Goal: Task Accomplishment & Management: Manage account settings

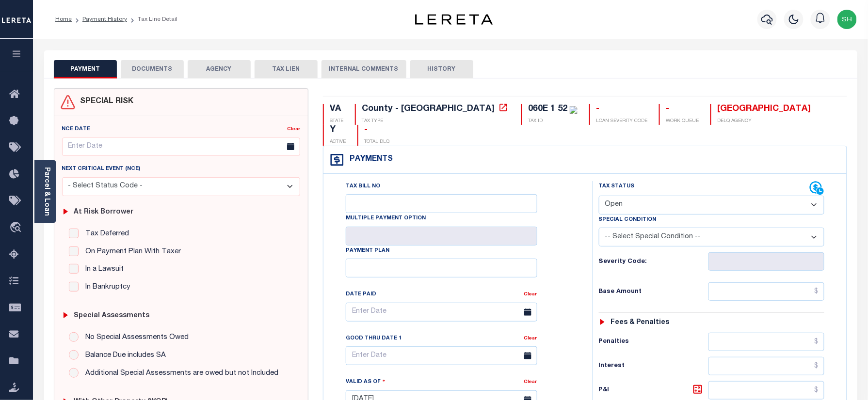
click at [48, 181] on link "Parcel & Loan" at bounding box center [46, 191] width 7 height 49
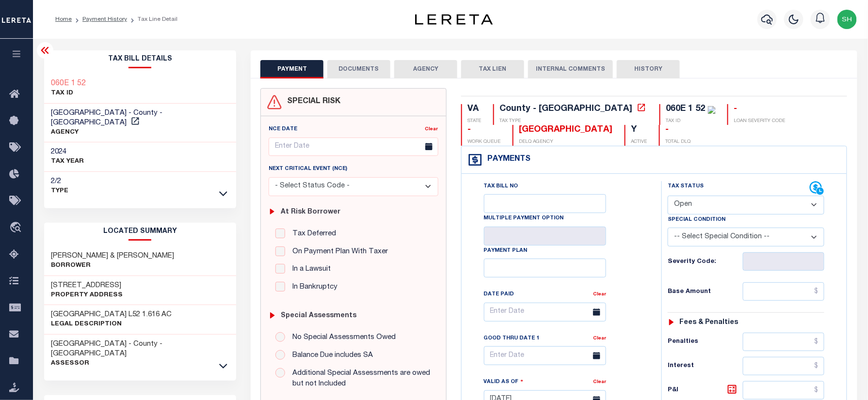
drag, startPoint x: 735, startPoint y: 207, endPoint x: 733, endPoint y: 215, distance: 8.0
click at [735, 207] on select "- Select Status Code - Open Due/Unpaid Paid Incomplete No Tax Due Internal Refu…" at bounding box center [746, 205] width 157 height 19
select select "PYD"
click at [668, 197] on select "- Select Status Code - Open Due/Unpaid Paid Incomplete No Tax Due Internal Refu…" at bounding box center [746, 205] width 157 height 19
type input "[DATE]"
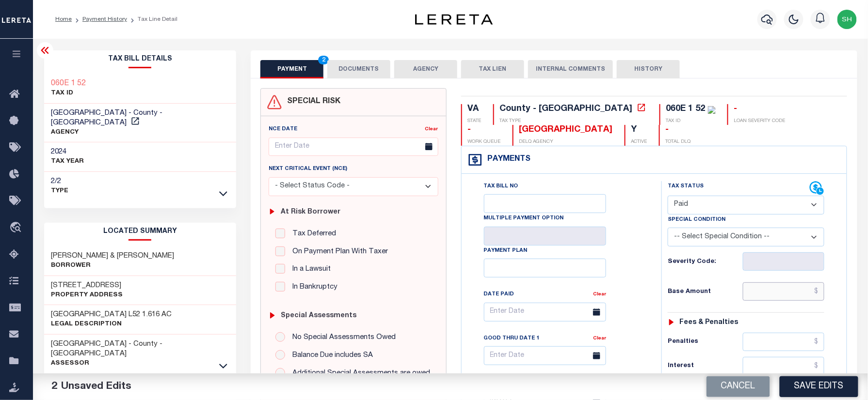
drag, startPoint x: 772, startPoint y: 287, endPoint x: 767, endPoint y: 295, distance: 9.8
click at [772, 287] on input "text" at bounding box center [783, 292] width 81 height 18
paste input "1,234.34"
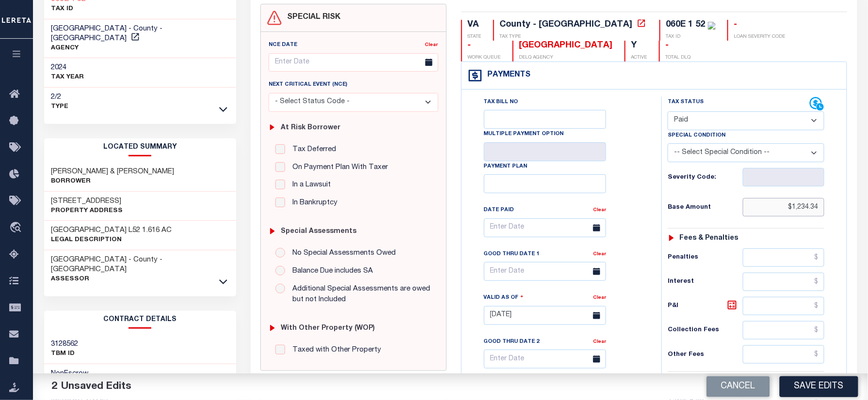
scroll to position [323, 0]
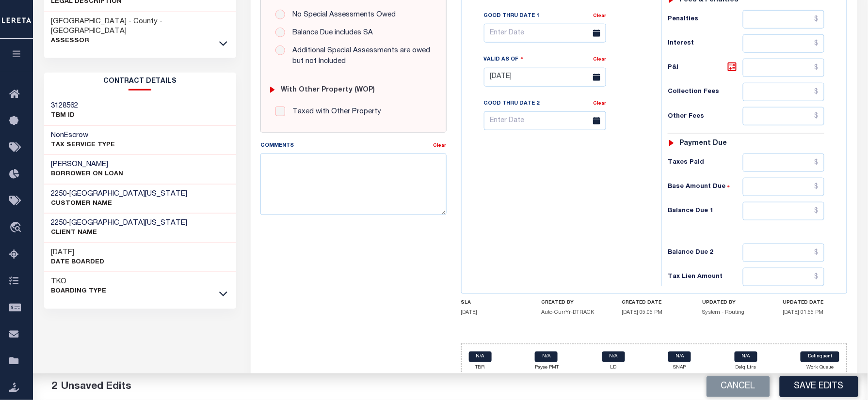
type input "$1,234.34"
click at [812, 206] on div "Tax Status Status - Select Status Code -" at bounding box center [748, 72] width 175 height 428
click at [809, 221] on input "text" at bounding box center [783, 211] width 81 height 18
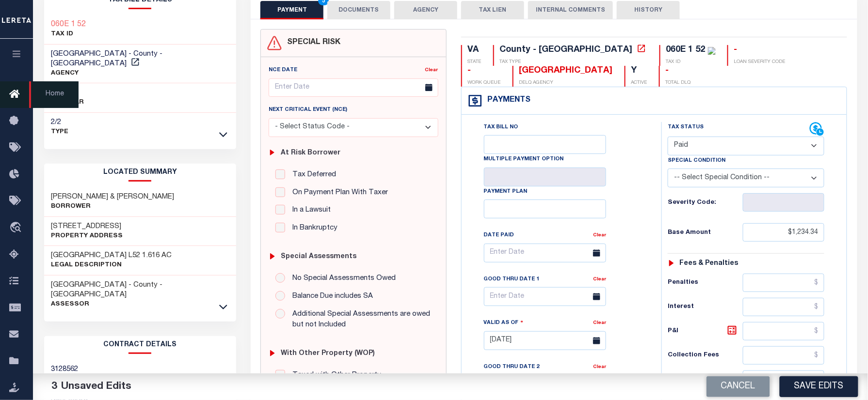
scroll to position [0, 0]
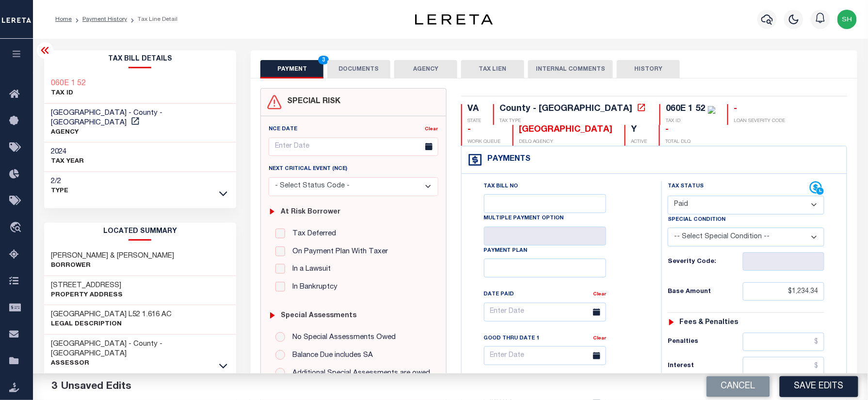
type input "$0.00"
click at [46, 73] on div "Tax Bill Details 060E 1 52 TAX ID GREENE COUNTY - County - VA" at bounding box center [140, 125] width 192 height 150
copy div "060E 1 52"
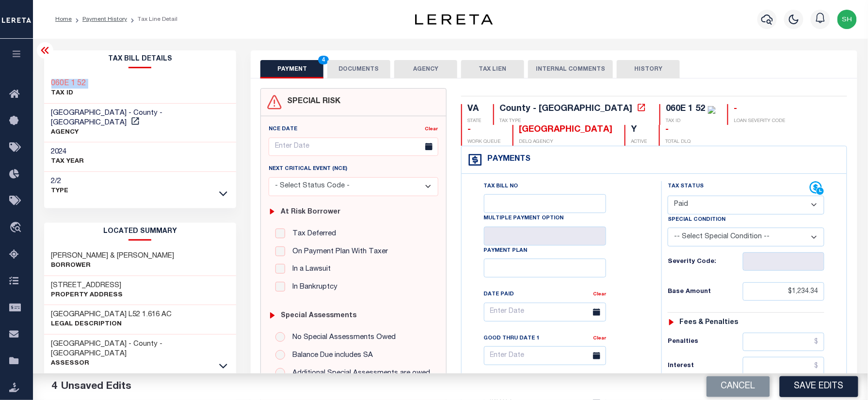
click at [353, 70] on button "DOCUMENTS" at bounding box center [358, 69] width 63 height 18
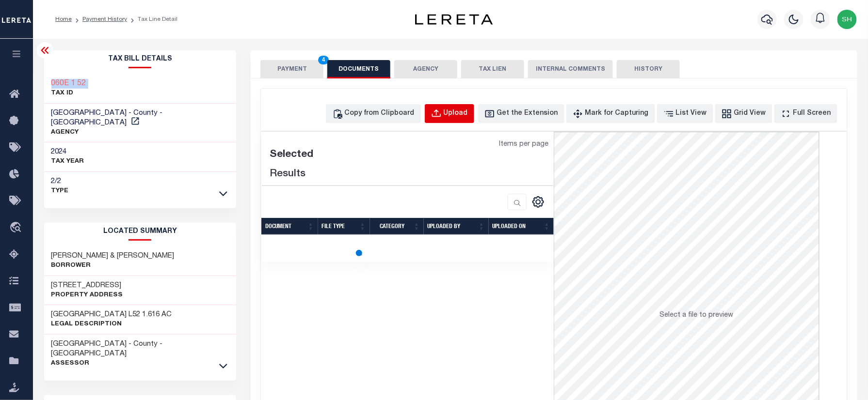
click at [468, 111] on div "Upload" at bounding box center [456, 114] width 24 height 11
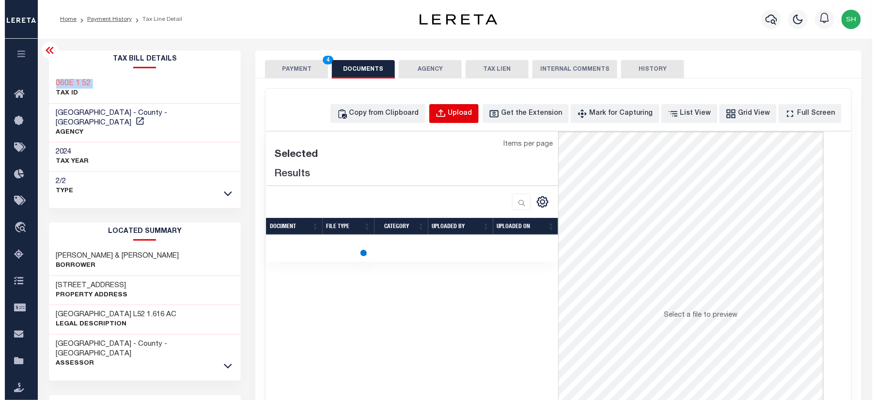
select select "POP"
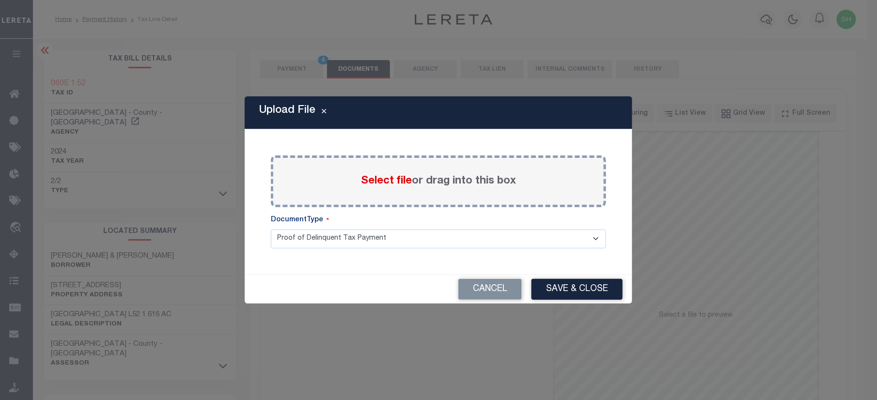
click at [383, 182] on span "Select file" at bounding box center [386, 181] width 51 height 11
click at [0, 0] on input "Select file or drag into this box" at bounding box center [0, 0] width 0 height 0
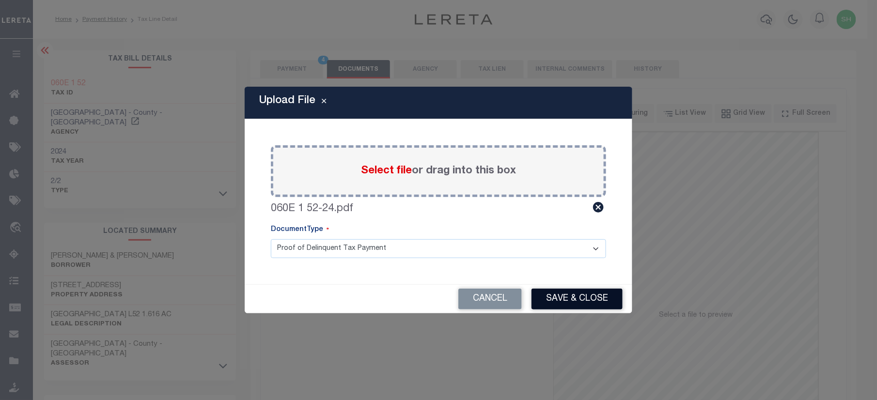
click at [594, 304] on button "Save & Close" at bounding box center [577, 299] width 91 height 21
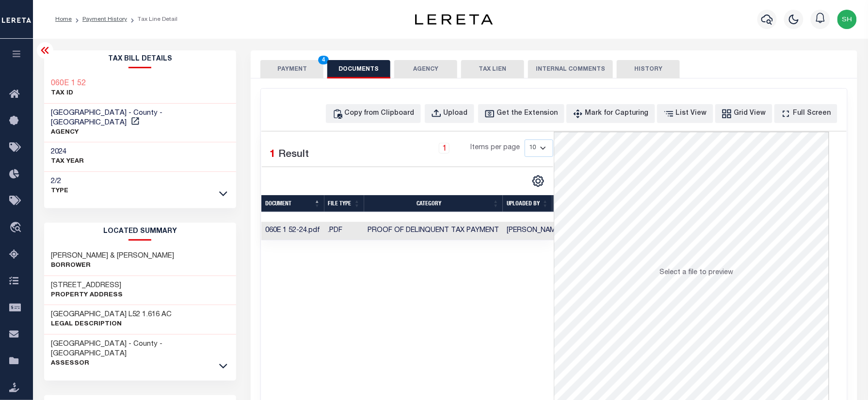
click at [412, 223] on td "Proof of Delinquent Tax Payment" at bounding box center [433, 231] width 139 height 19
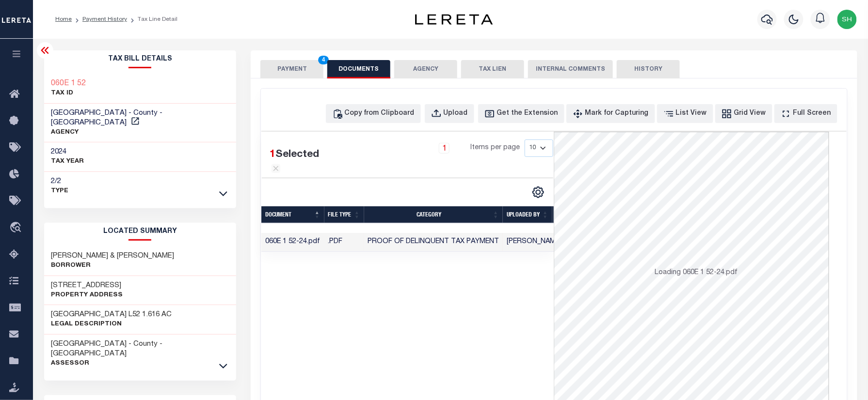
click at [297, 65] on button "PAYMENT 4" at bounding box center [291, 69] width 63 height 18
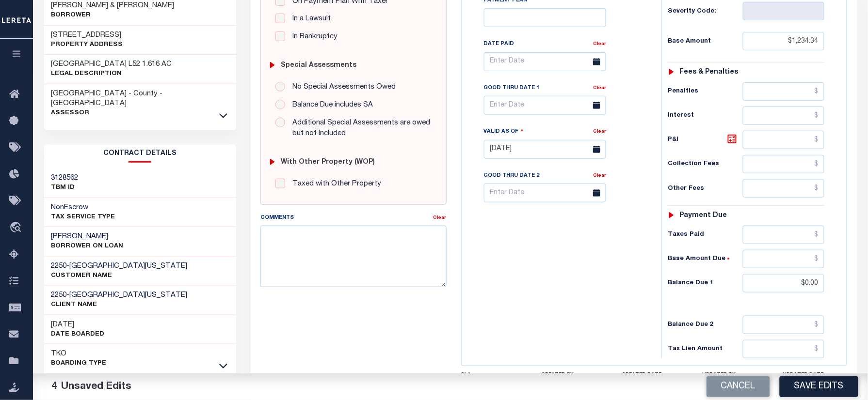
scroll to position [258, 0]
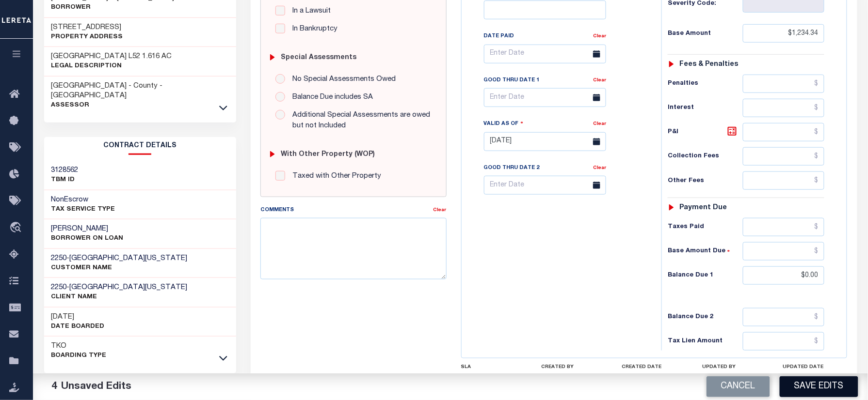
click at [806, 388] on button "Save Edits" at bounding box center [819, 387] width 79 height 21
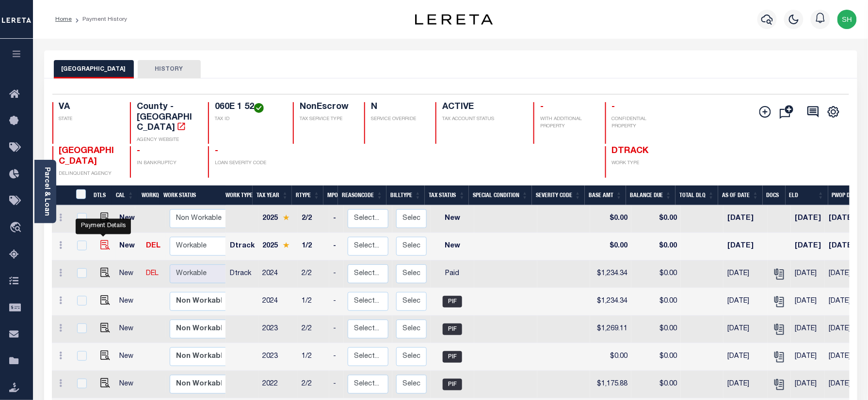
click at [102, 240] on img "" at bounding box center [105, 245] width 10 height 10
checkbox input "true"
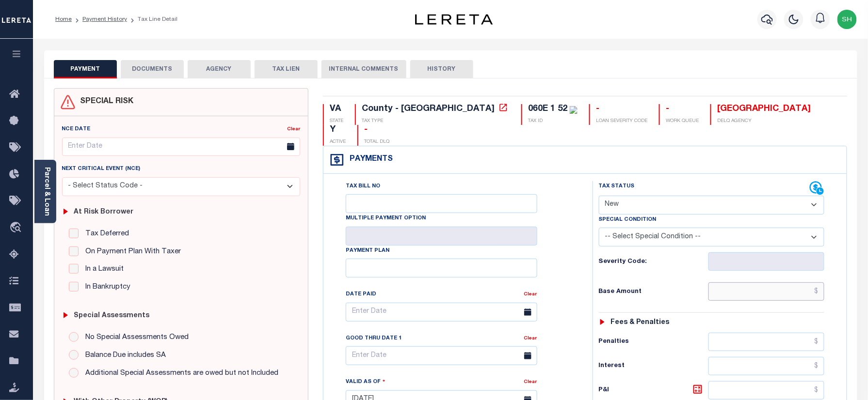
click at [770, 283] on input "text" at bounding box center [766, 292] width 116 height 18
click at [833, 239] on div "Tax Status Status - Select Status Code -" at bounding box center [714, 395] width 245 height 428
click at [675, 196] on select "- Select Status Code - Open Due/Unpaid Paid Incomplete No Tax Due Internal Refu…" at bounding box center [712, 205] width 226 height 19
select select "PYD"
click at [599, 196] on select "- Select Status Code - Open Due/Unpaid Paid Incomplete No Tax Due Internal Refu…" at bounding box center [712, 205] width 226 height 19
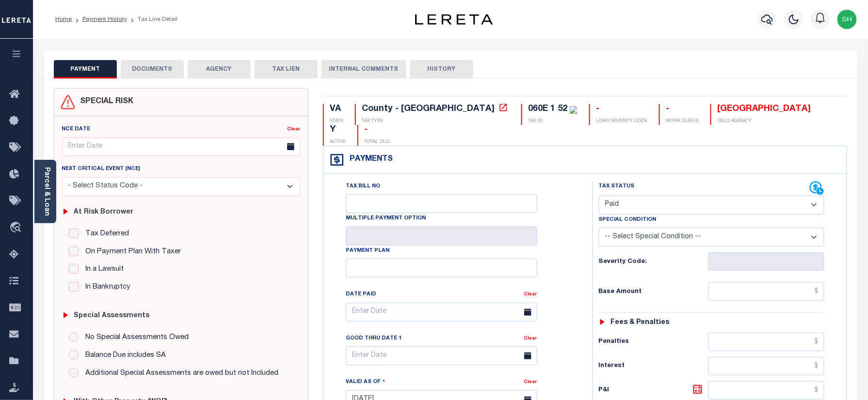
type input "[DATE]"
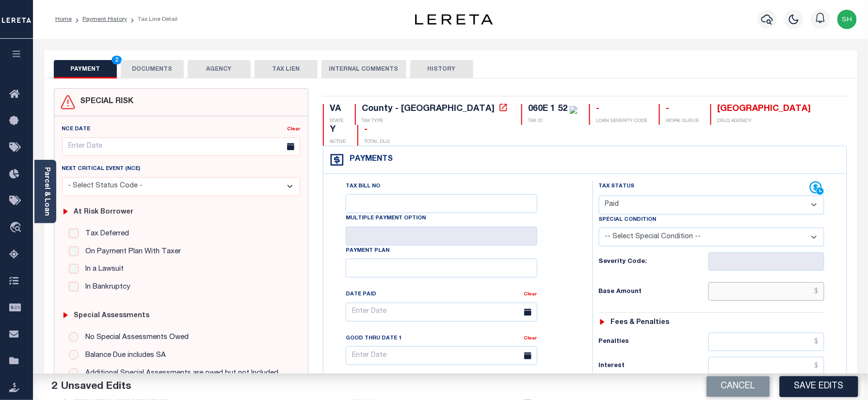
paste input "1,265.12"
drag, startPoint x: 770, startPoint y: 278, endPoint x: 747, endPoint y: 289, distance: 25.6
click at [770, 283] on input "text" at bounding box center [766, 292] width 116 height 18
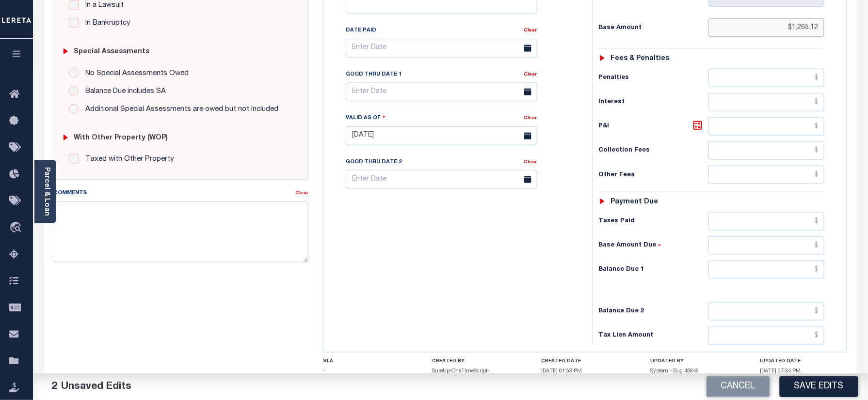
scroll to position [323, 0]
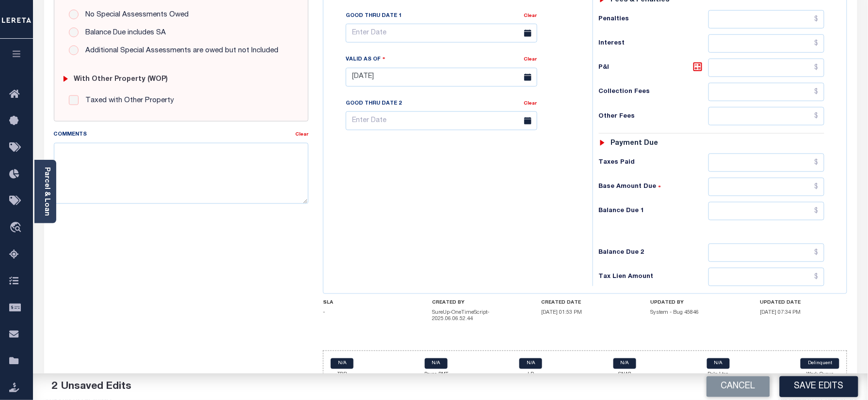
type input "$1,265.12"
click at [791, 202] on input "text" at bounding box center [766, 211] width 116 height 18
type input "$0.00"
click at [47, 197] on link "Parcel & Loan" at bounding box center [46, 191] width 7 height 49
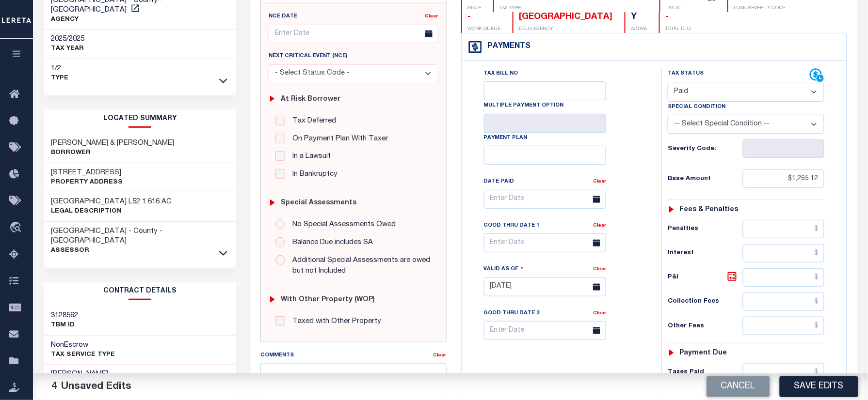
scroll to position [0, 0]
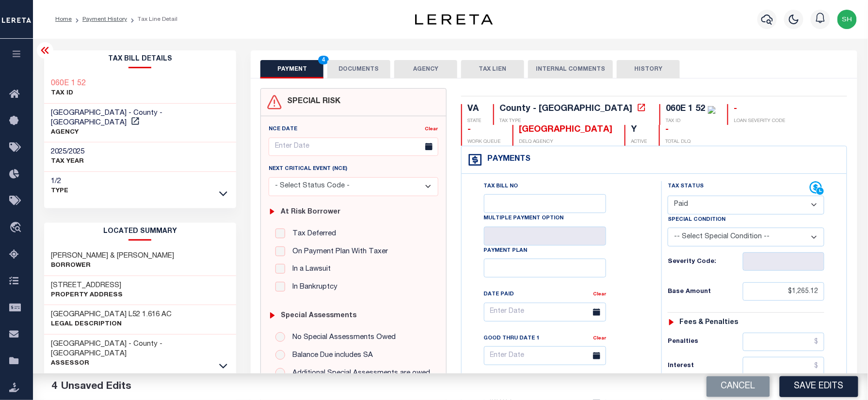
click at [44, 77] on div "060E 1 52 TAX ID" at bounding box center [140, 89] width 192 height 30
click at [43, 77] on div "Tax Bill Details 060E 1 52 TAX ID" at bounding box center [140, 394] width 207 height 689
copy div "060E 1 52"
click at [373, 72] on button "DOCUMENTS" at bounding box center [358, 69] width 63 height 18
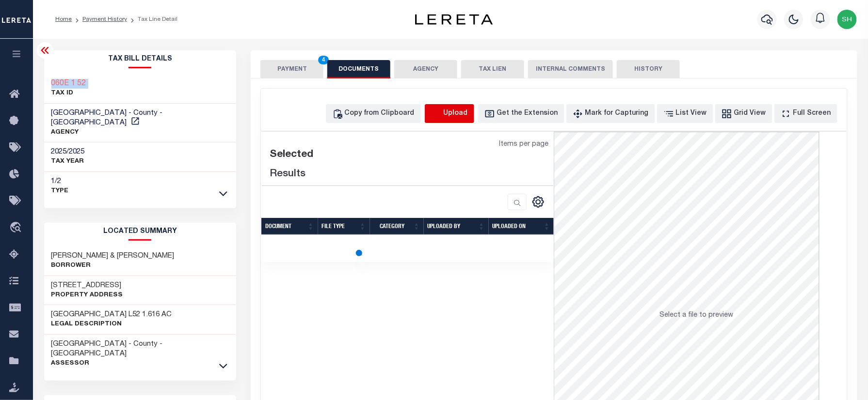
click at [442, 109] on icon "button" at bounding box center [436, 114] width 11 height 11
select select "POP"
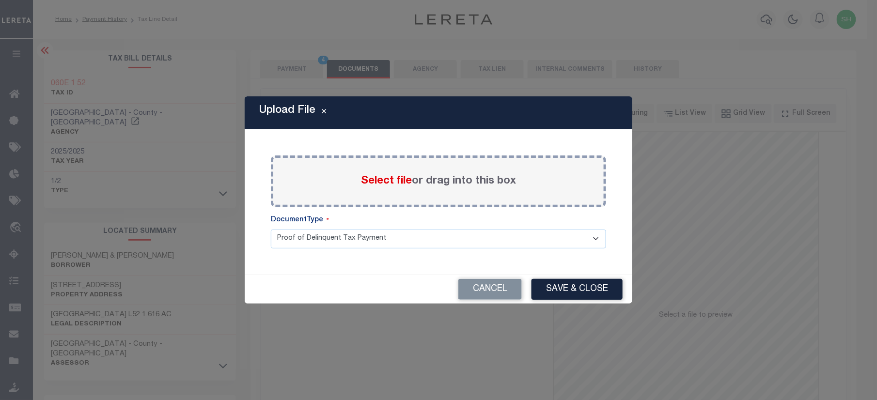
click at [362, 181] on span "Select file" at bounding box center [386, 181] width 51 height 11
click at [0, 0] on input "Select file or drag into this box" at bounding box center [0, 0] width 0 height 0
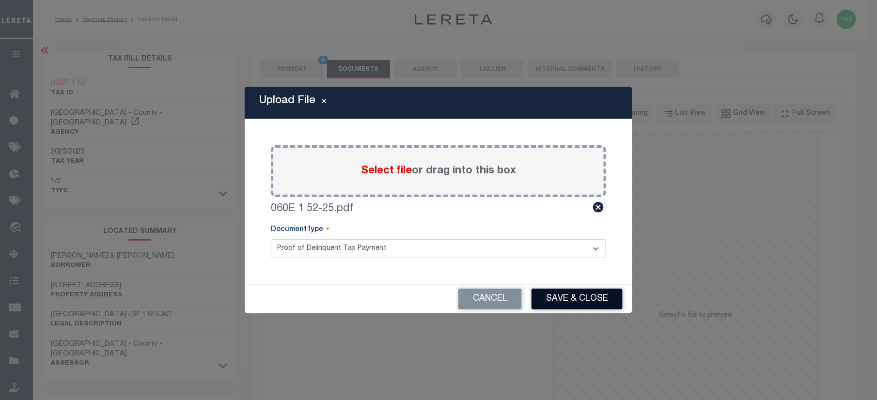
click at [551, 301] on button "Save & Close" at bounding box center [577, 299] width 91 height 21
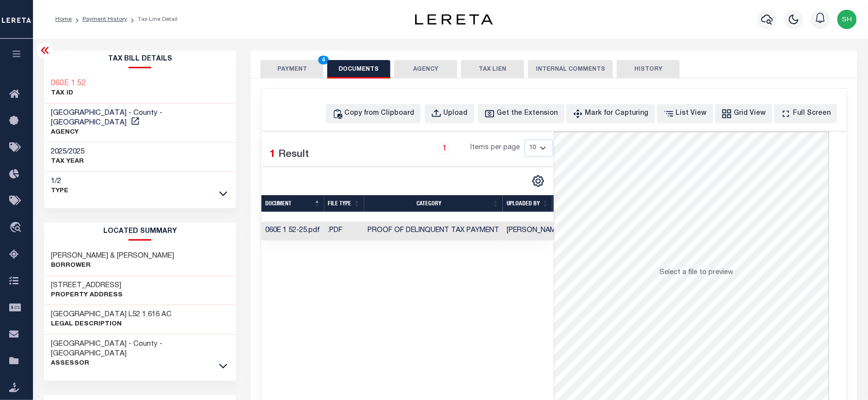
click at [305, 70] on button "PAYMENT 4" at bounding box center [291, 69] width 63 height 18
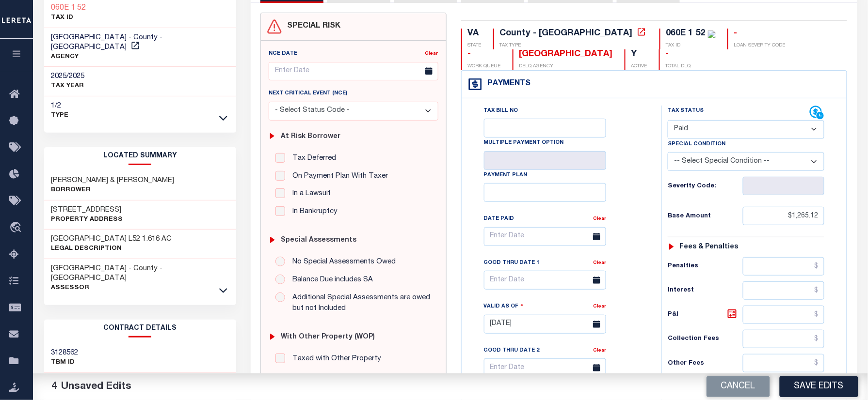
scroll to position [323, 0]
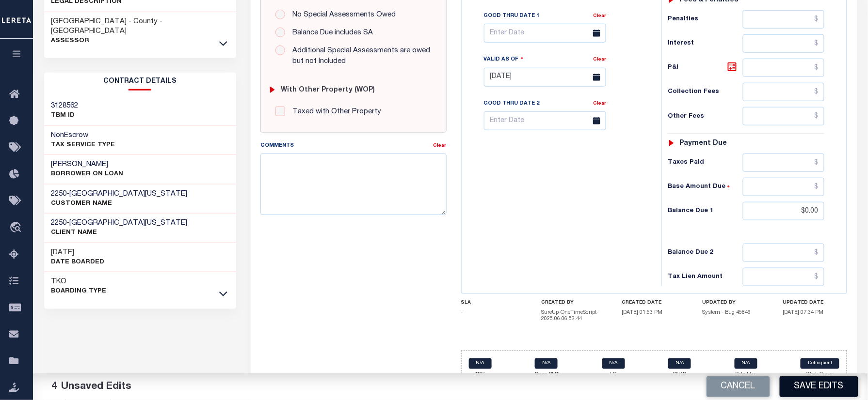
click at [810, 384] on button "Save Edits" at bounding box center [819, 387] width 79 height 21
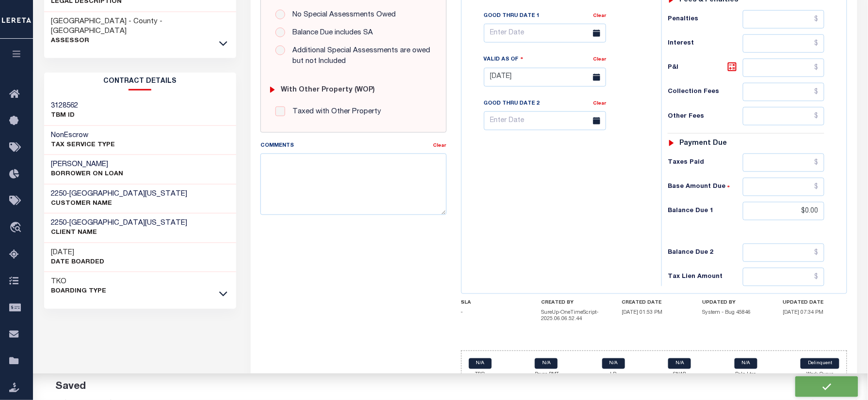
checkbox input "false"
type input "$1,265.12"
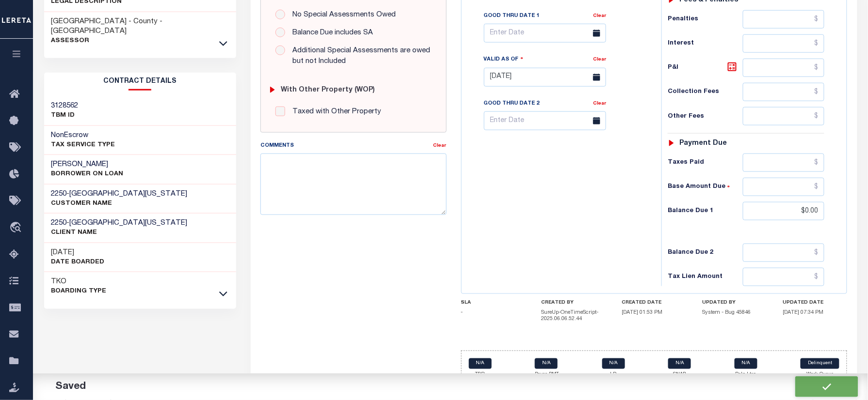
type input "$0"
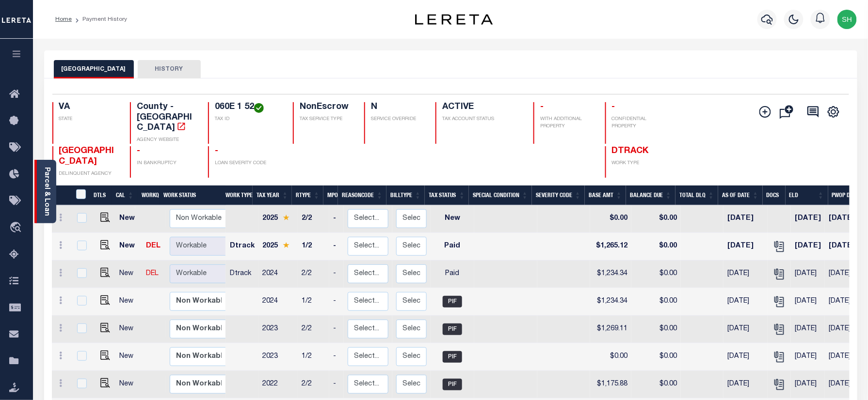
click at [45, 190] on link "Parcel & Loan" at bounding box center [46, 191] width 7 height 49
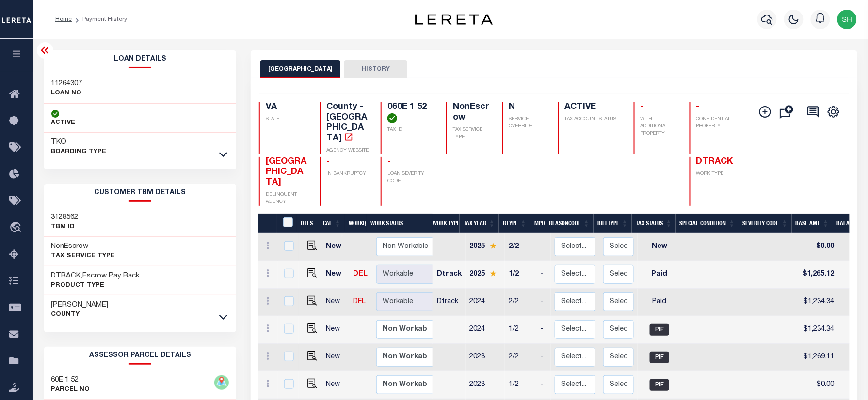
click at [73, 80] on h3 "11264307" at bounding box center [66, 84] width 31 height 10
copy h3 "11264307"
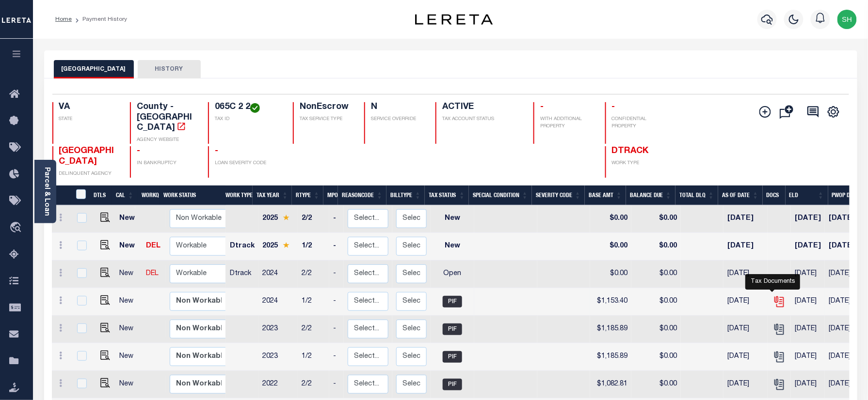
click at [773, 296] on icon "" at bounding box center [779, 302] width 13 height 13
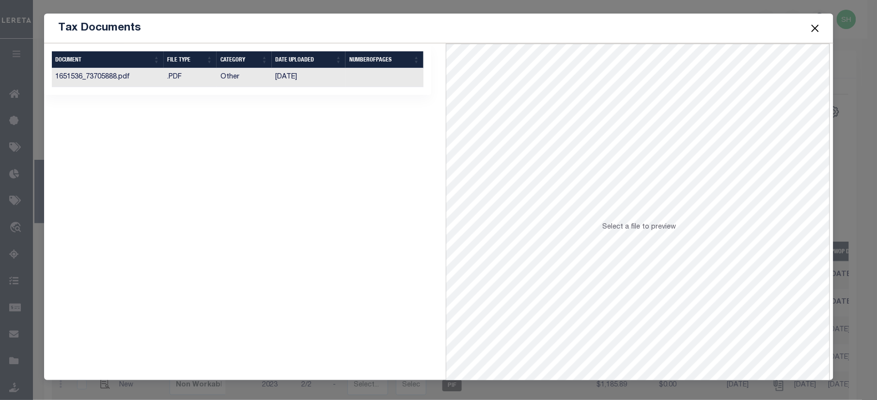
click at [207, 75] on td ".PDF" at bounding box center [190, 77] width 53 height 19
drag, startPoint x: 814, startPoint y: 24, endPoint x: 805, endPoint y: 31, distance: 11.8
click at [813, 24] on button "Close" at bounding box center [815, 28] width 13 height 13
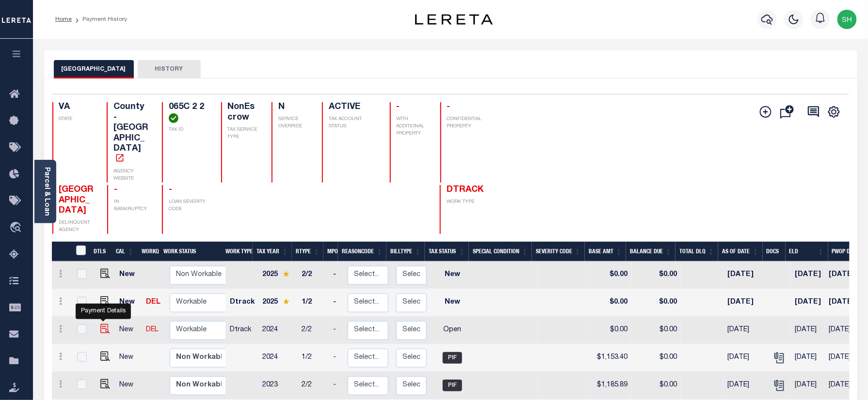
click at [101, 324] on img "" at bounding box center [105, 329] width 10 height 10
checkbox input "true"
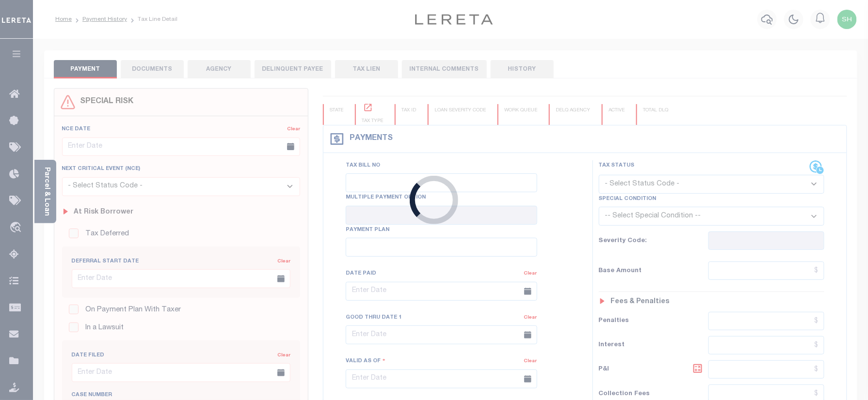
checkbox input "false"
type input "[DATE]"
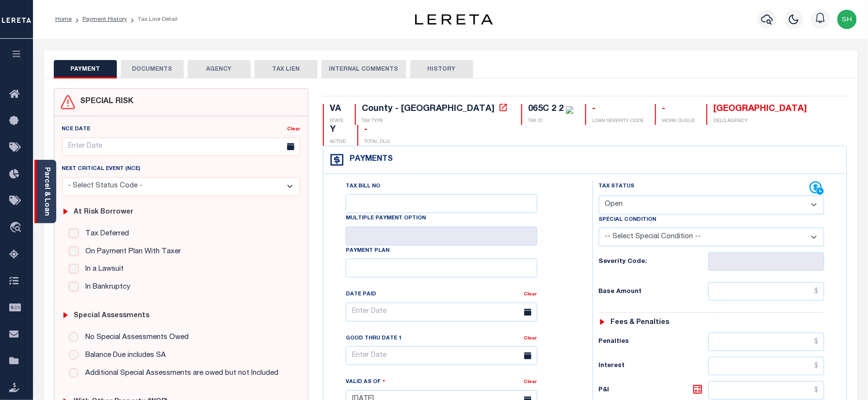
click at [49, 175] on link "Parcel & Loan" at bounding box center [46, 191] width 7 height 49
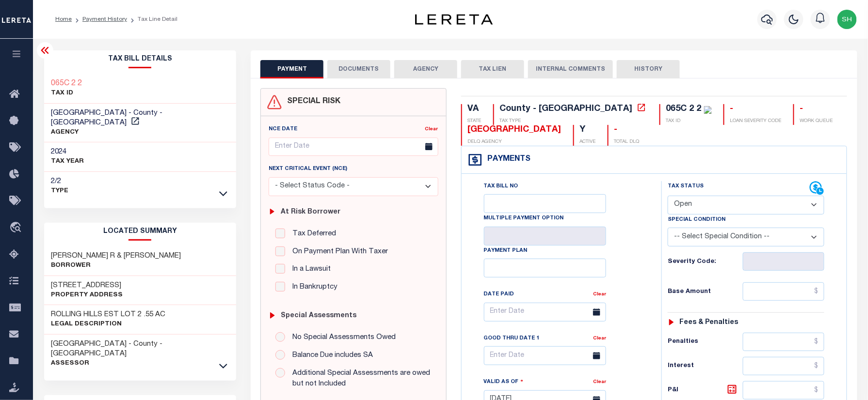
click at [744, 205] on select "- Select Status Code - Open Due/Unpaid Paid Incomplete No Tax Due Internal Refu…" at bounding box center [746, 205] width 157 height 19
select select "PYD"
click at [668, 197] on select "- Select Status Code - Open Due/Unpaid Paid Incomplete No Tax Due Internal Refu…" at bounding box center [746, 205] width 157 height 19
type input "[DATE]"
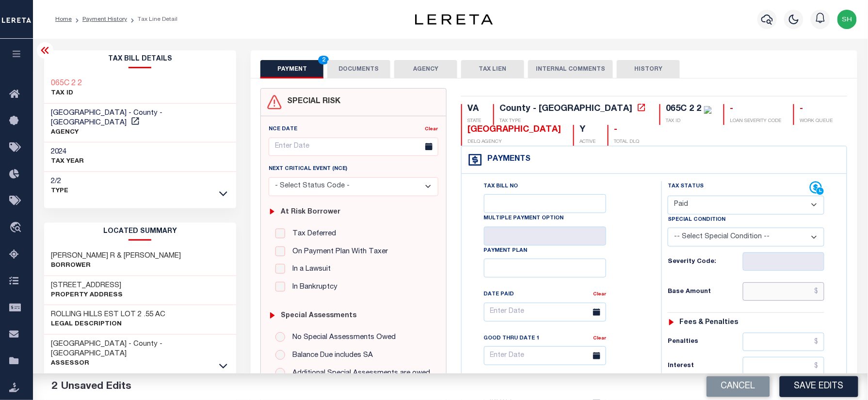
click at [790, 301] on input "text" at bounding box center [783, 292] width 81 height 18
paste input "1,153.40"
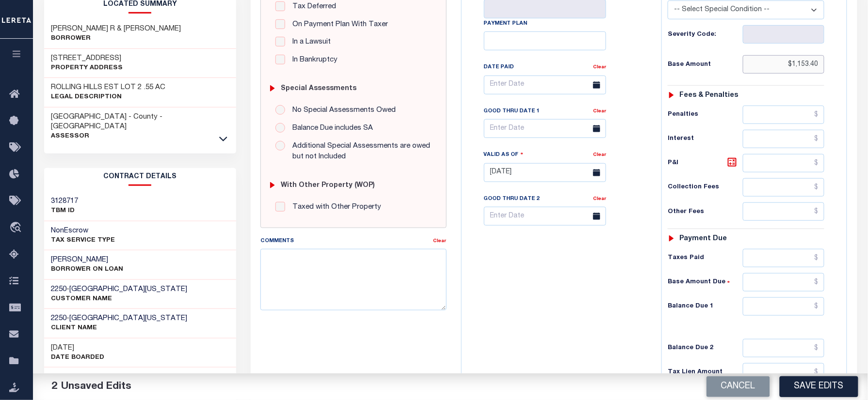
scroll to position [323, 0]
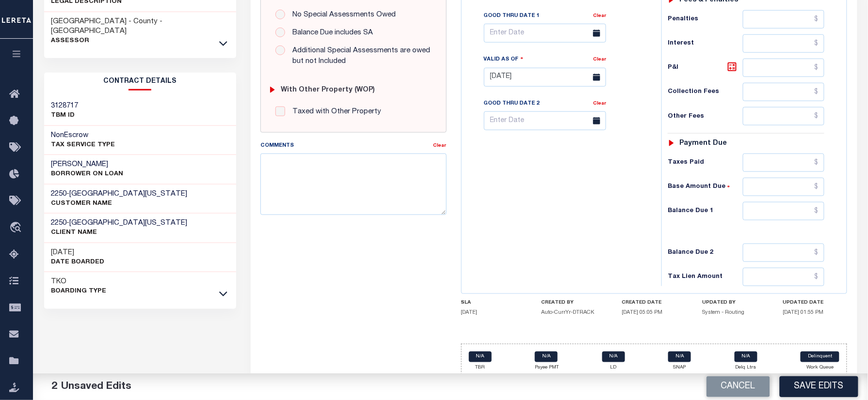
type input "$1,153.40"
click at [795, 221] on input "text" at bounding box center [783, 211] width 81 height 18
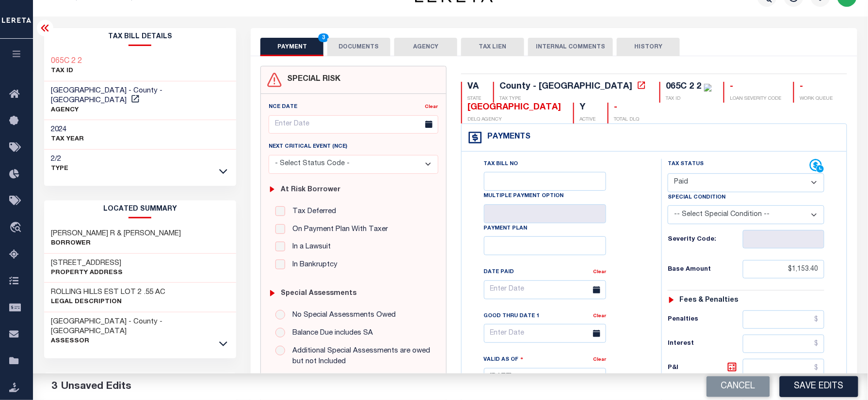
scroll to position [0, 0]
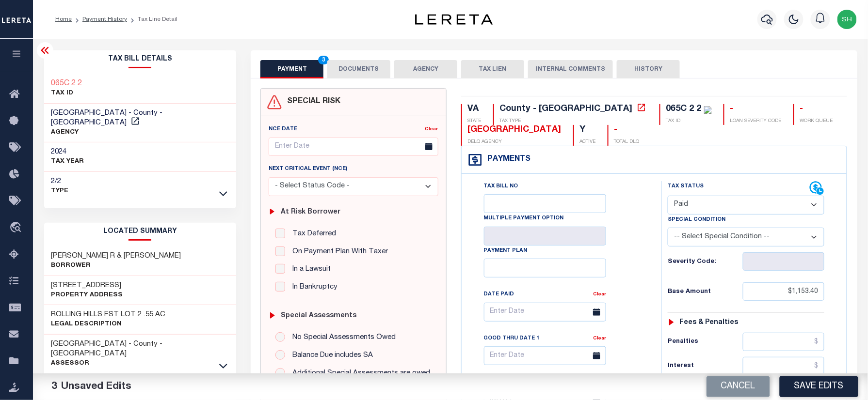
type input "$0.00"
click at [41, 73] on div "Tax Bill Details 065C 2 2 TAX ID" at bounding box center [140, 391] width 207 height 683
copy div "065C 2 2"
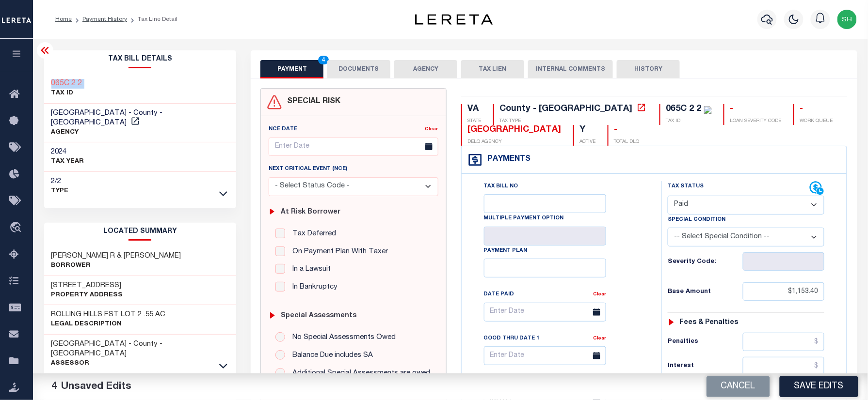
drag, startPoint x: 351, startPoint y: 67, endPoint x: 351, endPoint y: 112, distance: 44.6
click at [351, 67] on button "DOCUMENTS" at bounding box center [358, 69] width 63 height 18
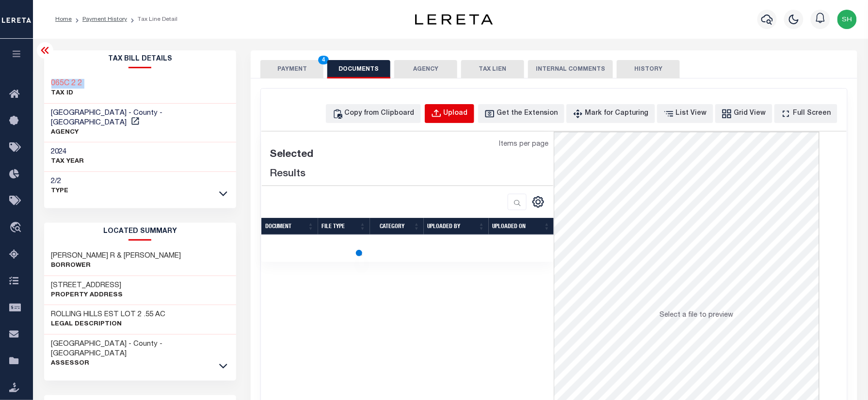
click at [474, 107] on button "Upload" at bounding box center [449, 113] width 49 height 19
select select "POP"
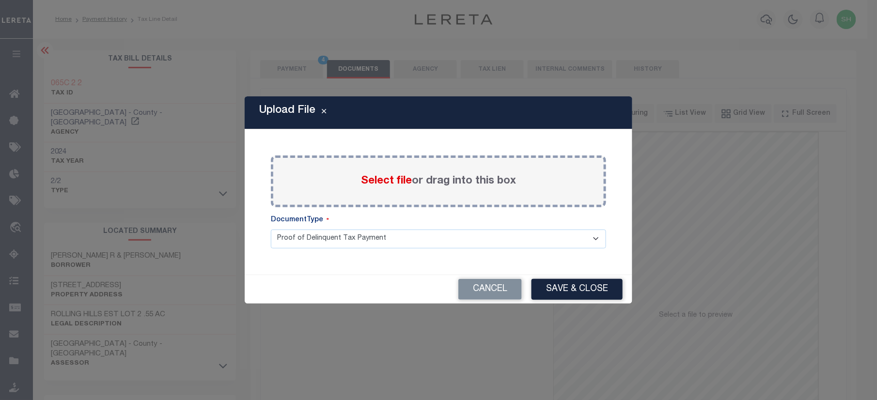
click at [388, 181] on span "Select file" at bounding box center [386, 181] width 51 height 11
click at [0, 0] on input "Select file or drag into this box" at bounding box center [0, 0] width 0 height 0
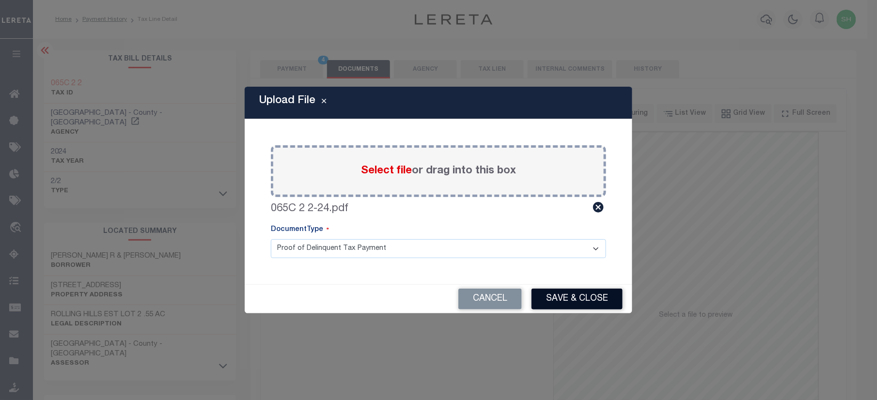
click at [563, 294] on button "Save & Close" at bounding box center [577, 299] width 91 height 21
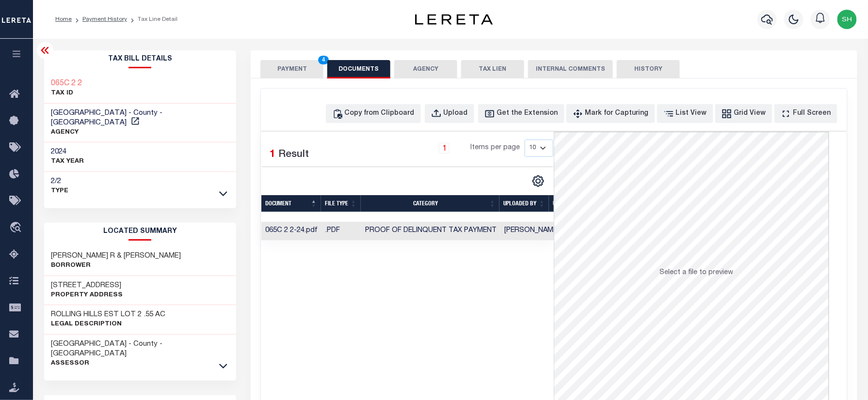
click at [286, 66] on button "PAYMENT 4" at bounding box center [291, 69] width 63 height 18
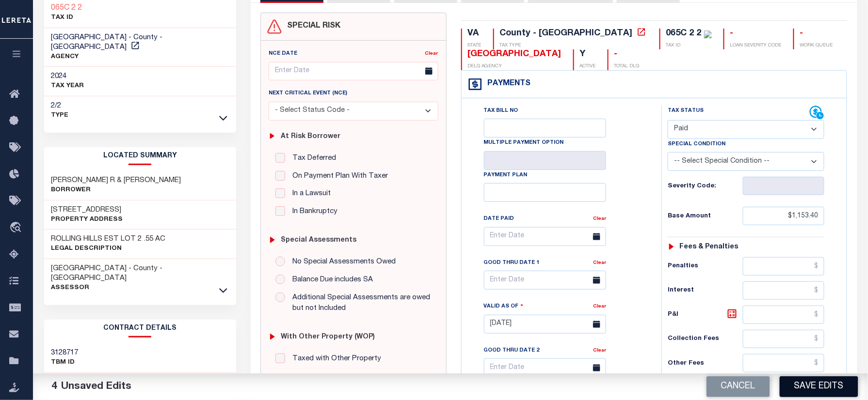
scroll to position [323, 0]
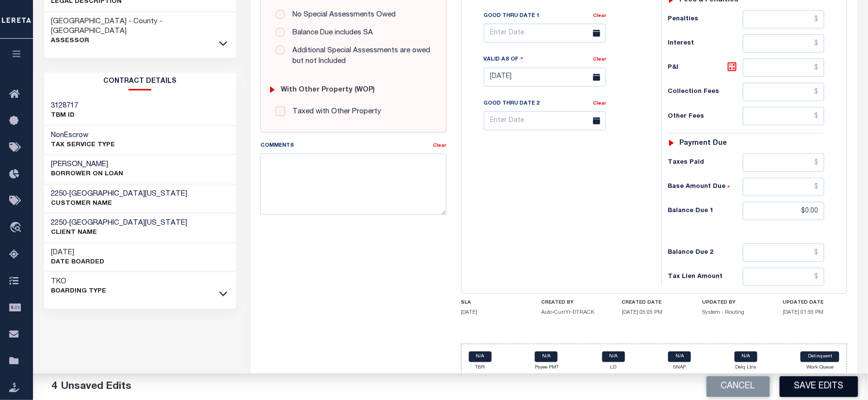
click at [813, 388] on button "Save Edits" at bounding box center [819, 387] width 79 height 21
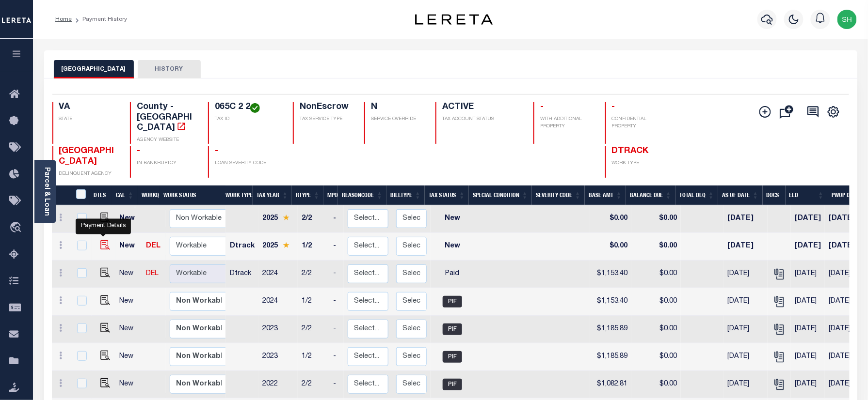
click at [100, 240] on img "" at bounding box center [105, 245] width 10 height 10
checkbox input "true"
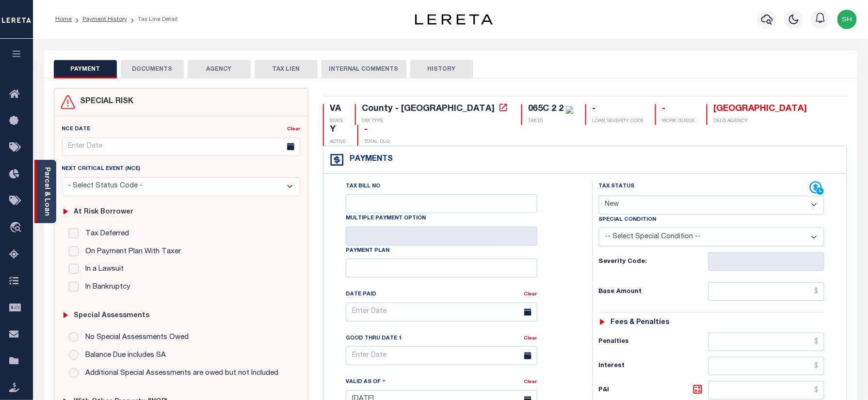
click at [45, 179] on link "Parcel & Loan" at bounding box center [46, 191] width 7 height 49
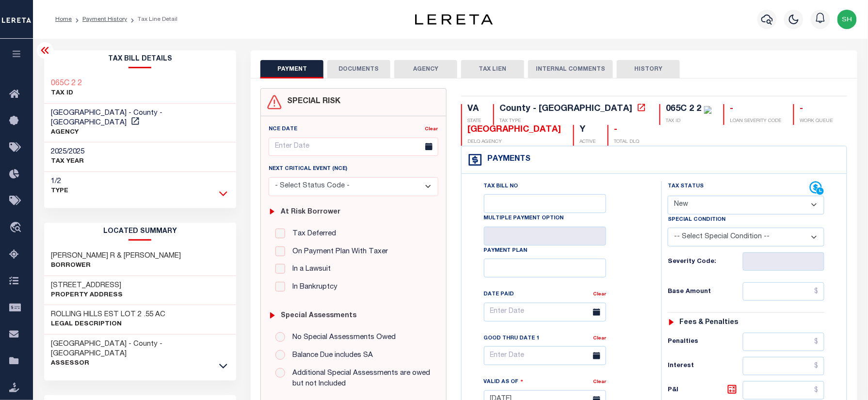
click at [225, 189] on icon at bounding box center [223, 194] width 8 height 10
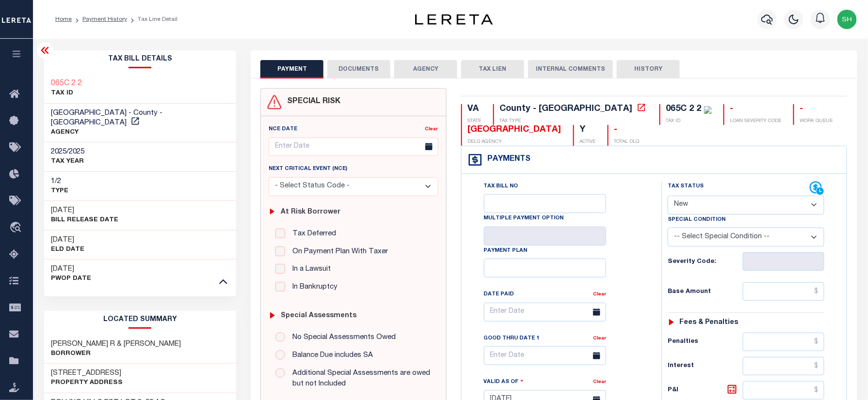
click at [699, 207] on select "- Select Status Code - Open Due/Unpaid Paid Incomplete No Tax Due Internal Refu…" at bounding box center [746, 205] width 157 height 19
select select "PYD"
click at [668, 197] on select "- Select Status Code - Open Due/Unpaid Paid Incomplete No Tax Due Internal Refu…" at bounding box center [746, 205] width 157 height 19
type input "[DATE]"
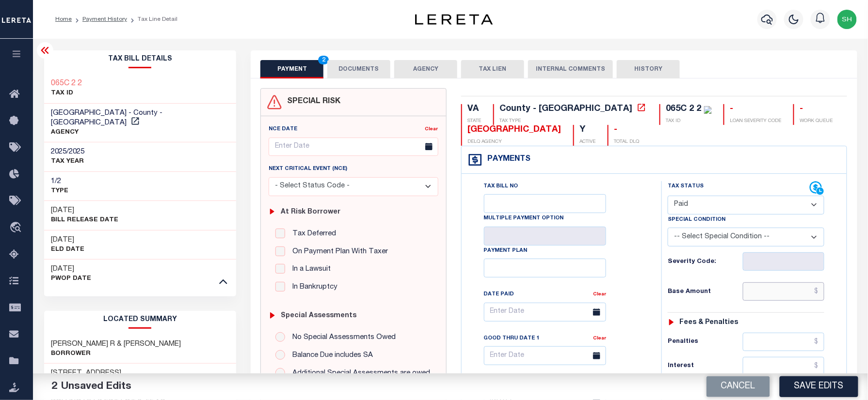
click at [763, 294] on input "text" at bounding box center [783, 292] width 81 height 18
click at [759, 296] on input "text" at bounding box center [783, 292] width 81 height 18
paste input "1,211.99"
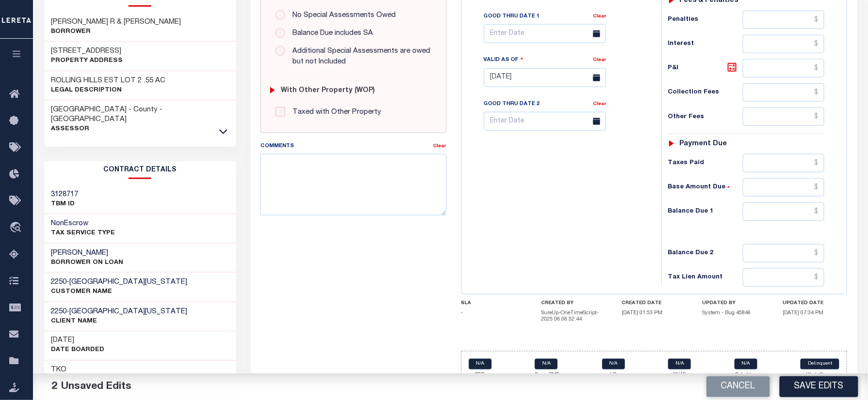
scroll to position [323, 0]
type input "$1,211.99"
click at [796, 221] on input "text" at bounding box center [783, 211] width 81 height 18
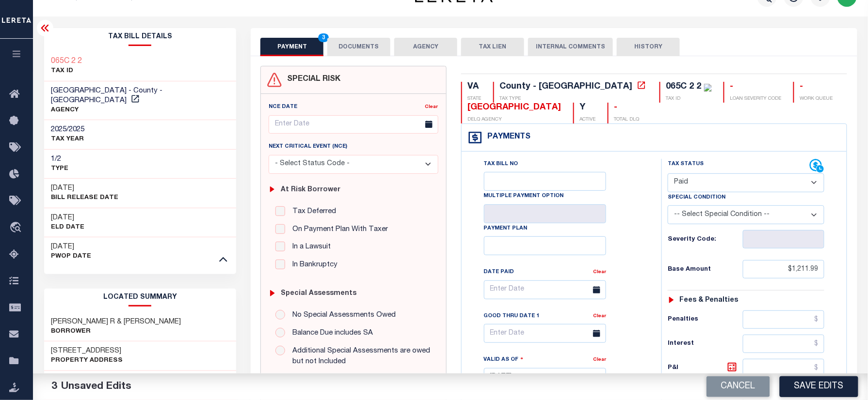
scroll to position [0, 0]
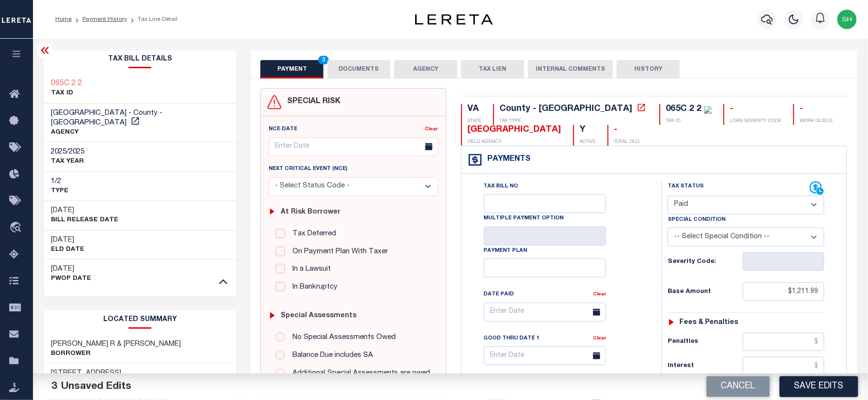
type input "$0.00"
click at [45, 76] on div "065C 2 2 TAX ID" at bounding box center [140, 89] width 192 height 30
copy div "065C 2 2"
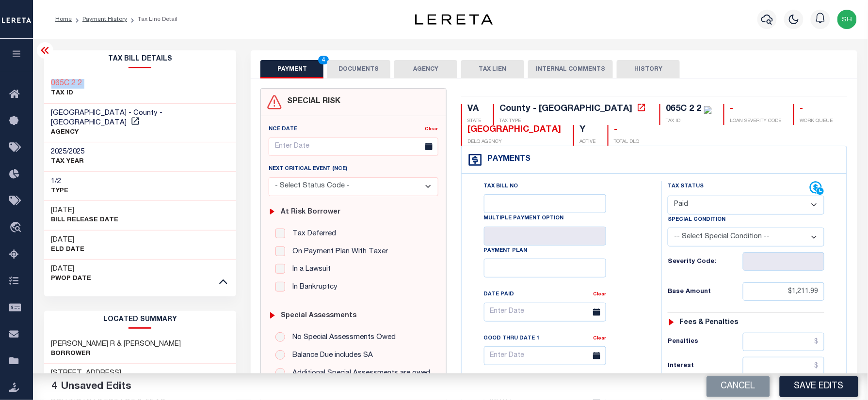
click at [365, 64] on button "DOCUMENTS" at bounding box center [358, 69] width 63 height 18
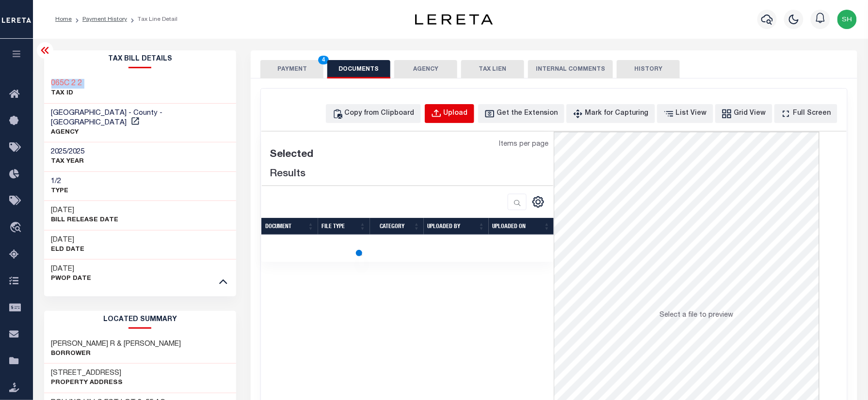
click at [474, 108] on button "Upload" at bounding box center [449, 113] width 49 height 19
select select "POP"
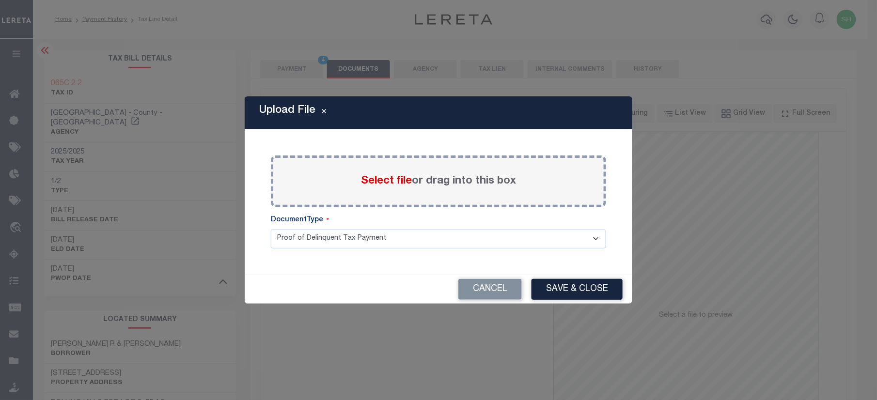
click at [378, 178] on span "Select file" at bounding box center [386, 181] width 51 height 11
click at [0, 0] on input "Select file or drag into this box" at bounding box center [0, 0] width 0 height 0
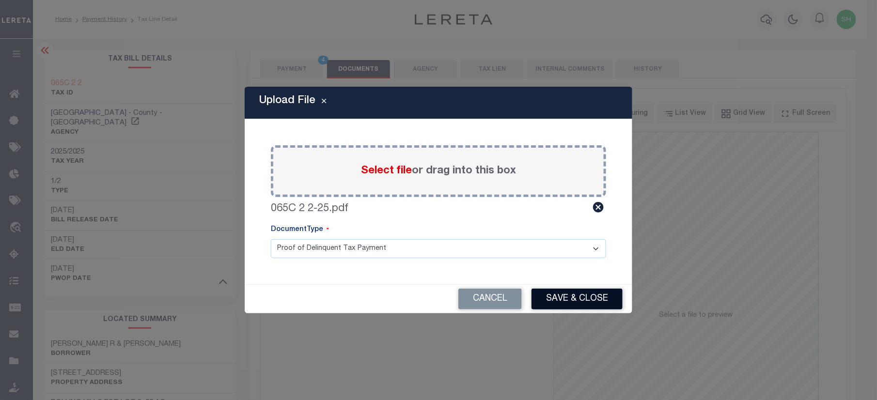
click at [555, 293] on button "Save & Close" at bounding box center [577, 299] width 91 height 21
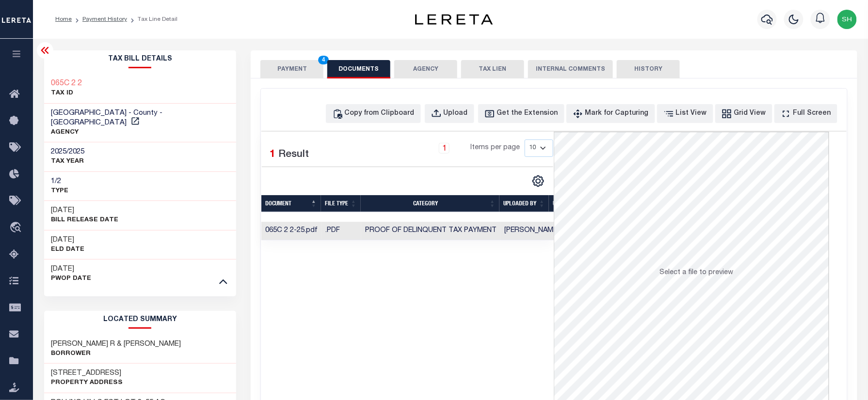
drag, startPoint x: 261, startPoint y: 66, endPoint x: 268, endPoint y: 68, distance: 7.7
click at [261, 66] on button "PAYMENT 4" at bounding box center [291, 69] width 63 height 18
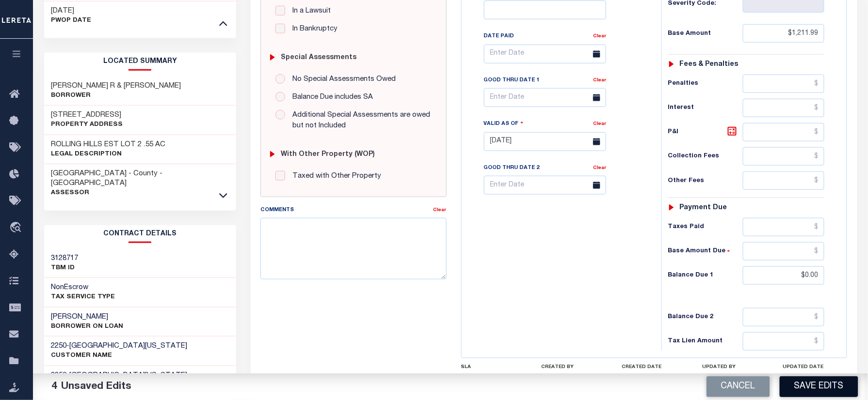
click at [835, 386] on button "Save Edits" at bounding box center [819, 387] width 79 height 21
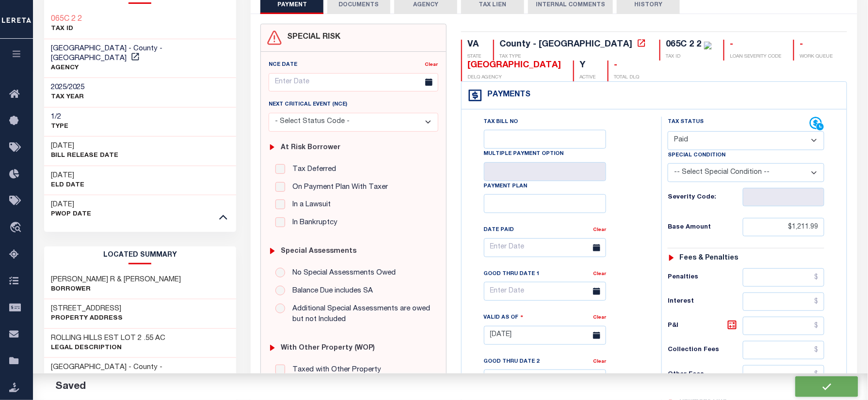
checkbox input "false"
type input "$1,211.99"
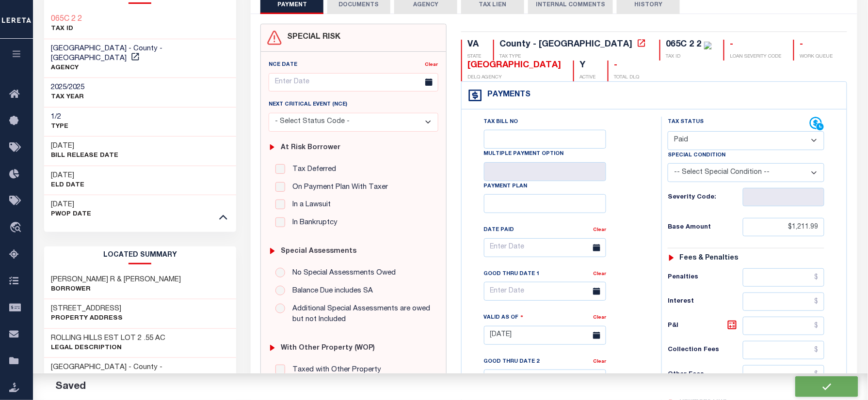
type input "$0"
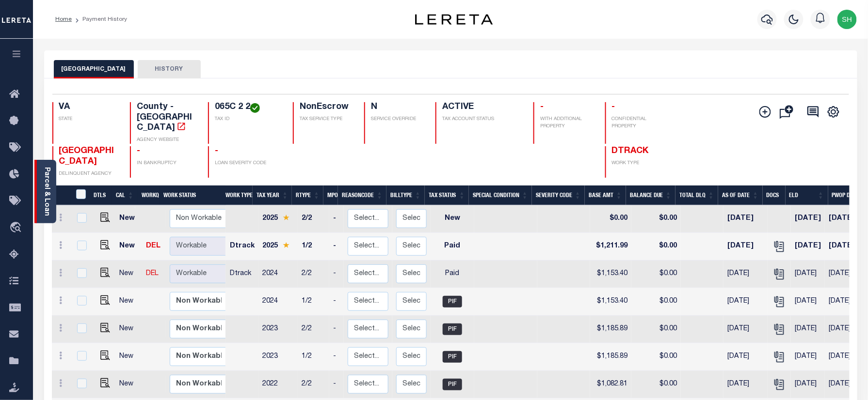
click at [43, 190] on link "Parcel & Loan" at bounding box center [46, 191] width 7 height 49
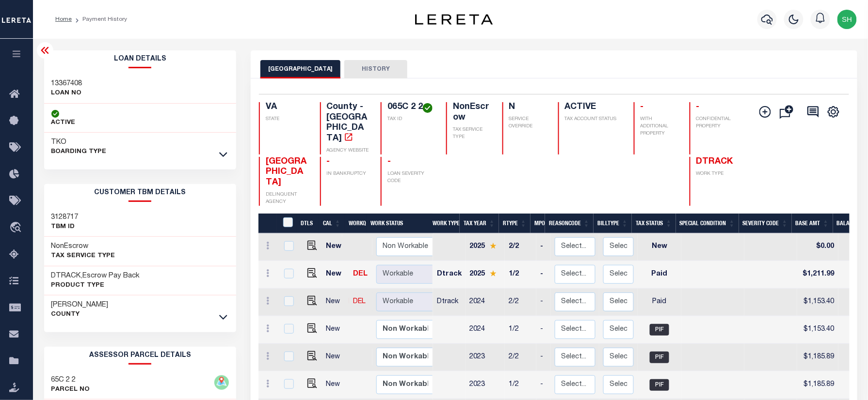
click at [70, 75] on div "13367408 LOAN NO" at bounding box center [140, 89] width 192 height 30
copy h3 "13367408"
click at [769, 17] on icon "button" at bounding box center [767, 20] width 12 height 12
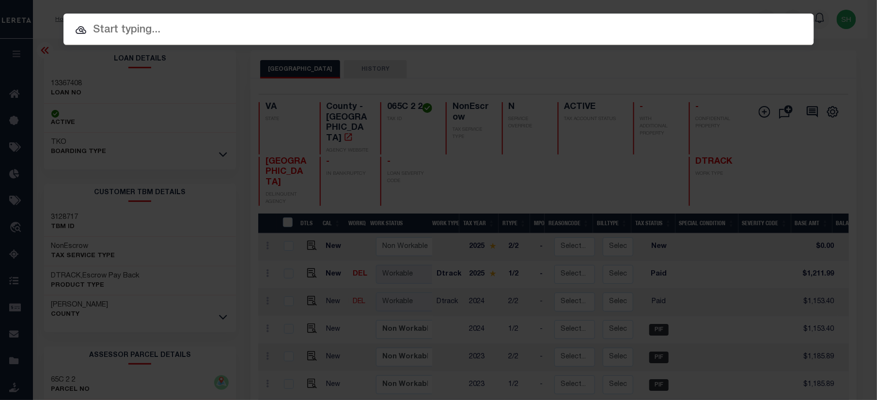
click at [121, 26] on input "text" at bounding box center [439, 30] width 751 height 17
click at [329, 32] on input "text" at bounding box center [439, 30] width 751 height 17
paste input "065C 2 2"
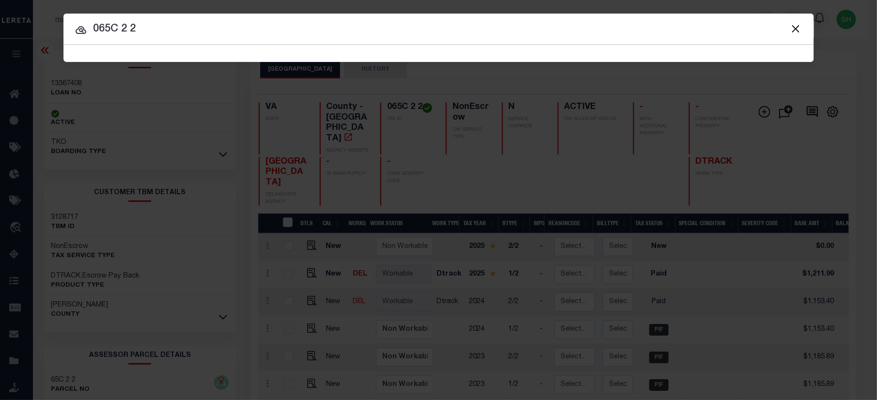
type input "065C 2 2"
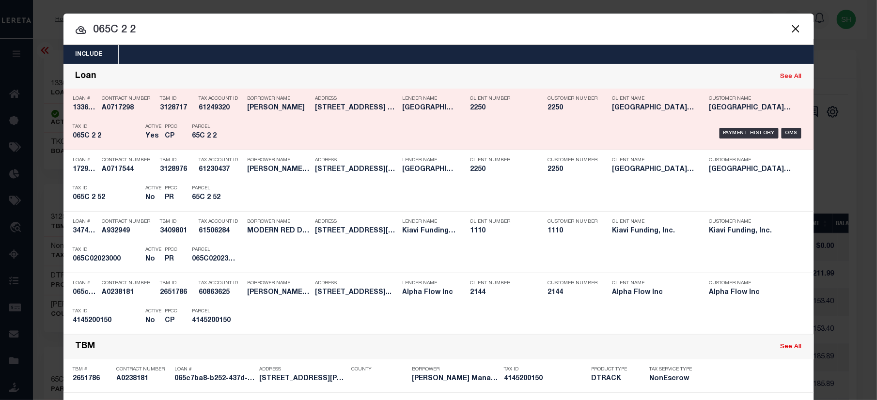
click at [753, 127] on div "Payment History OMS" at bounding box center [528, 133] width 554 height 28
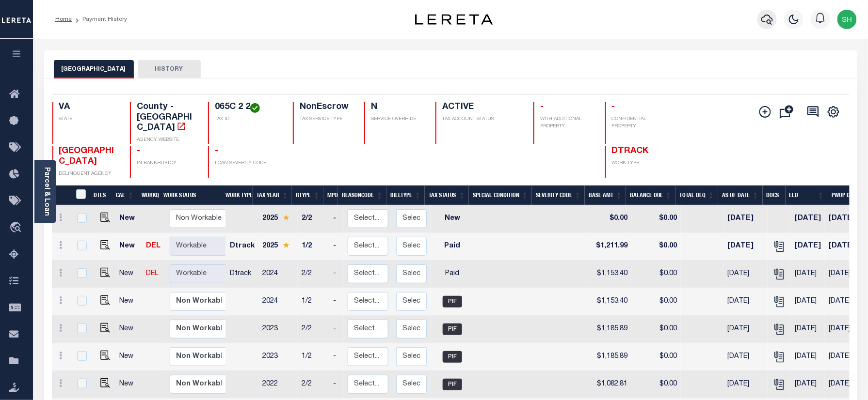
click at [766, 16] on icon "button" at bounding box center [767, 20] width 12 height 12
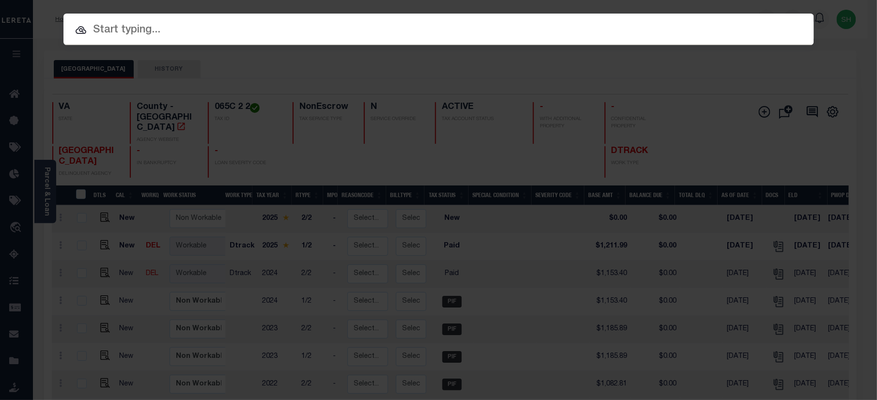
click at [635, 26] on input "text" at bounding box center [439, 30] width 751 height 17
paste input "11264307"
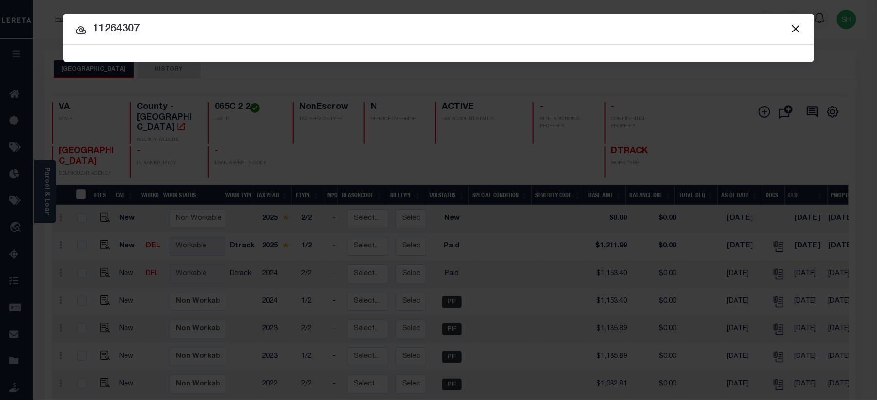
type input "11264307"
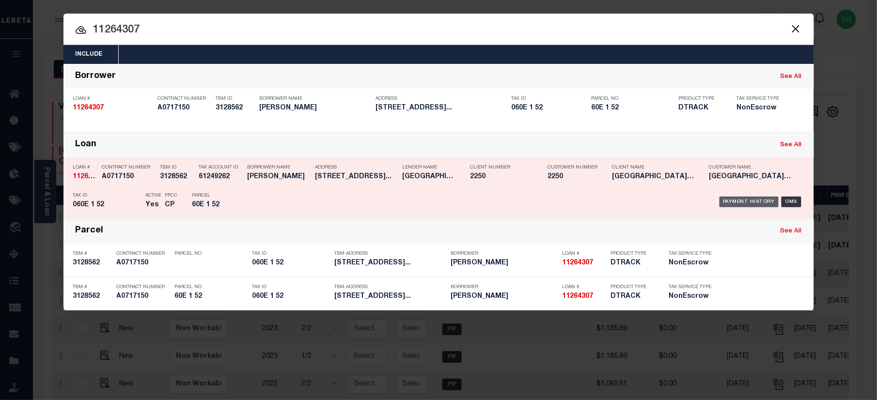
click at [741, 202] on div "Payment History" at bounding box center [750, 202] width 60 height 11
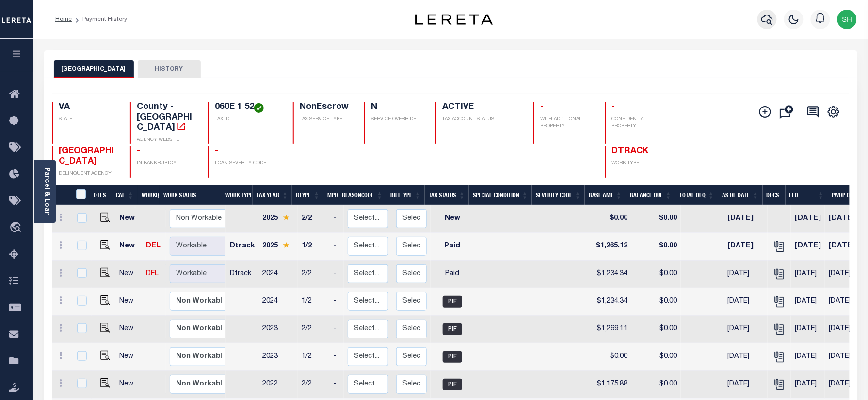
click at [762, 17] on icon "button" at bounding box center [767, 20] width 12 height 12
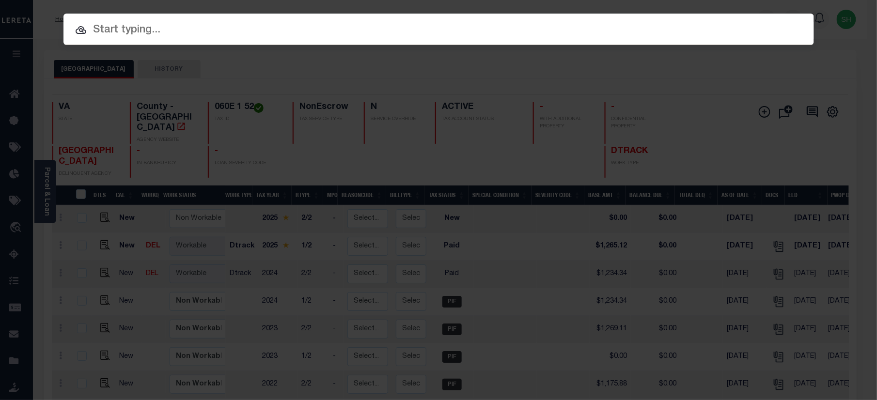
click at [523, 22] on input "text" at bounding box center [439, 30] width 751 height 17
paste input "10111708"
type input "10111708"
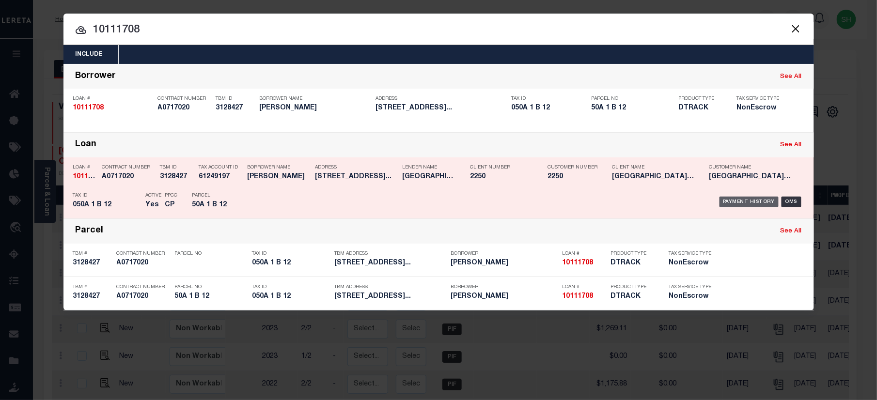
click at [751, 201] on div "Payment History" at bounding box center [750, 202] width 60 height 11
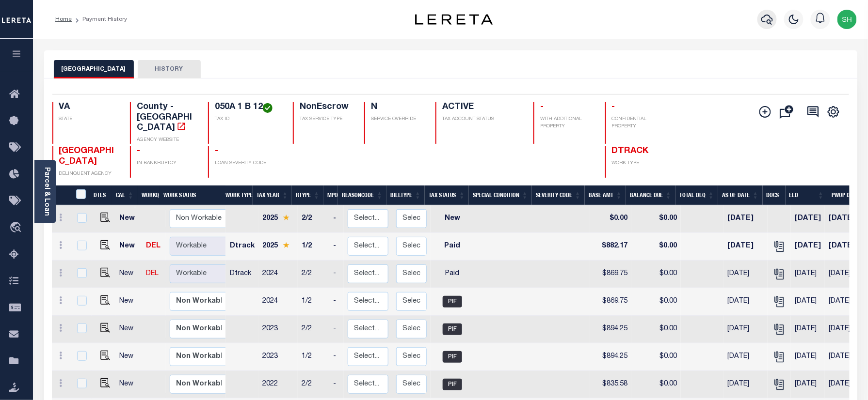
click at [765, 18] on icon "button" at bounding box center [767, 20] width 12 height 12
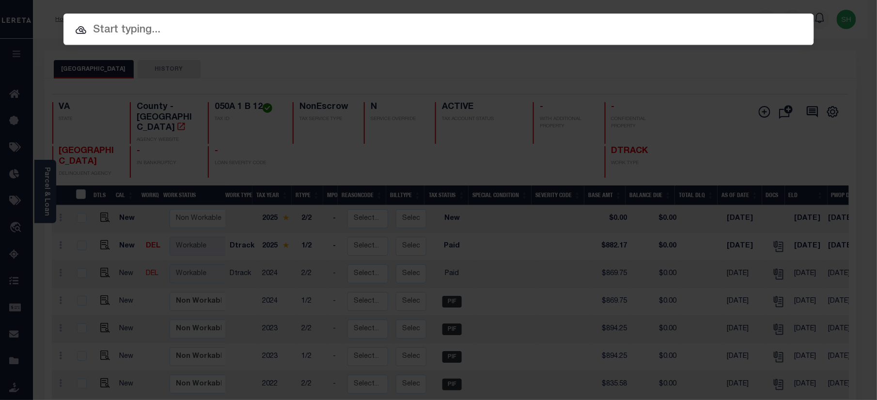
click at [622, 26] on input "text" at bounding box center [439, 30] width 751 height 17
paste input "20110906"
type input "20110906"
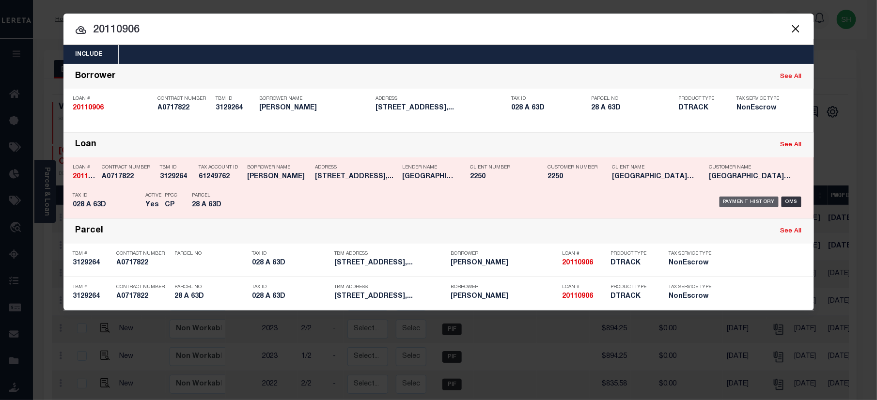
click at [747, 203] on div "Payment History" at bounding box center [750, 202] width 60 height 11
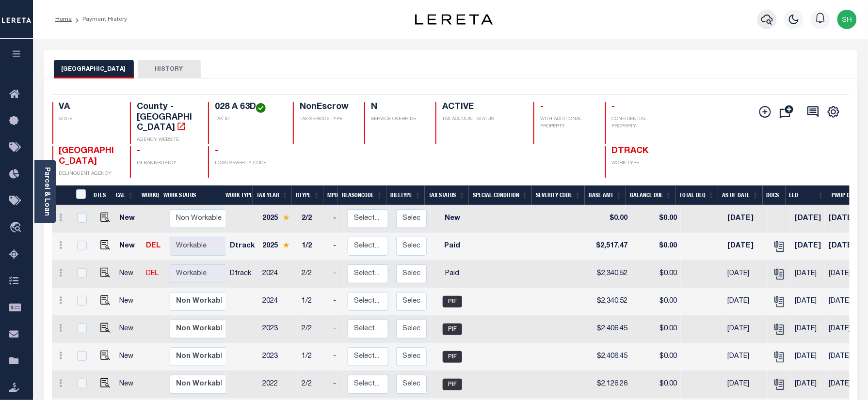
click at [766, 17] on icon "button" at bounding box center [767, 20] width 12 height 12
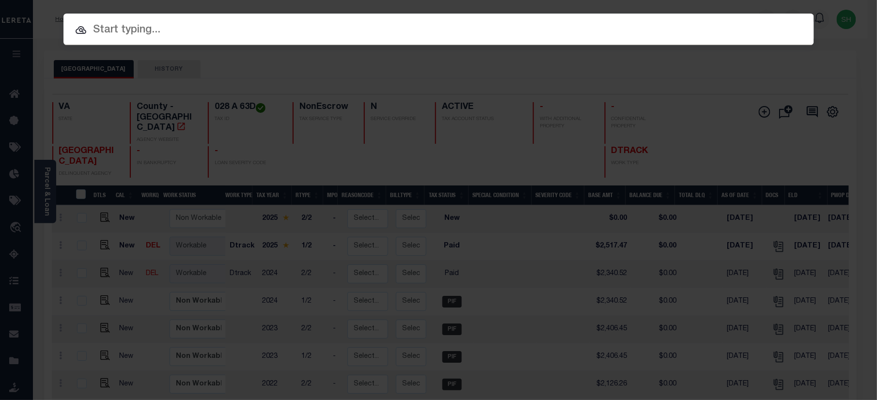
click at [431, 23] on input "text" at bounding box center [439, 30] width 751 height 17
paste input "400102811"
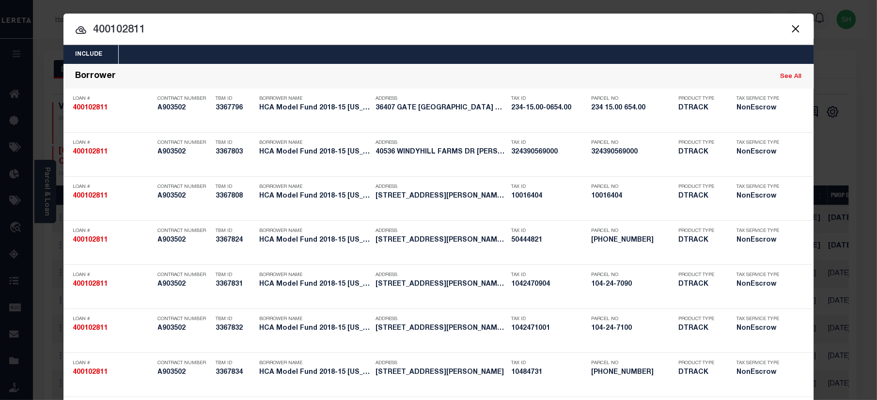
drag, startPoint x: 146, startPoint y: 26, endPoint x: -3, endPoint y: 26, distance: 148.8
click at [0, 26] on html "Home Payment History Profile Sign out" at bounding box center [438, 303] width 877 height 607
paste input "035P 1 -16"
type input "035P 1 -161"
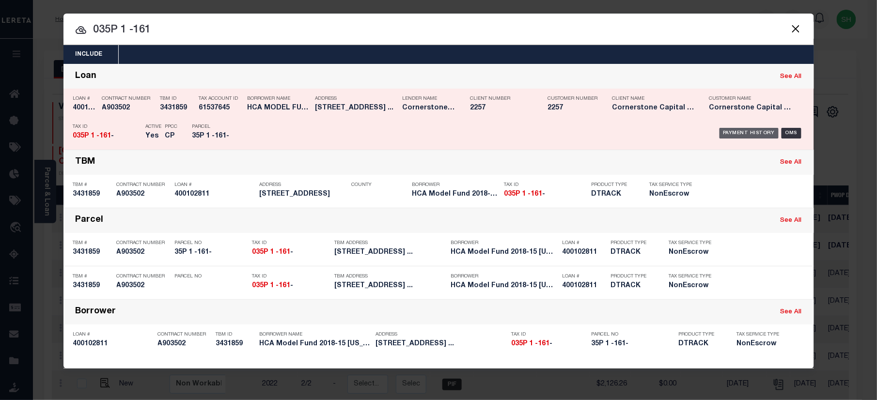
click at [733, 130] on div "Payment History" at bounding box center [750, 133] width 60 height 11
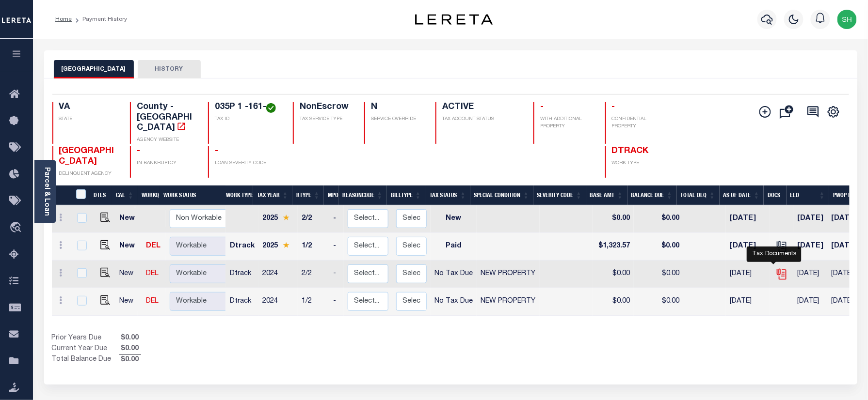
click at [775, 268] on icon "" at bounding box center [781, 274] width 13 height 13
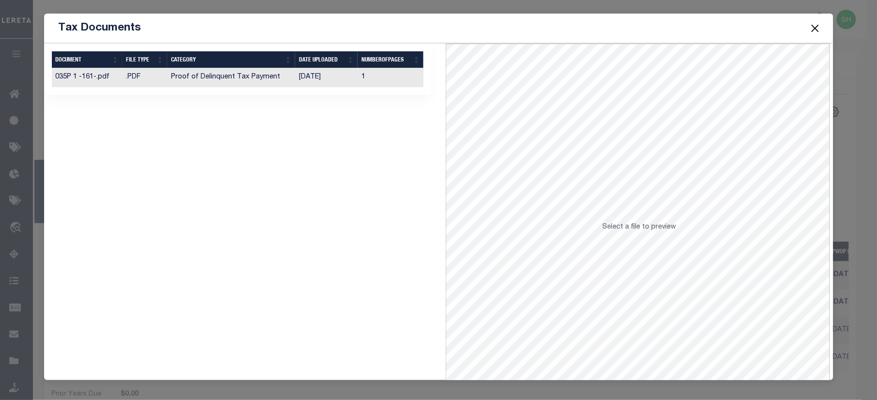
click at [237, 78] on td "Proof of Delinquent Tax Payment" at bounding box center [231, 77] width 128 height 19
click at [813, 26] on button "Close" at bounding box center [815, 28] width 13 height 13
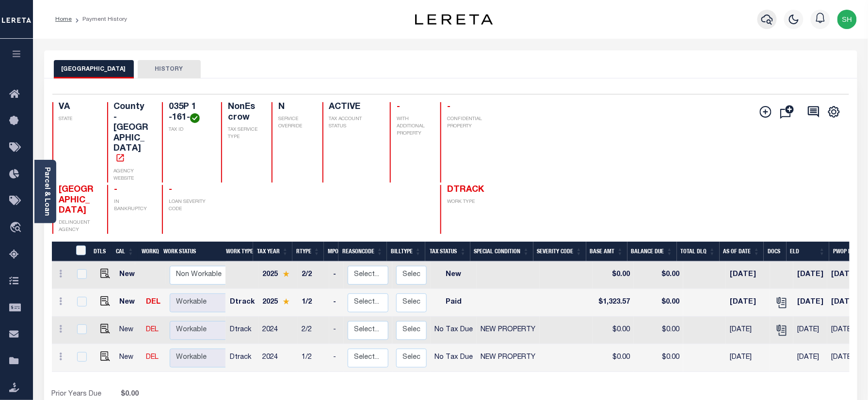
click at [764, 19] on icon "button" at bounding box center [767, 20] width 12 height 12
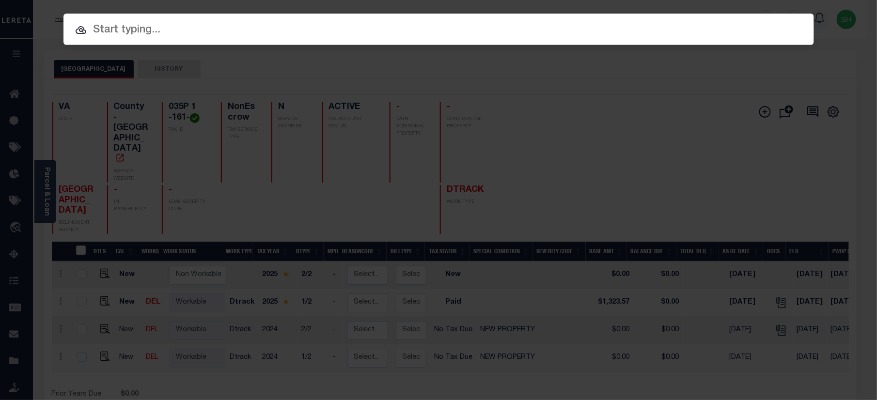
click at [509, 35] on input "text" at bounding box center [439, 30] width 751 height 17
paste input "20010000618296"
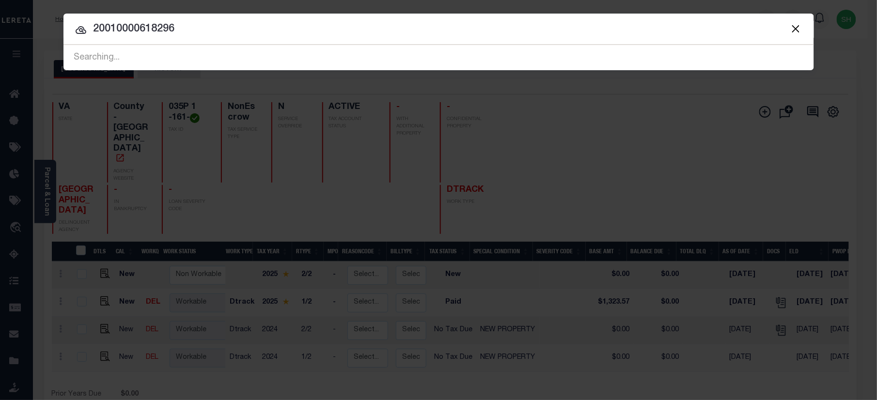
click at [113, 26] on input "20010000618296" at bounding box center [439, 29] width 751 height 17
type input "20010000618296"
click at [221, 34] on input "20010000618296" at bounding box center [439, 29] width 751 height 17
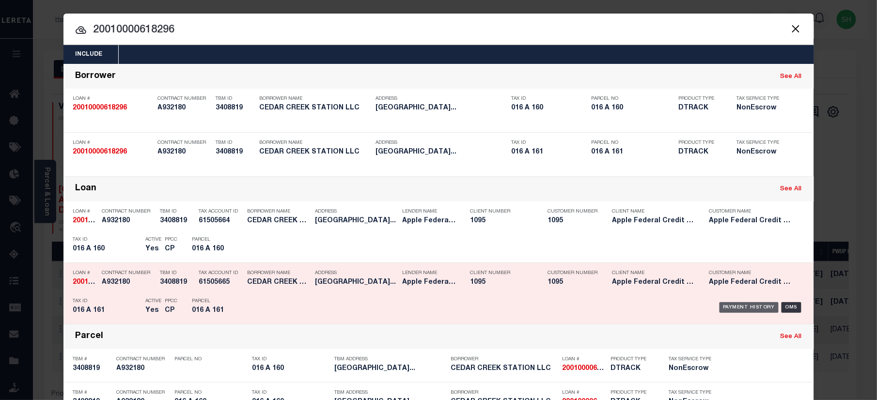
click at [724, 304] on div "Payment History" at bounding box center [750, 308] width 60 height 11
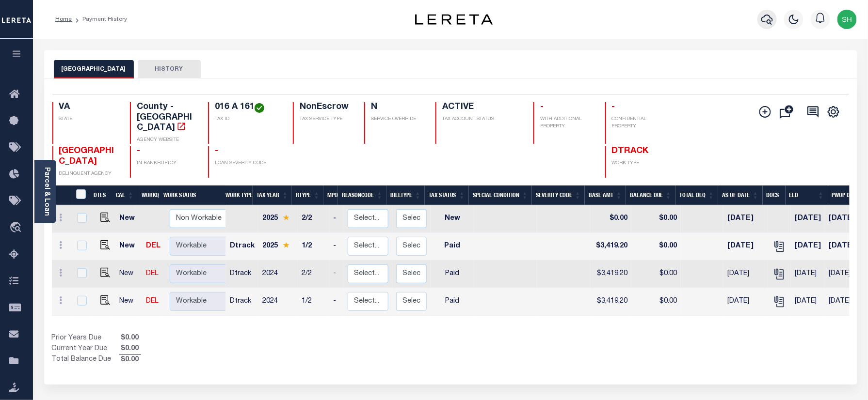
click at [768, 16] on icon "button" at bounding box center [767, 20] width 12 height 12
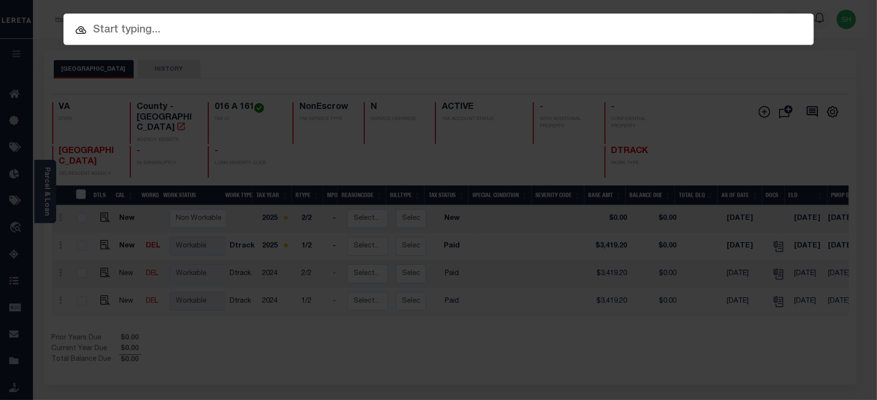
click at [474, 18] on div "Include Loans TBM Customers Borrowers Payments (Lender Non-Disb) Payments (Lend…" at bounding box center [439, 30] width 751 height 32
paste input "16504850"
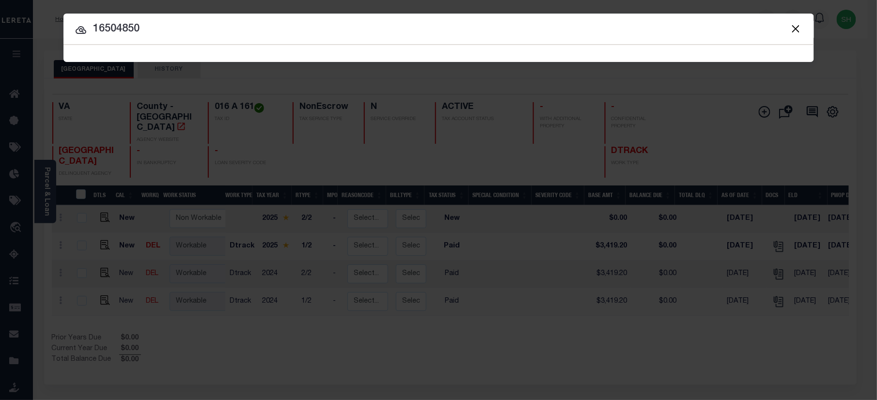
type input "16504850"
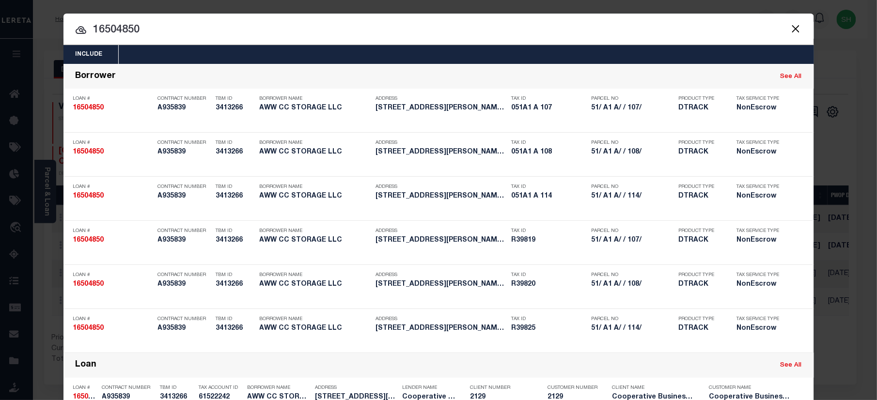
click at [412, 30] on input "16504850" at bounding box center [439, 30] width 751 height 17
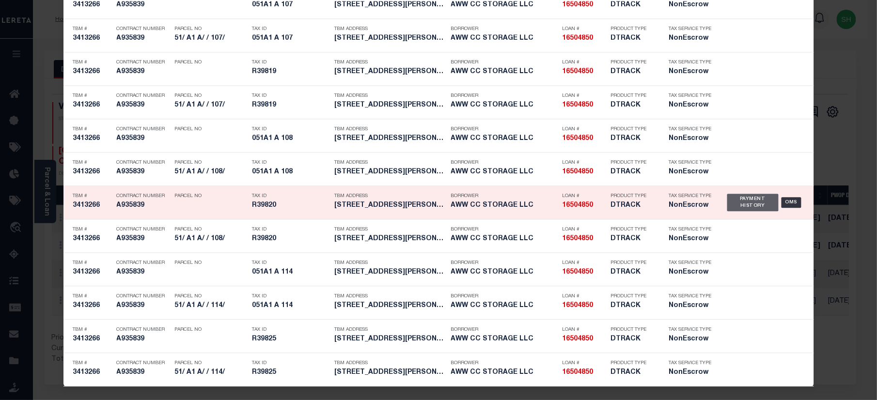
click at [743, 207] on div "Payment History" at bounding box center [754, 202] width 52 height 17
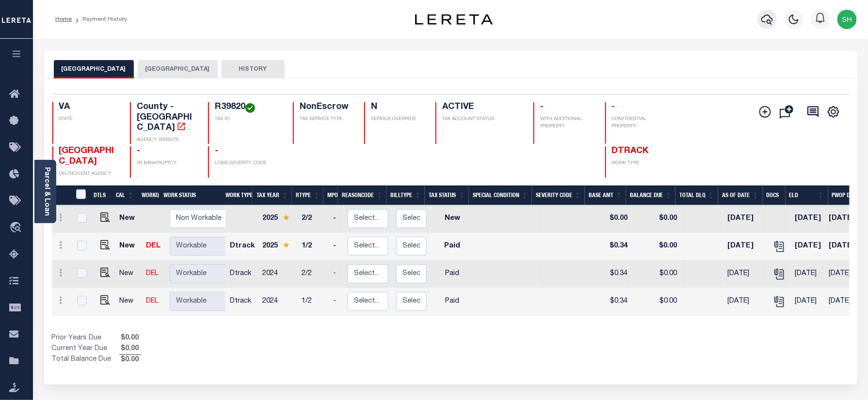
click at [761, 22] on icon "button" at bounding box center [767, 20] width 12 height 12
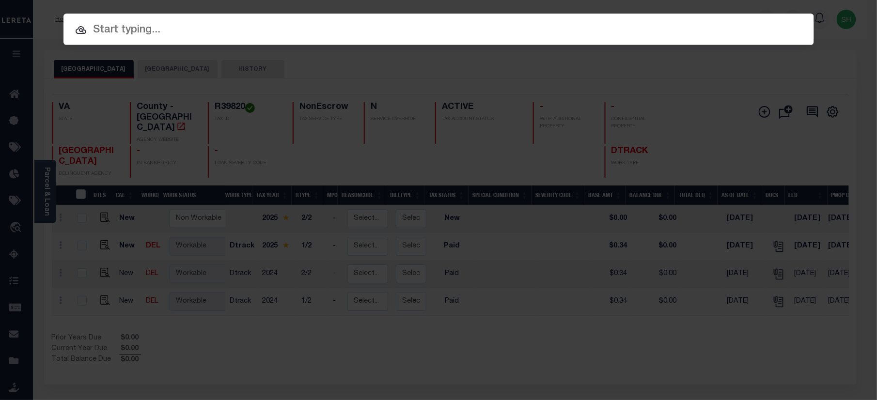
click at [460, 26] on input "text" at bounding box center [439, 30] width 751 height 17
paste input "133560"
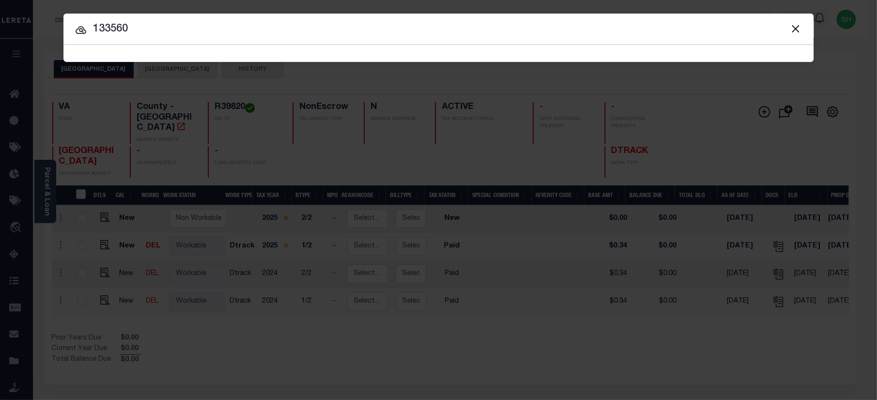
type input "133560"
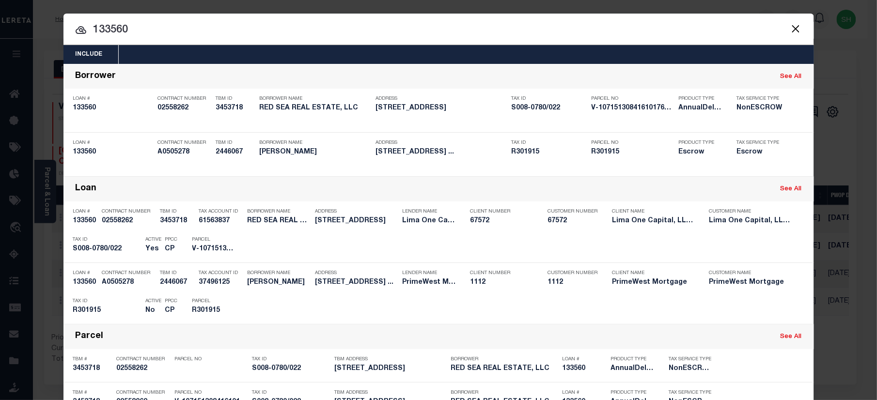
click at [111, 20] on div at bounding box center [439, 29] width 751 height 31
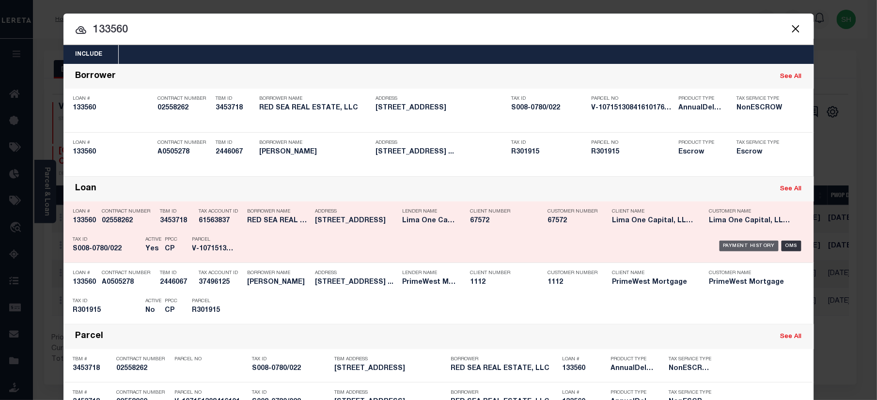
click at [749, 241] on div "Payment History" at bounding box center [750, 246] width 60 height 11
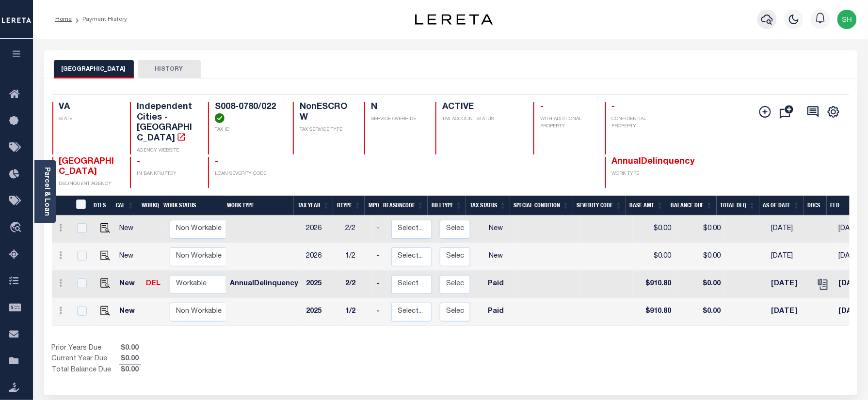
click at [766, 18] on icon "button" at bounding box center [767, 20] width 12 height 12
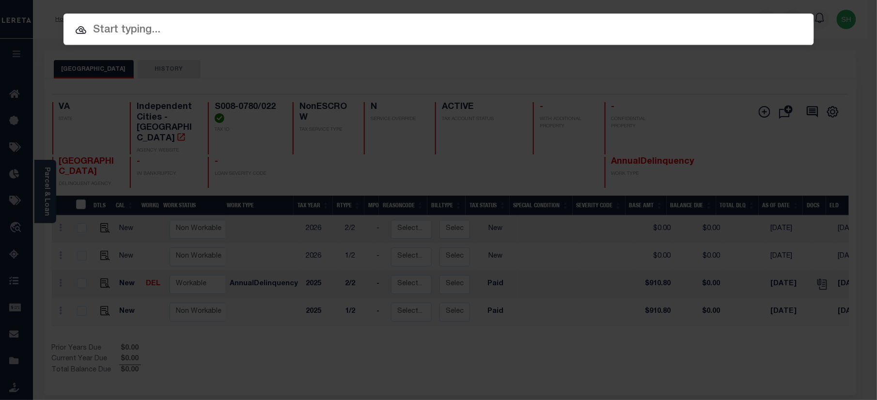
click at [542, 34] on input "text" at bounding box center [439, 30] width 751 height 17
paste input "110016"
type input "110016"
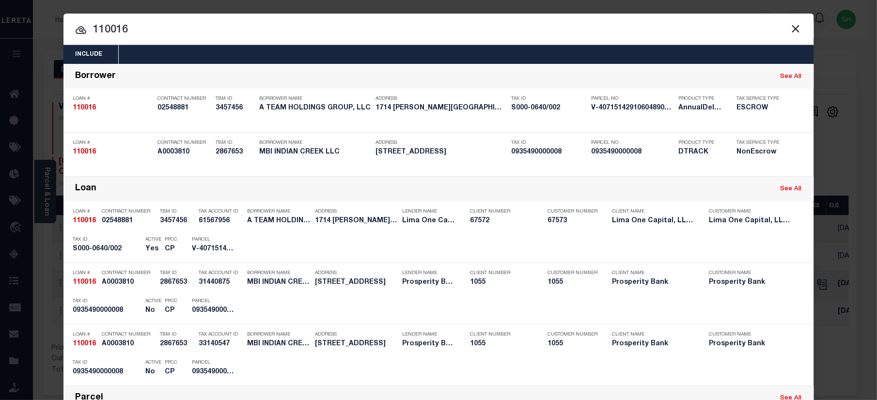
click at [149, 30] on input "110016" at bounding box center [439, 30] width 751 height 17
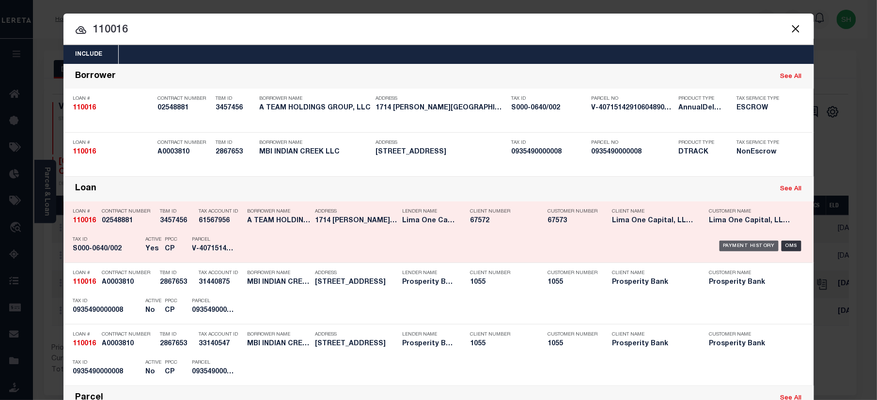
click at [740, 243] on div "Payment History" at bounding box center [750, 246] width 60 height 11
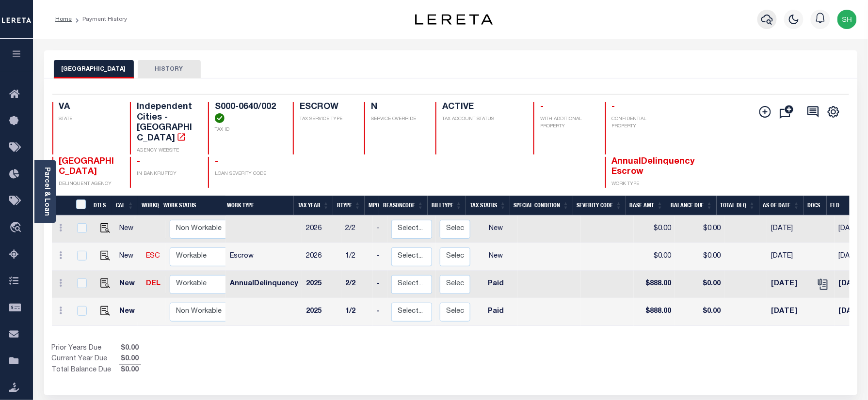
click at [768, 22] on icon "button" at bounding box center [767, 20] width 12 height 12
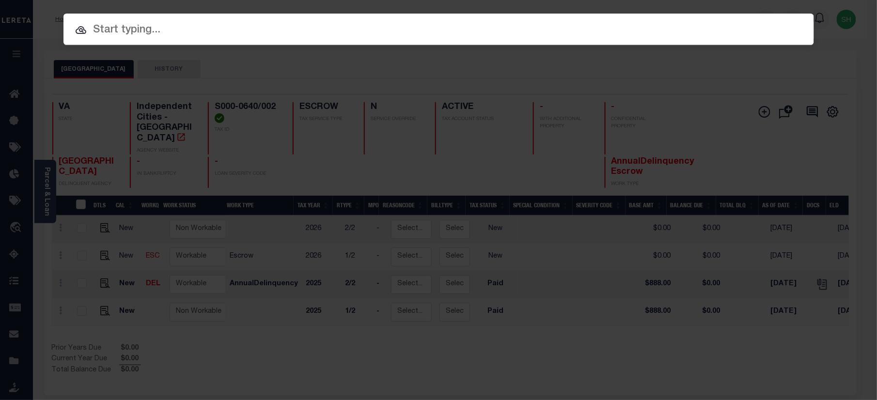
click at [503, 26] on input "text" at bounding box center [439, 30] width 751 height 17
paste input "116013"
type input "116013"
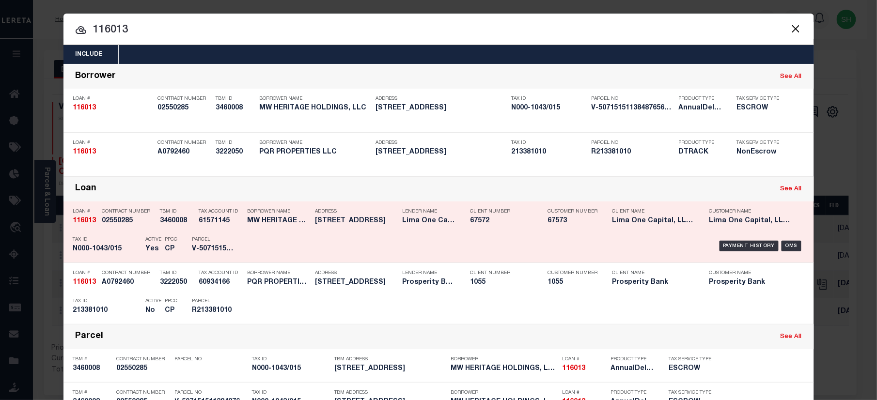
click at [731, 239] on div "Payment History OMS" at bounding box center [528, 246] width 554 height 28
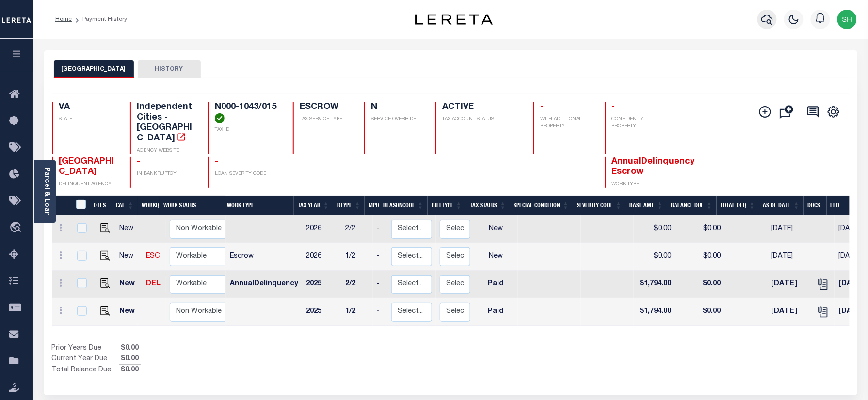
click at [765, 20] on icon "button" at bounding box center [767, 20] width 12 height 12
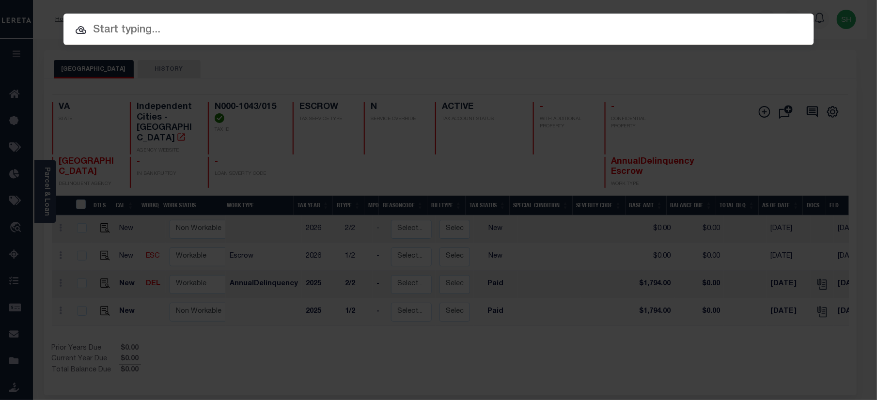
click at [549, 26] on input "text" at bounding box center [439, 30] width 751 height 17
paste input "120299"
type input "120299"
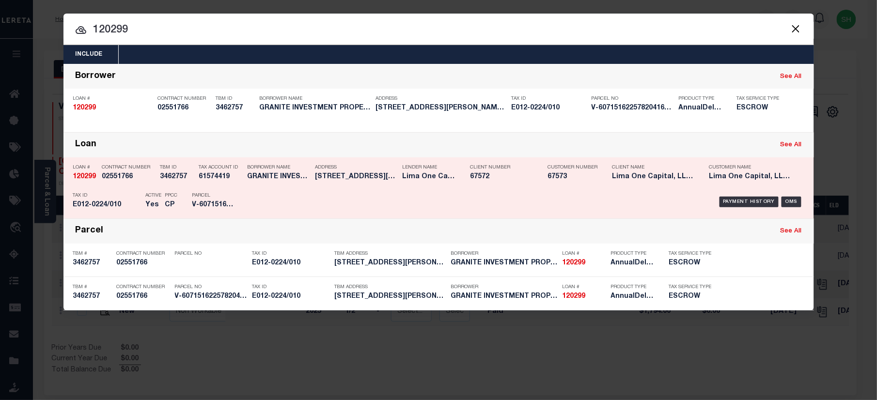
click at [743, 195] on div "Payment History OMS" at bounding box center [528, 202] width 554 height 28
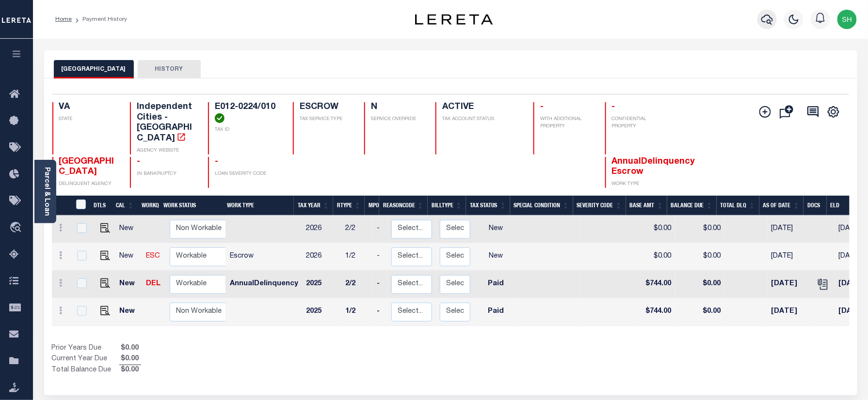
click at [763, 14] on icon "button" at bounding box center [767, 20] width 12 height 12
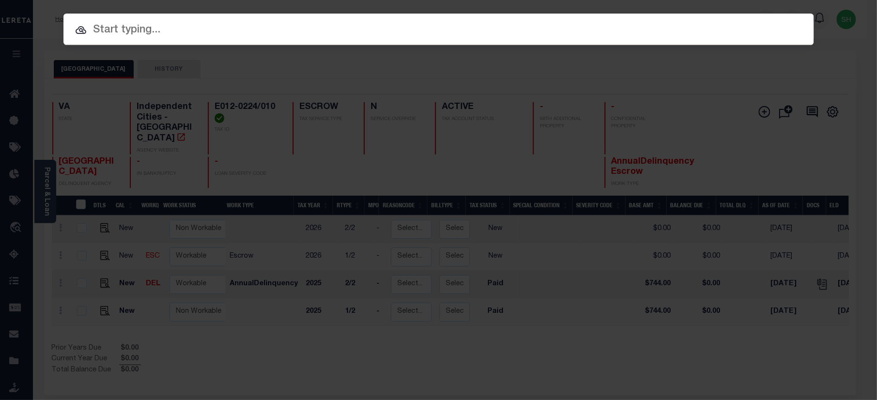
click at [648, 24] on input "text" at bounding box center [439, 30] width 751 height 17
paste input "123275"
type input "123275"
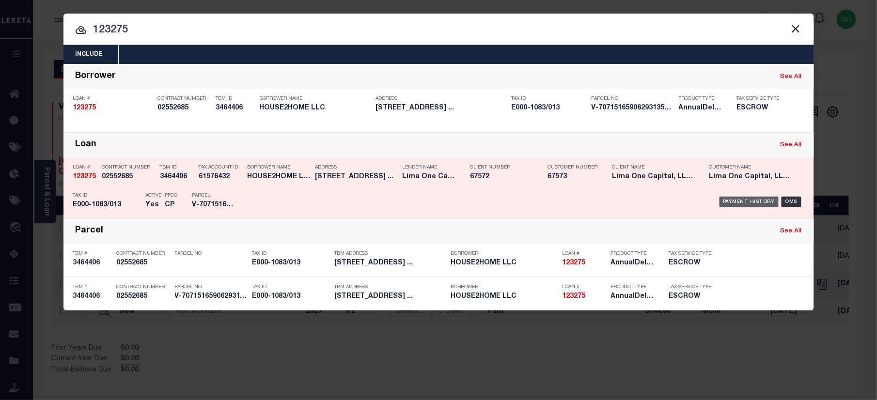
click at [753, 202] on div "Payment History" at bounding box center [750, 202] width 60 height 11
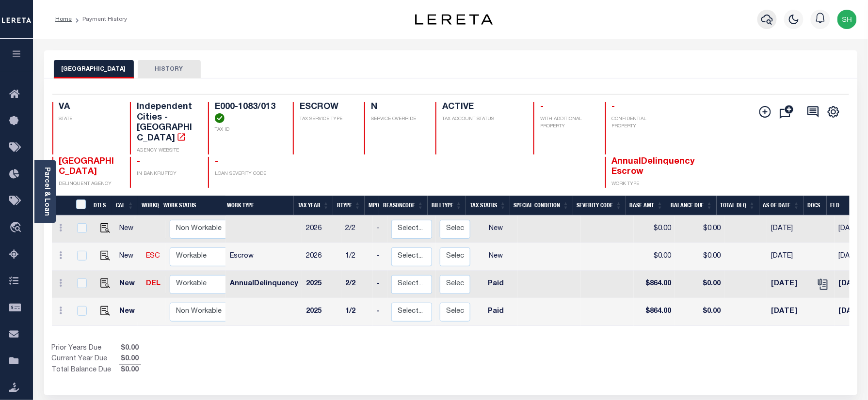
click at [763, 18] on icon "button" at bounding box center [767, 20] width 12 height 10
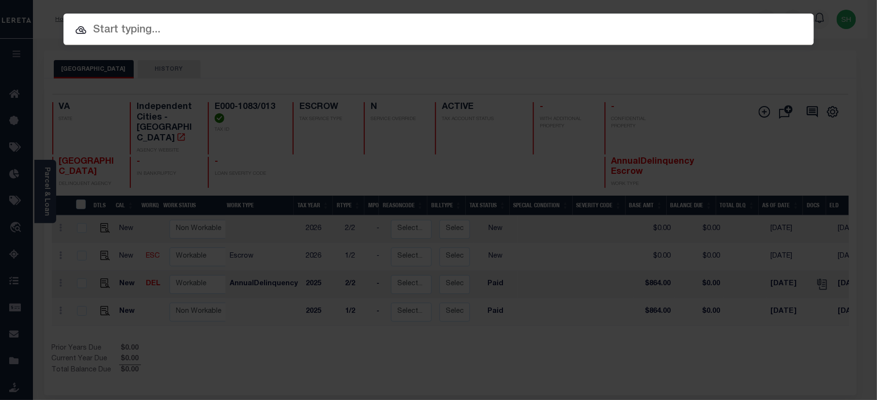
click at [590, 26] on input "text" at bounding box center [439, 30] width 751 height 17
paste input "C008-0337-008"
type input "C008-0337-008"
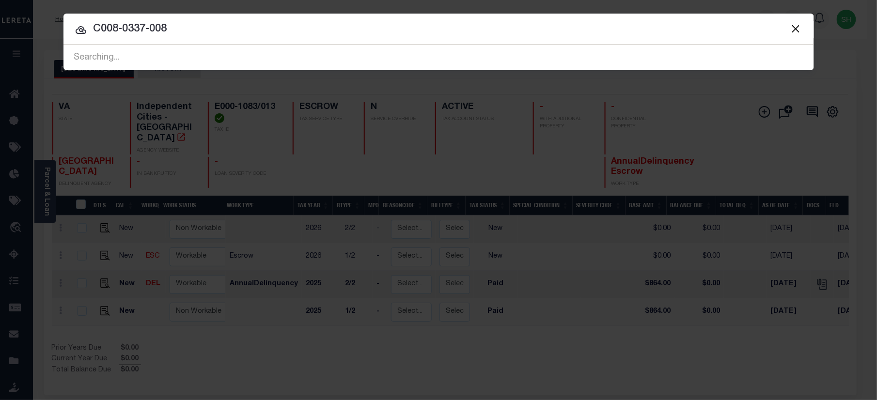
click at [202, 33] on input "C008-0337-008" at bounding box center [439, 29] width 751 height 17
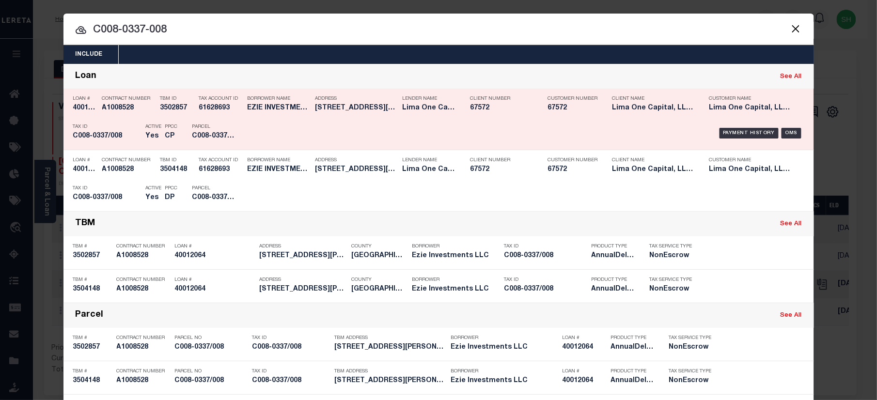
click at [750, 125] on div "Payment History OMS" at bounding box center [528, 133] width 554 height 28
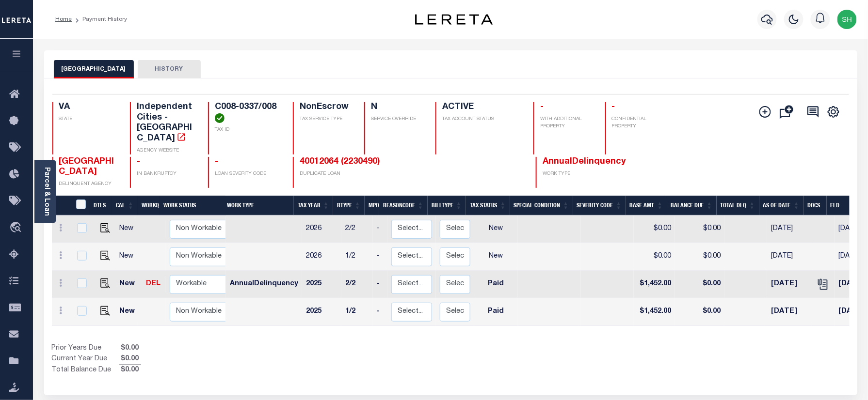
click at [757, 17] on div at bounding box center [767, 19] width 27 height 34
click at [766, 16] on icon "button" at bounding box center [767, 20] width 12 height 10
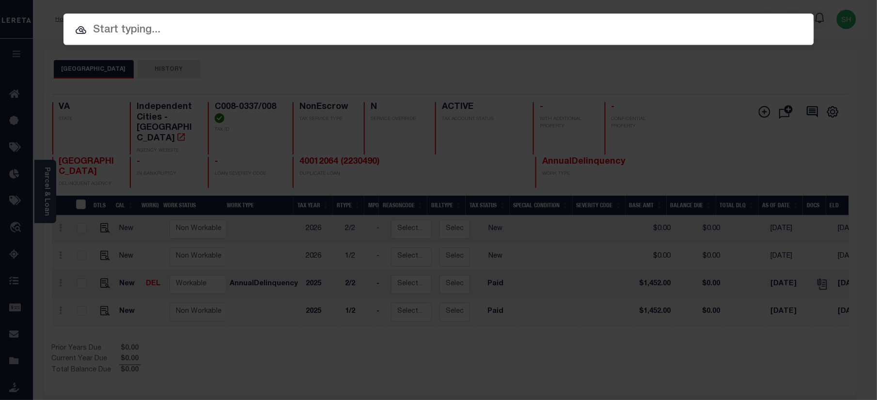
click at [547, 27] on input "text" at bounding box center [439, 30] width 751 height 17
paste input "20010000531080"
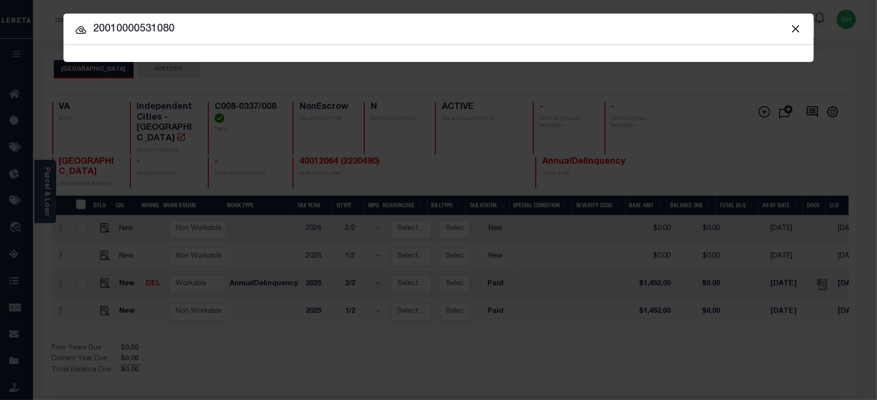
type input "20010000531080"
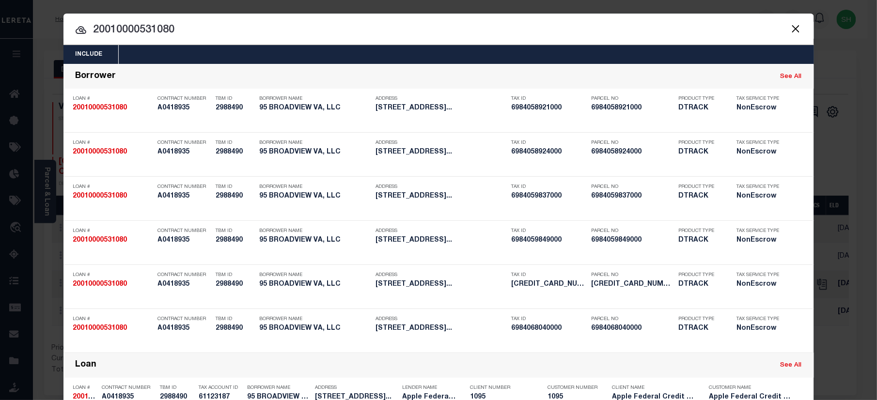
scroll to position [1563, 0]
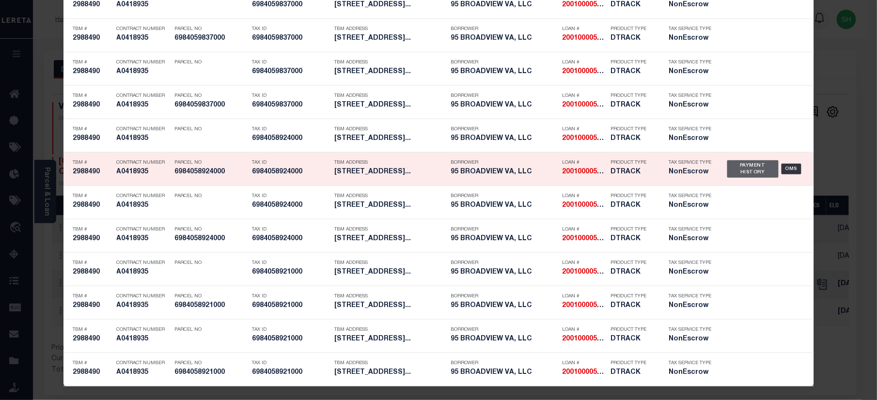
click at [741, 166] on div "Payment History" at bounding box center [754, 168] width 52 height 17
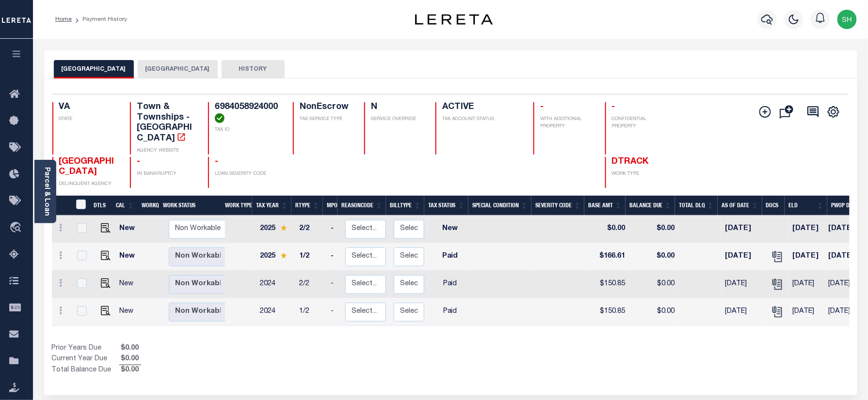
click at [177, 66] on button "[GEOGRAPHIC_DATA]" at bounding box center [178, 69] width 80 height 18
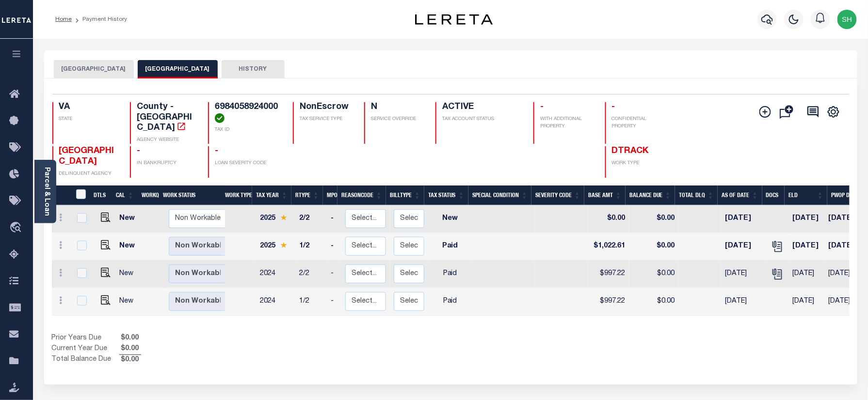
click at [87, 66] on button "[GEOGRAPHIC_DATA]" at bounding box center [94, 69] width 80 height 18
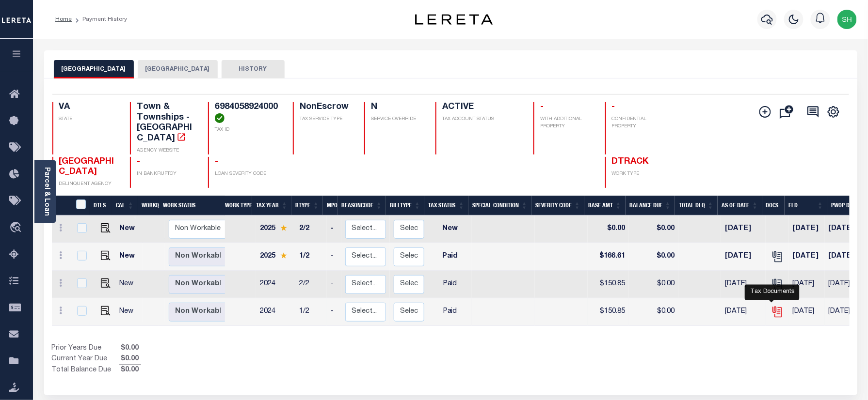
click at [771, 306] on icon "" at bounding box center [777, 312] width 13 height 13
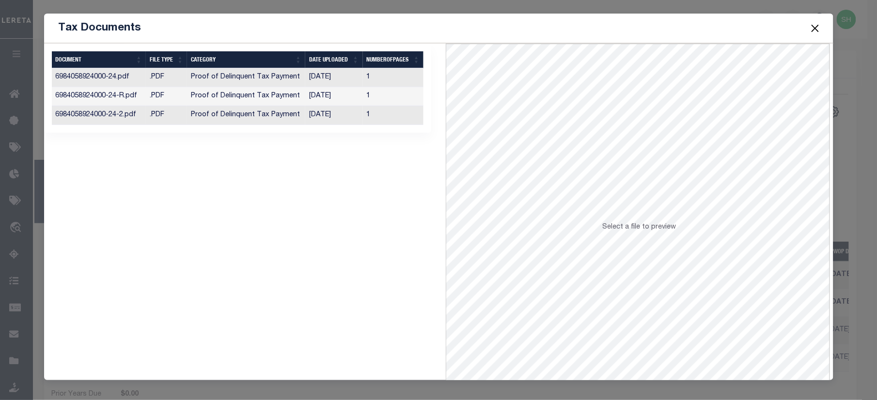
click at [817, 27] on button "Close" at bounding box center [815, 28] width 13 height 13
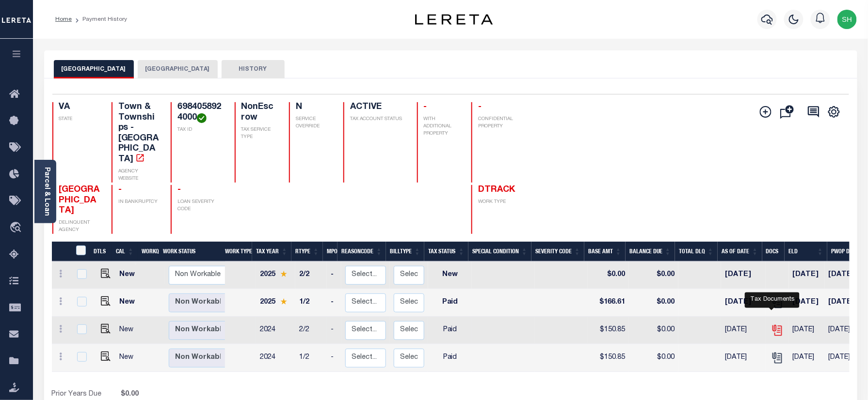
click at [772, 324] on icon "" at bounding box center [777, 330] width 13 height 13
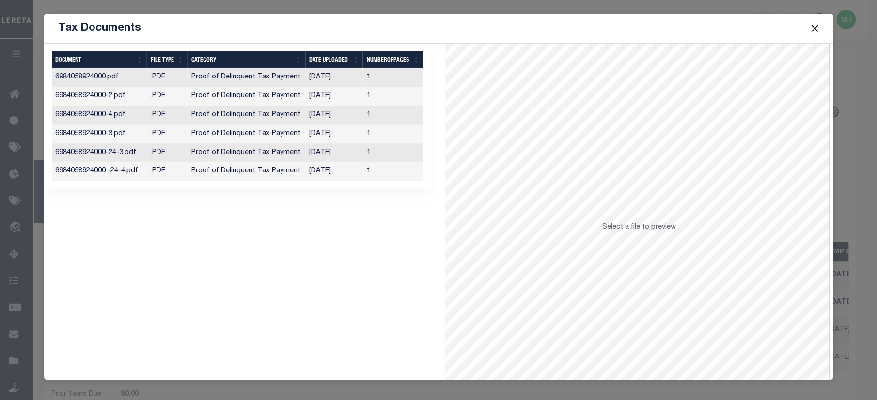
click at [821, 25] on button "Close" at bounding box center [815, 28] width 13 height 13
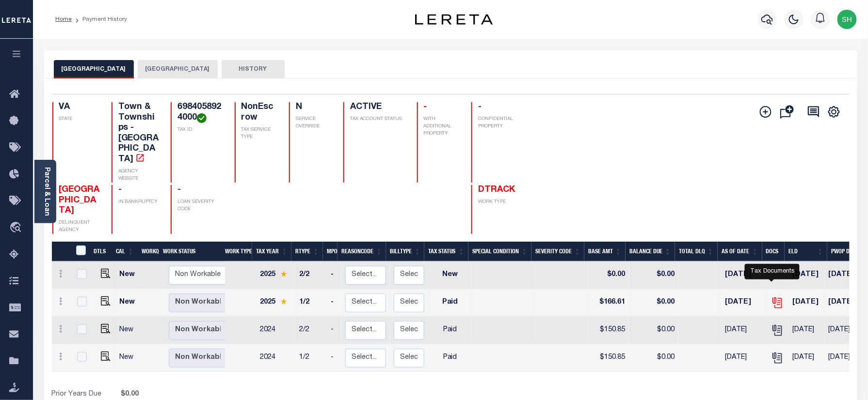
click at [772, 298] on icon "" at bounding box center [776, 302] width 8 height 8
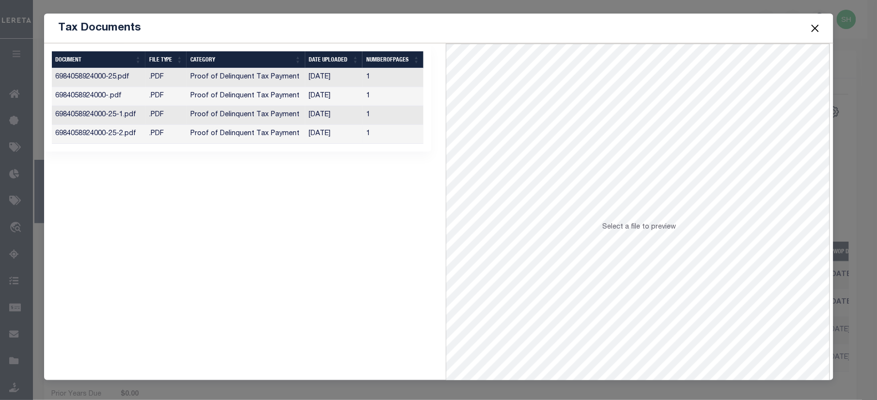
click at [266, 137] on td "Proof of Delinquent Tax Payment" at bounding box center [246, 134] width 118 height 19
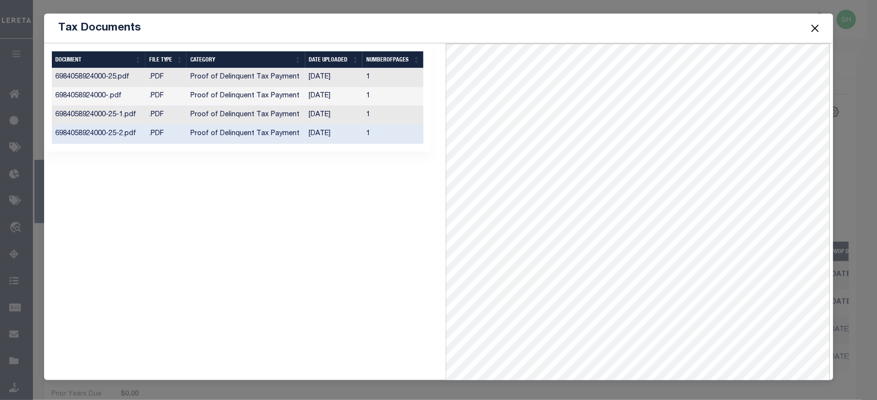
click at [276, 114] on td "Proof of Delinquent Tax Payment" at bounding box center [246, 115] width 118 height 19
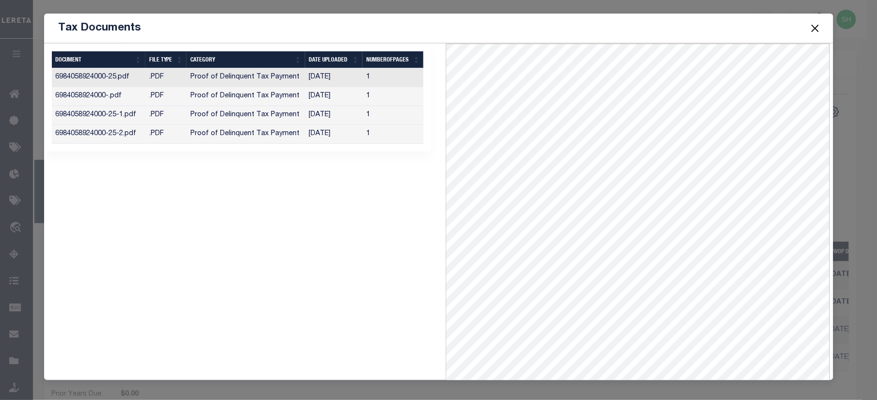
click at [269, 134] on td "Proof of Delinquent Tax Payment" at bounding box center [246, 134] width 118 height 19
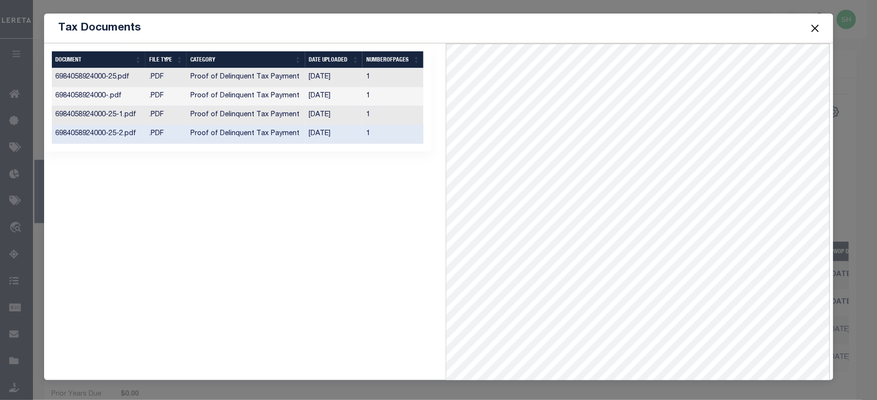
click at [811, 26] on button "Close" at bounding box center [815, 28] width 13 height 13
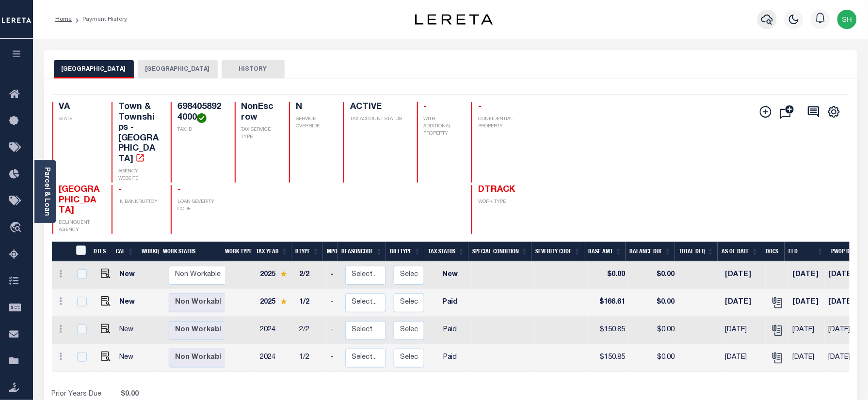
click at [768, 25] on icon "button" at bounding box center [767, 20] width 12 height 12
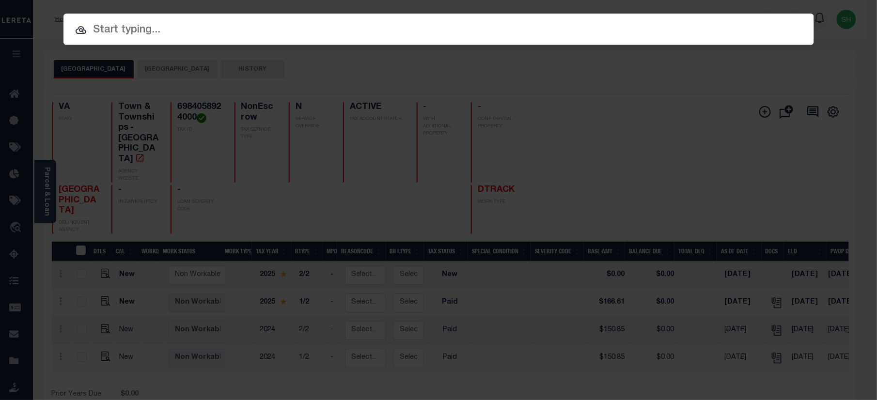
click at [586, 28] on input "text" at bounding box center [439, 30] width 751 height 17
paste input "7311691"
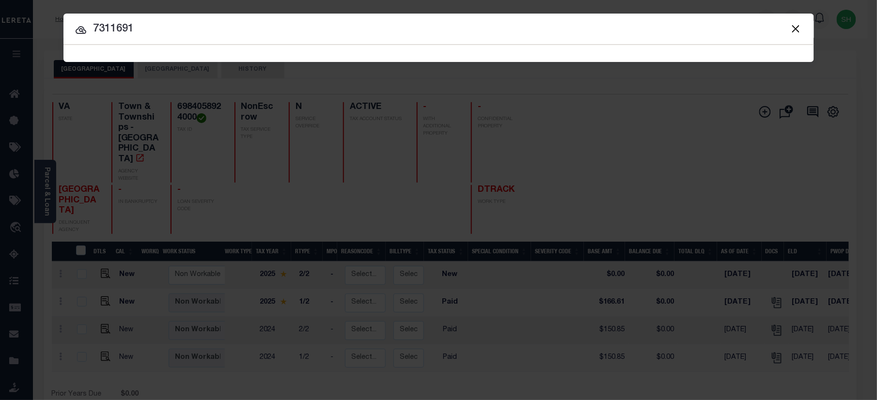
type input "7311691"
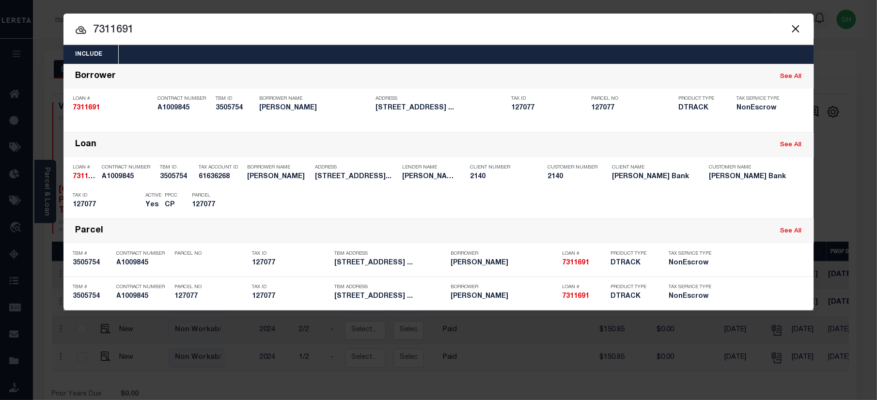
click at [553, 27] on input "7311691" at bounding box center [439, 30] width 751 height 17
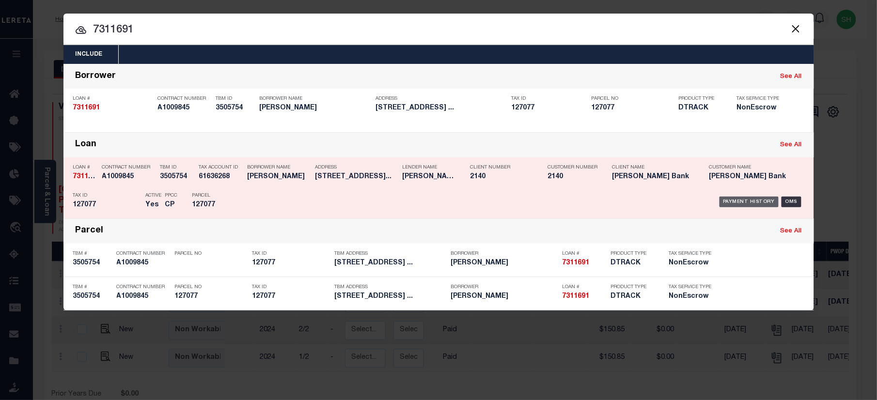
click at [736, 198] on div "Payment History" at bounding box center [750, 202] width 60 height 11
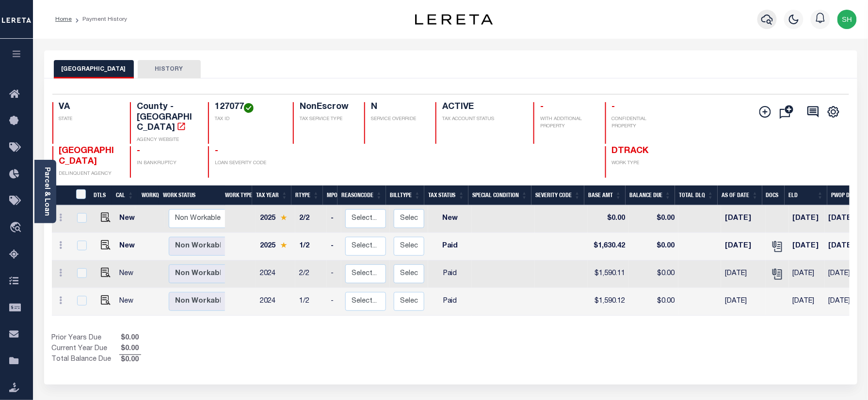
click at [763, 18] on icon "button" at bounding box center [767, 20] width 12 height 10
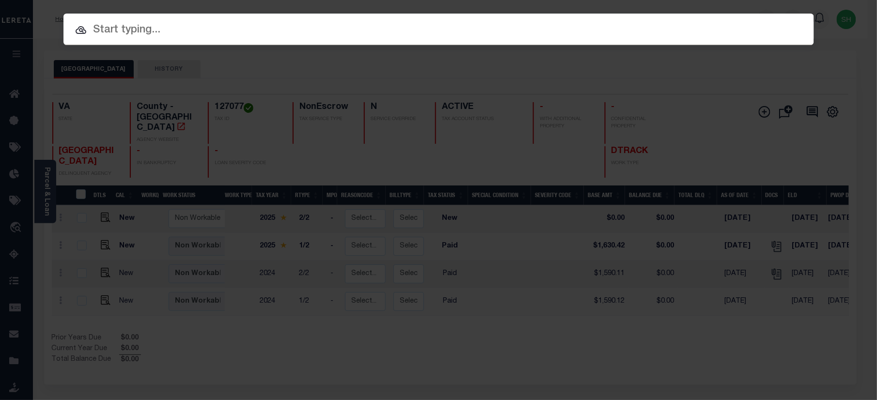
click at [659, 30] on input "text" at bounding box center [439, 30] width 751 height 17
paste input "970771330401"
type input "970771330401"
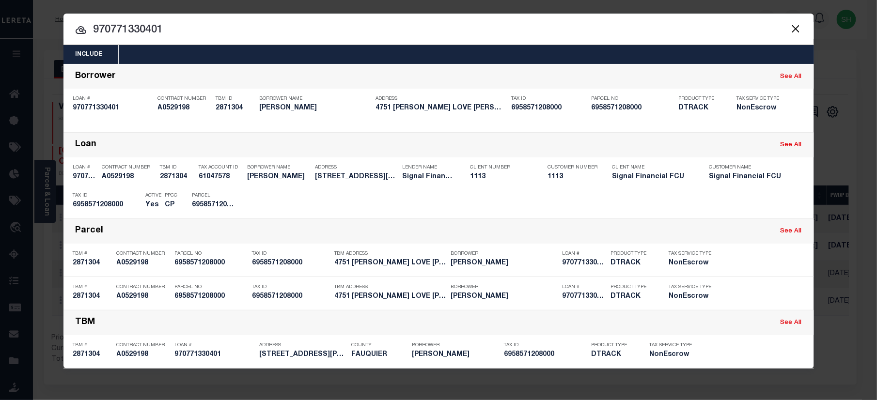
click at [543, 24] on input "970771330401" at bounding box center [439, 30] width 751 height 17
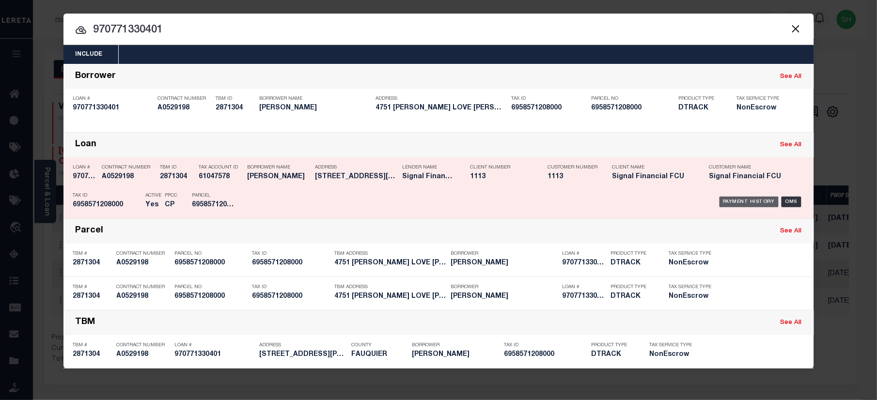
click at [755, 200] on div "Payment History" at bounding box center [750, 202] width 60 height 11
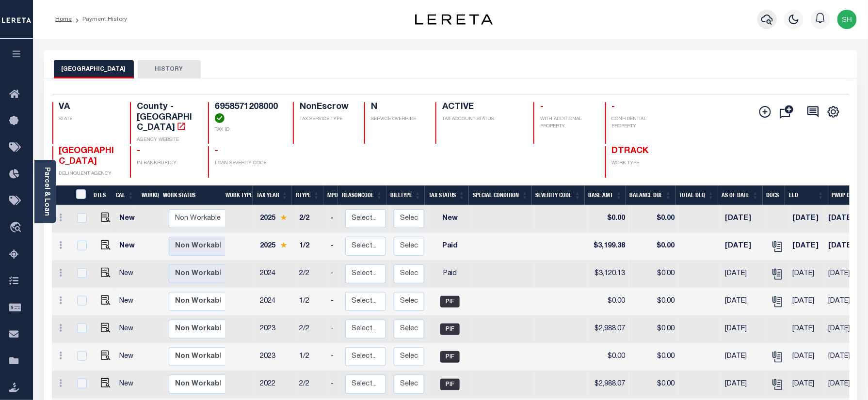
click at [765, 20] on icon "button" at bounding box center [767, 20] width 12 height 12
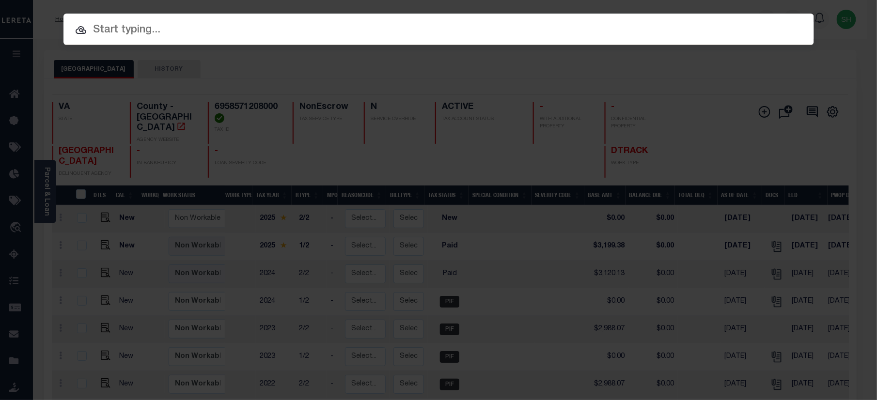
paste input "20010000468102"
click at [596, 30] on input "text" at bounding box center [439, 30] width 751 height 17
type input "20010000468102"
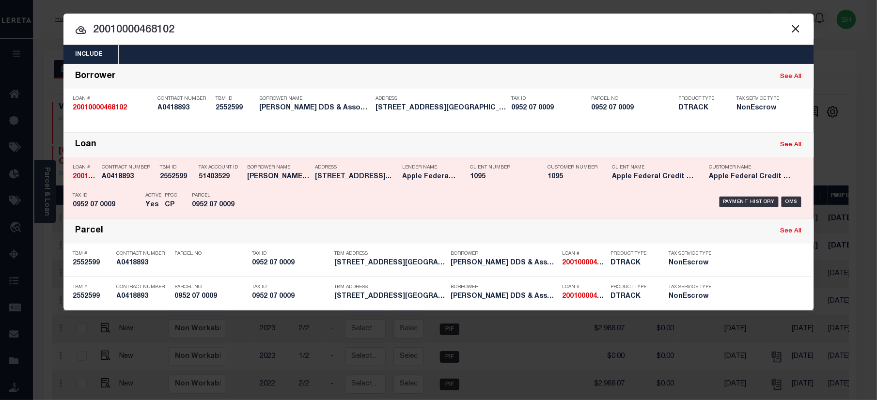
click at [743, 198] on div "Payment History" at bounding box center [750, 202] width 60 height 11
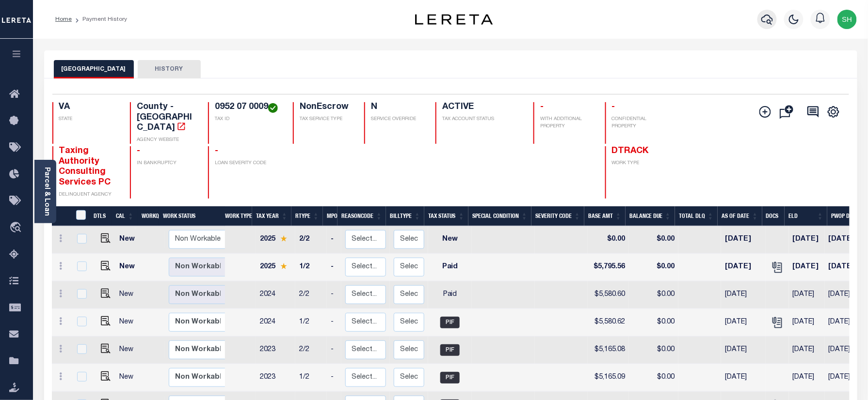
click at [768, 24] on icon "button" at bounding box center [767, 20] width 12 height 12
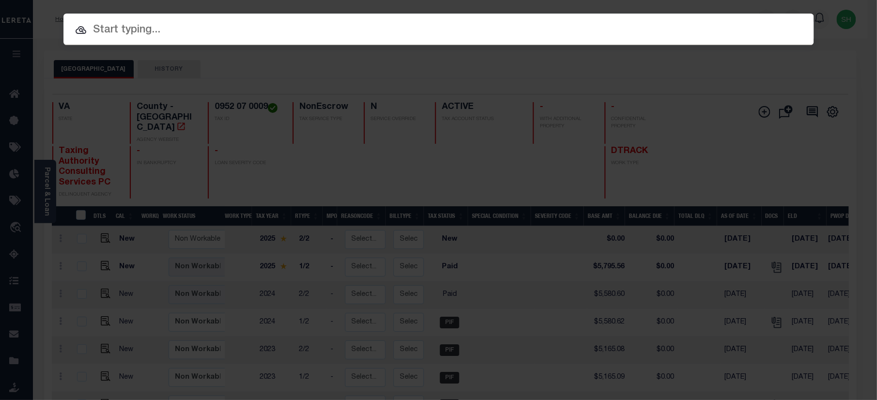
click at [418, 24] on input "text" at bounding box center [439, 30] width 751 height 17
paste input "20010000573056"
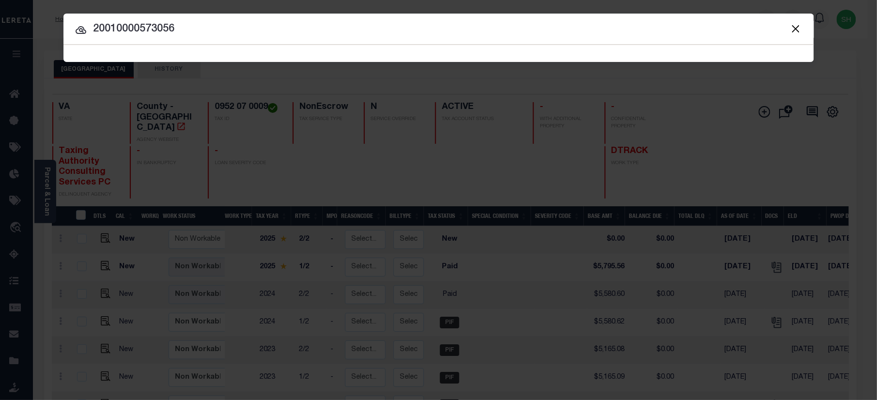
type input "20010000573056"
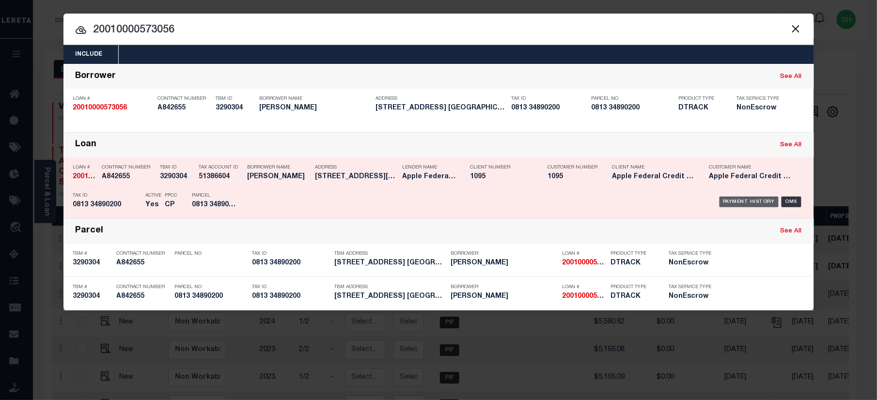
click at [751, 202] on div "Payment History" at bounding box center [750, 202] width 60 height 11
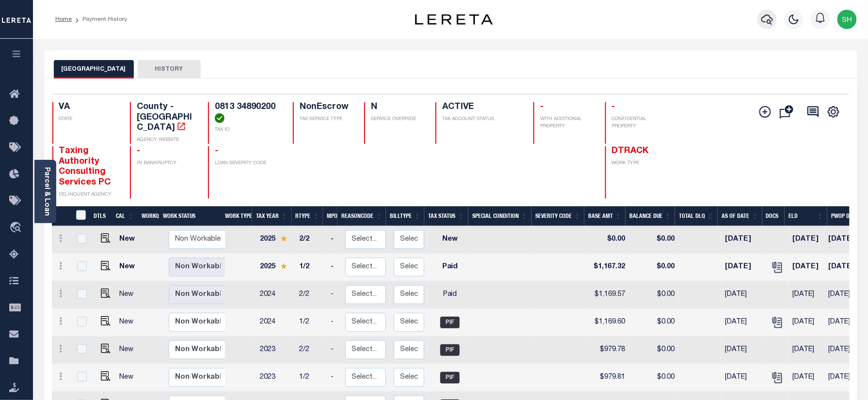
click at [765, 20] on icon "button" at bounding box center [767, 20] width 12 height 12
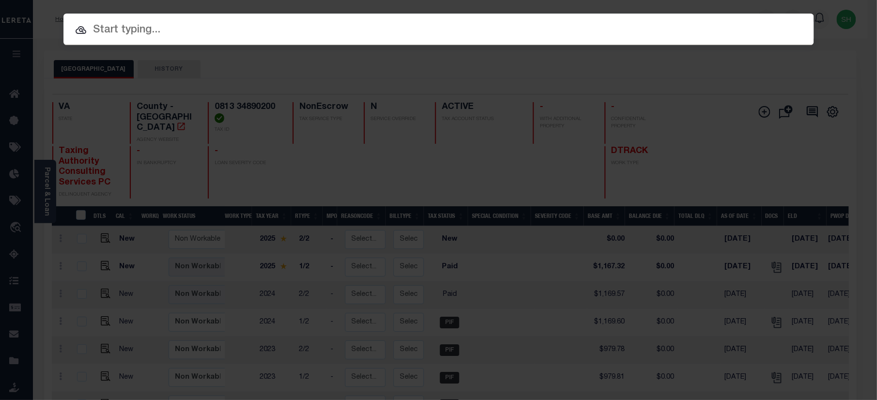
click at [528, 33] on input "text" at bounding box center [439, 30] width 751 height 17
paste input "20010000570483"
type input "20010000570483"
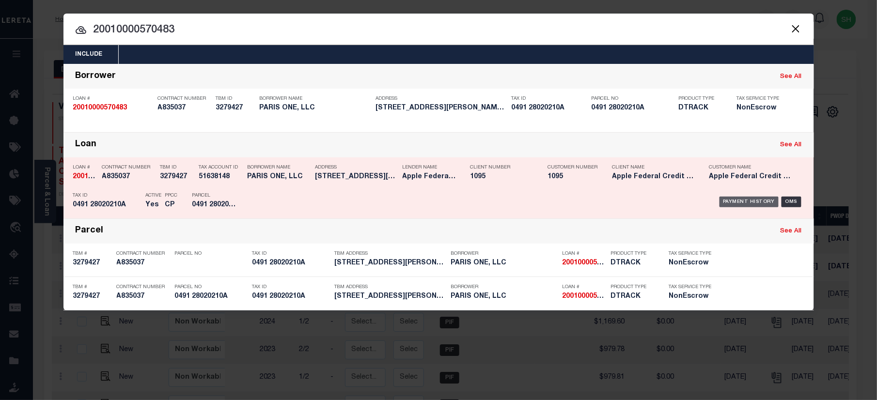
click at [746, 201] on div "Payment History" at bounding box center [750, 202] width 60 height 11
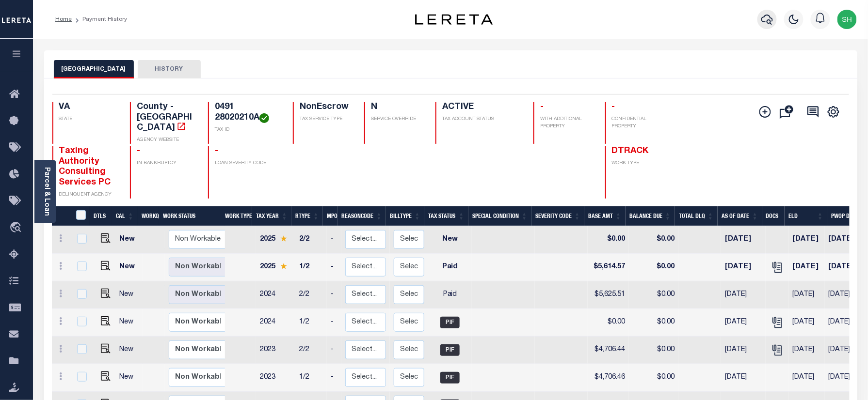
click at [767, 21] on icon "button" at bounding box center [767, 20] width 12 height 10
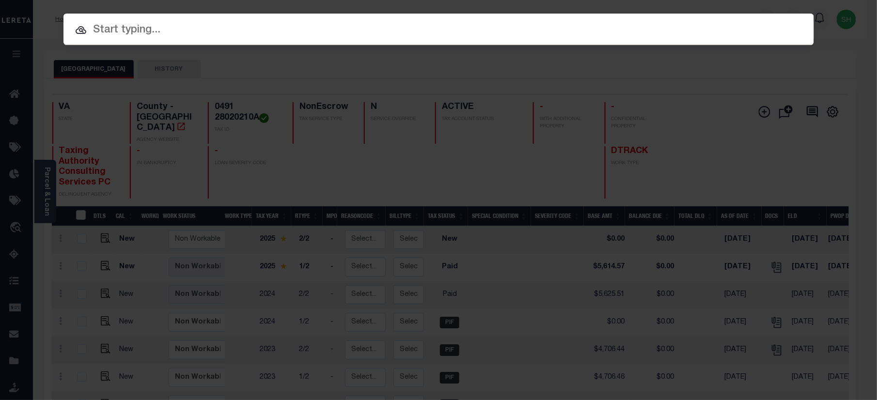
click at [510, 28] on input "text" at bounding box center [439, 30] width 751 height 17
paste input "910013318919"
type input "910013318919"
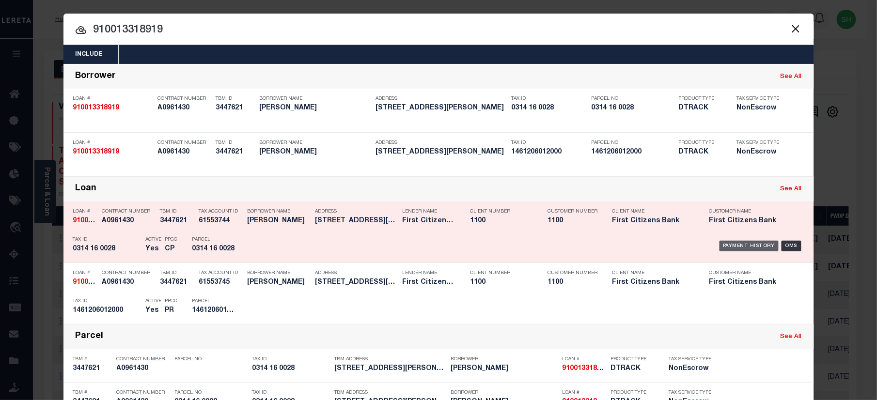
click at [759, 247] on div "Payment History" at bounding box center [750, 246] width 60 height 11
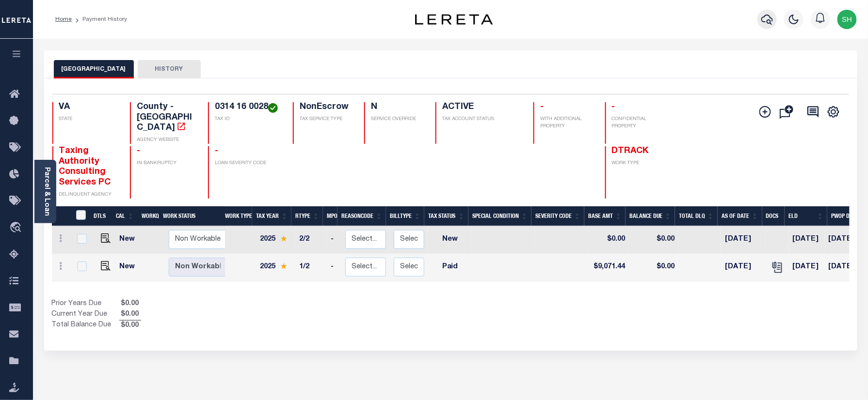
click at [763, 18] on icon "button" at bounding box center [767, 20] width 12 height 12
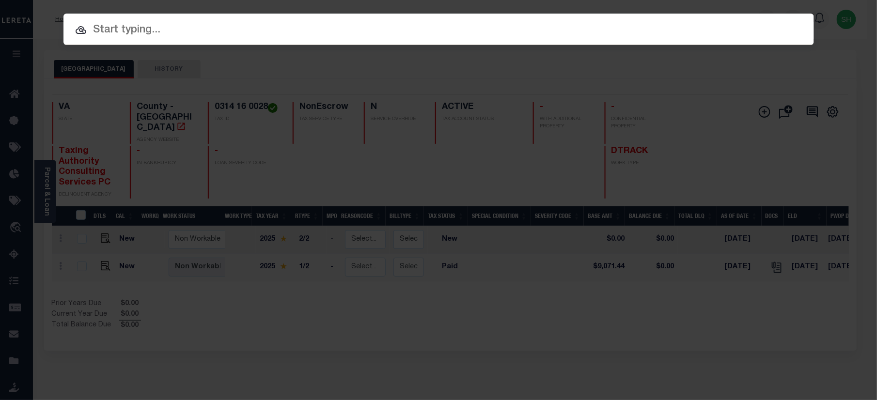
paste input "297993-0001"
click at [526, 30] on input "text" at bounding box center [439, 30] width 751 height 17
type input "297993-0001"
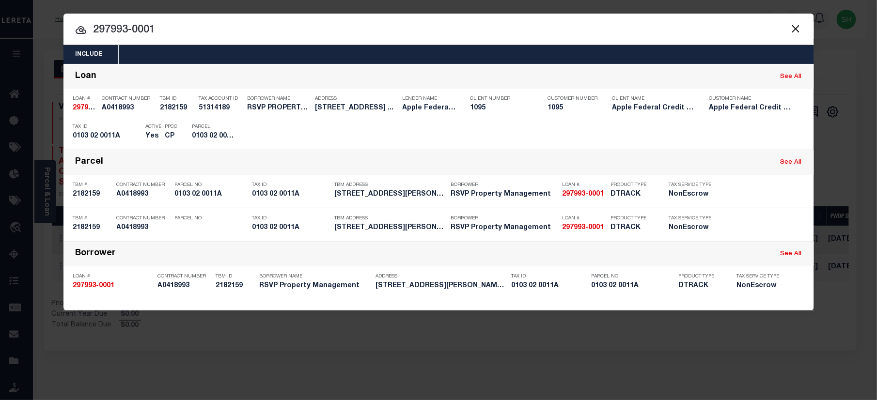
click at [529, 32] on input "297993-0001" at bounding box center [439, 30] width 751 height 17
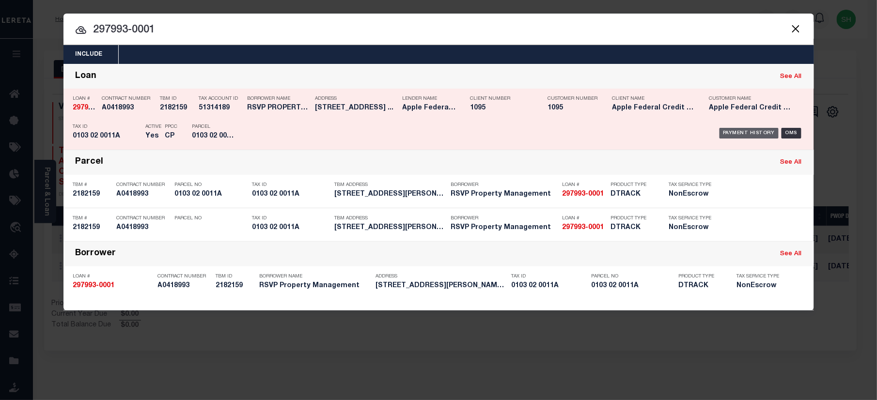
click at [741, 130] on div "Payment History" at bounding box center [750, 133] width 60 height 11
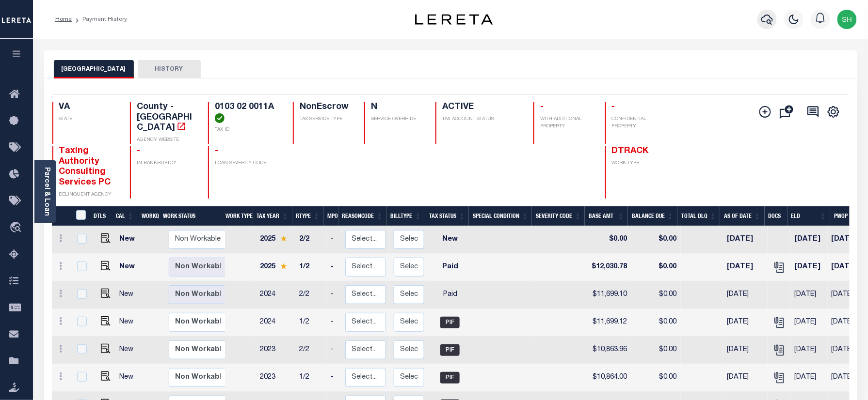
click at [772, 20] on icon "button" at bounding box center [767, 20] width 12 height 10
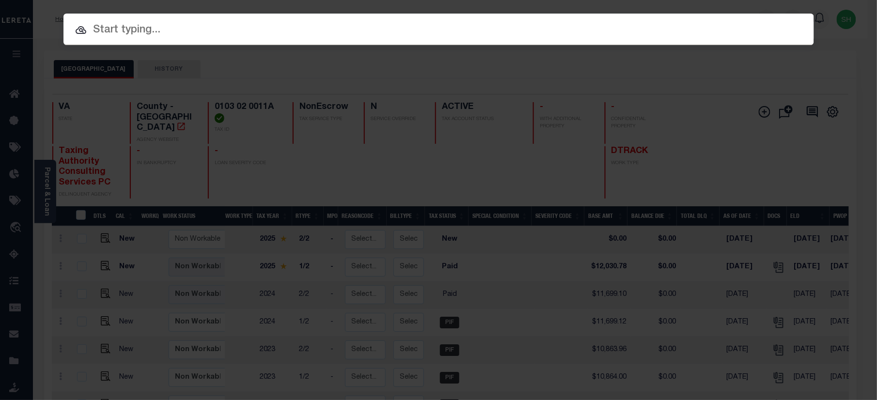
paste input "132995-0001"
click at [572, 24] on input "132995-0001" at bounding box center [439, 30] width 751 height 17
type input "132995-0001"
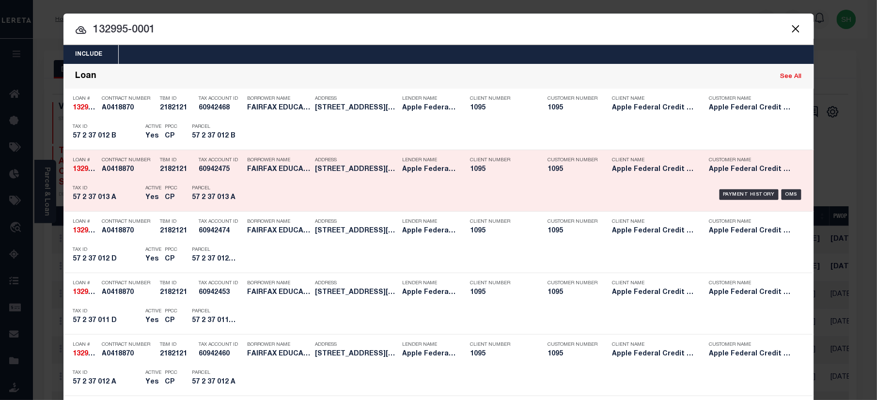
click at [746, 189] on div "Payment History OMS" at bounding box center [528, 195] width 554 height 28
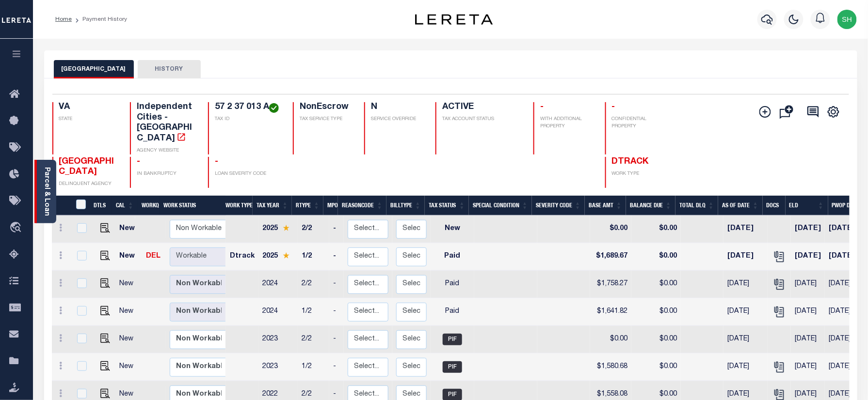
click at [44, 195] on link "Parcel & Loan" at bounding box center [46, 191] width 7 height 49
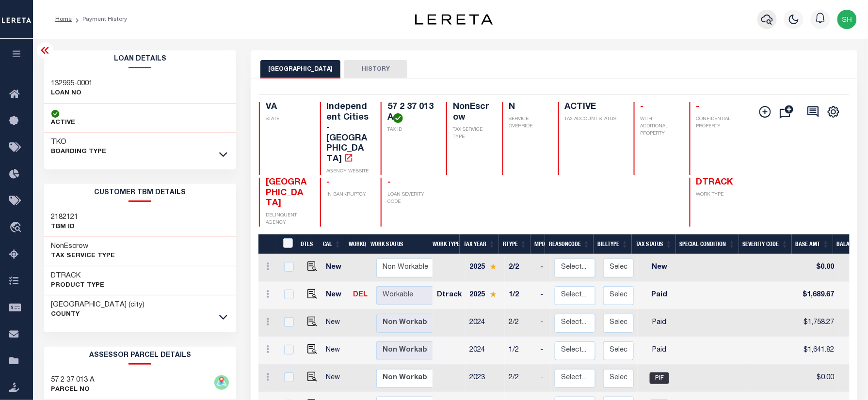
click at [766, 16] on icon "button" at bounding box center [767, 20] width 12 height 12
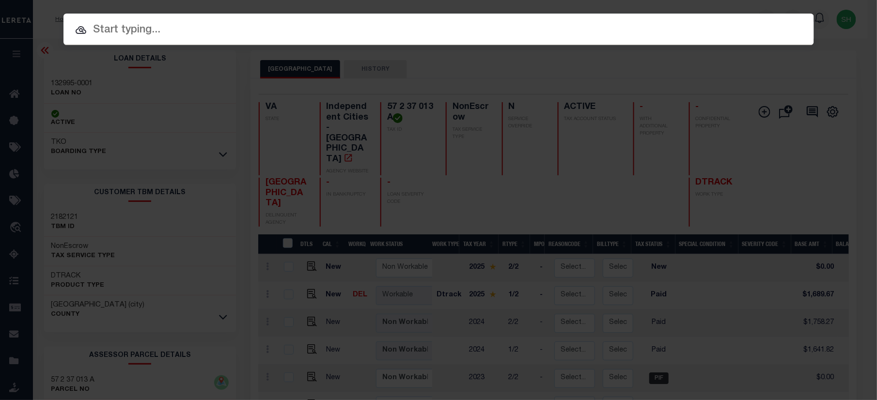
click at [553, 19] on div at bounding box center [439, 29] width 751 height 31
paste input "57 2 37 013 A"
type input "57 2 37 013 A"
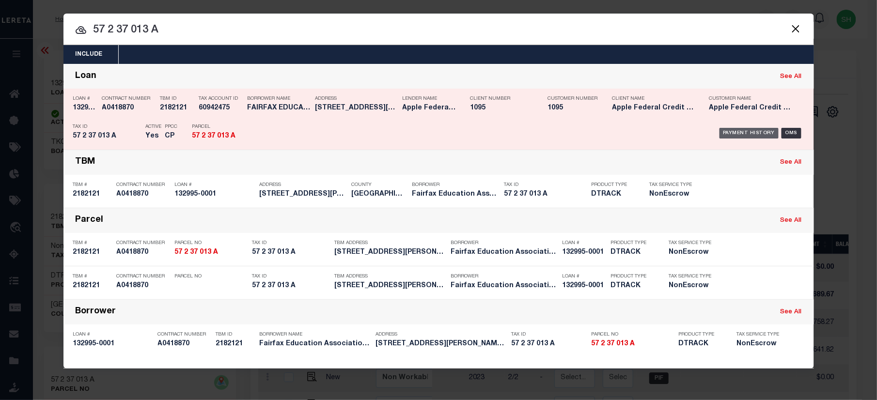
click at [740, 131] on div "Payment History" at bounding box center [750, 133] width 60 height 11
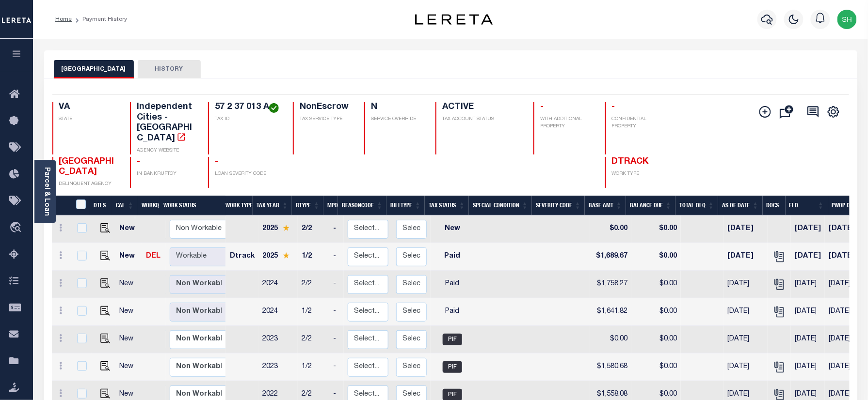
click at [578, 61] on div "FAIRFAX CITY HISTORY" at bounding box center [451, 69] width 794 height 18
click at [491, 65] on div "FAIRFAX CITY HISTORY" at bounding box center [451, 69] width 794 height 18
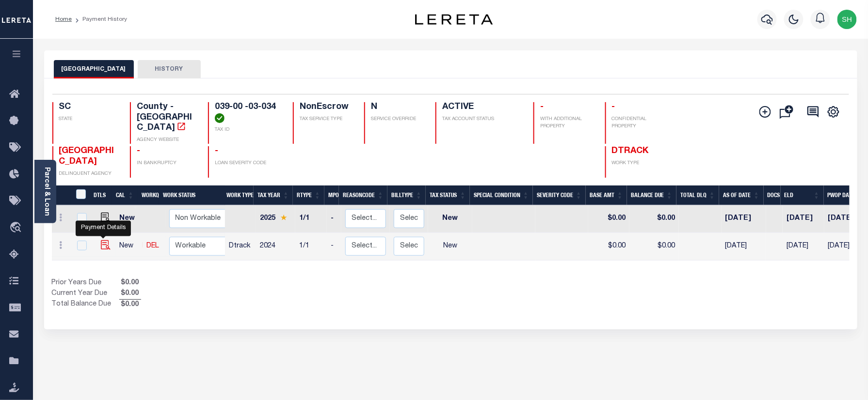
click at [104, 240] on img "" at bounding box center [106, 245] width 10 height 10
checkbox input "true"
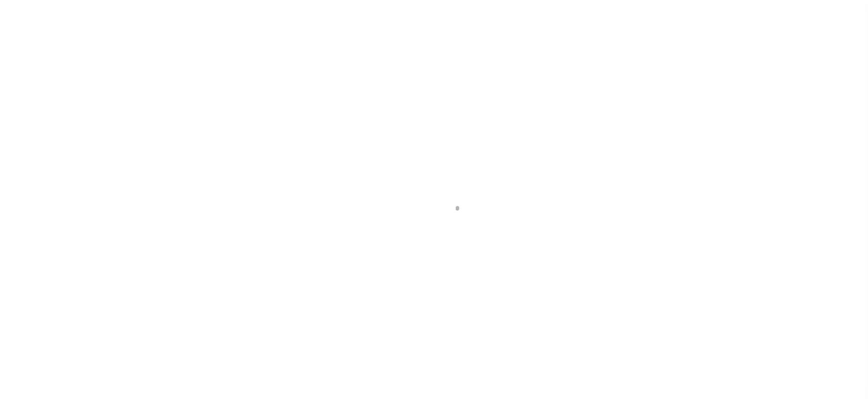
checkbox input "false"
type input "[DATE]"
select select "NW2"
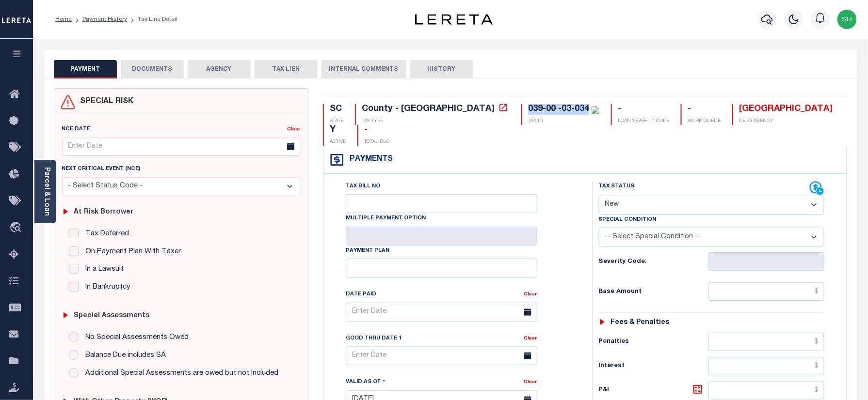
drag, startPoint x: 443, startPoint y: 107, endPoint x: 505, endPoint y: 105, distance: 62.1
click at [521, 105] on div "039-00 -03-034 TAX ID" at bounding box center [560, 114] width 78 height 21
copy div "039-00 -03-034"
click at [45, 193] on link "Parcel & Loan" at bounding box center [46, 191] width 7 height 49
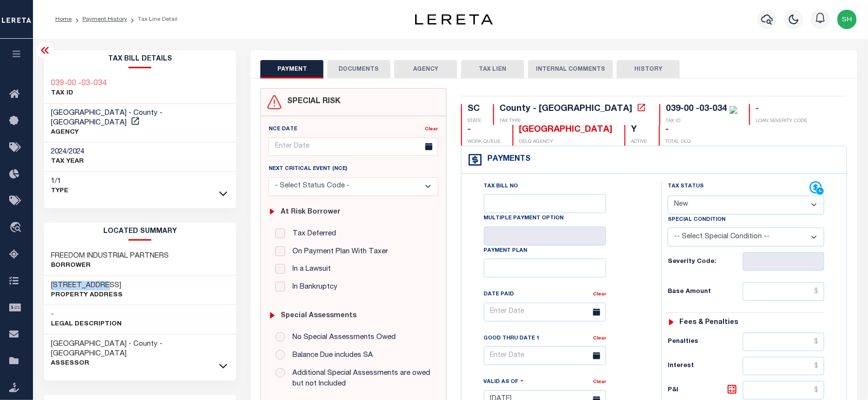
drag, startPoint x: 48, startPoint y: 273, endPoint x: 115, endPoint y: 275, distance: 67.9
click at [115, 276] on div "402 MARBLE RD Property Address" at bounding box center [140, 291] width 192 height 30
copy h3 "[STREET_ADDRESS]"
drag, startPoint x: 50, startPoint y: 245, endPoint x: 178, endPoint y: 247, distance: 128.0
click at [178, 247] on div "FREEDOM INDUSTRIAL PARTNERS Borrower" at bounding box center [140, 262] width 192 height 30
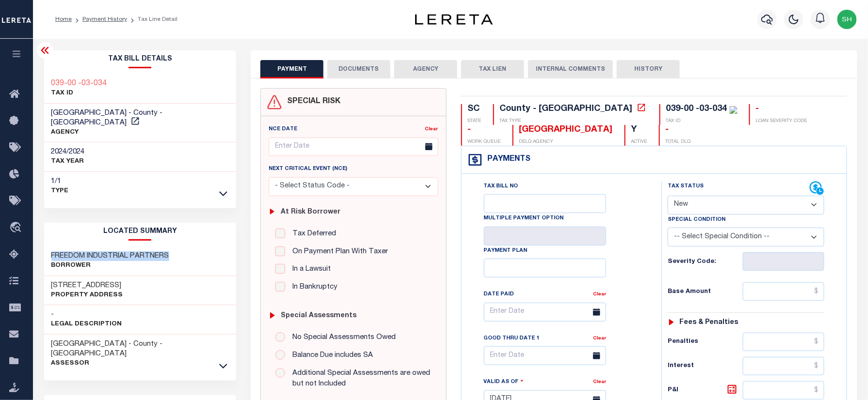
copy h3 "FREEDOM INDUSTRIAL PARTNERS"
drag, startPoint x: 49, startPoint y: 274, endPoint x: 112, endPoint y: 276, distance: 62.1
click at [112, 276] on div "402 MARBLE RD Property Address" at bounding box center [140, 291] width 192 height 30
copy h3 "[STREET_ADDRESS]"
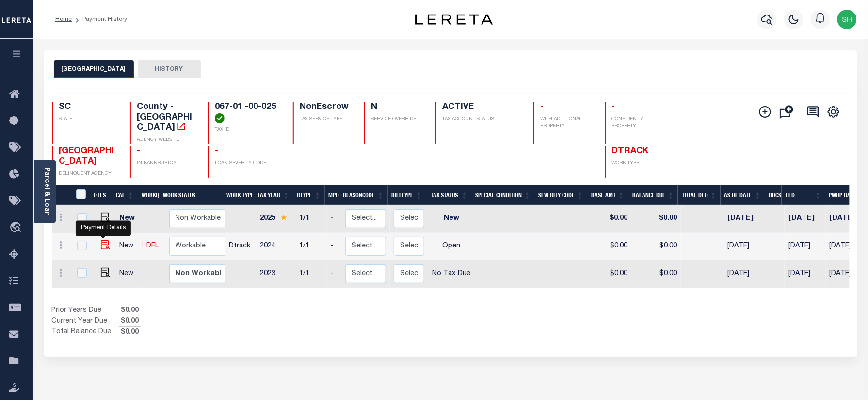
click at [101, 240] on img "" at bounding box center [106, 245] width 10 height 10
checkbox input "true"
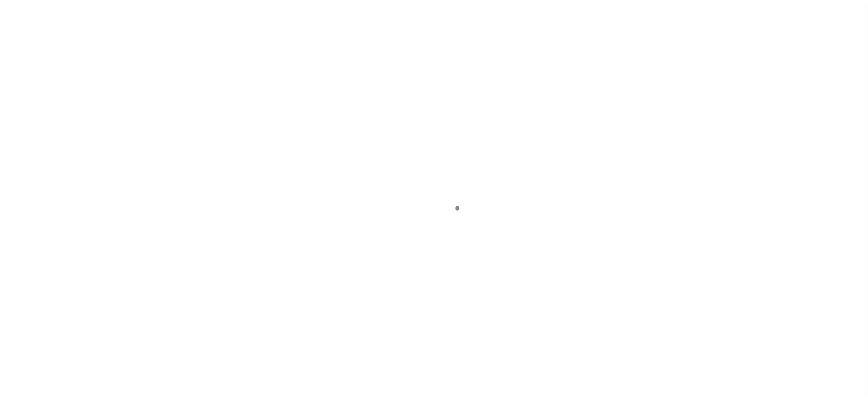
checkbox input "false"
type input "01/16/2025"
select select "OP2"
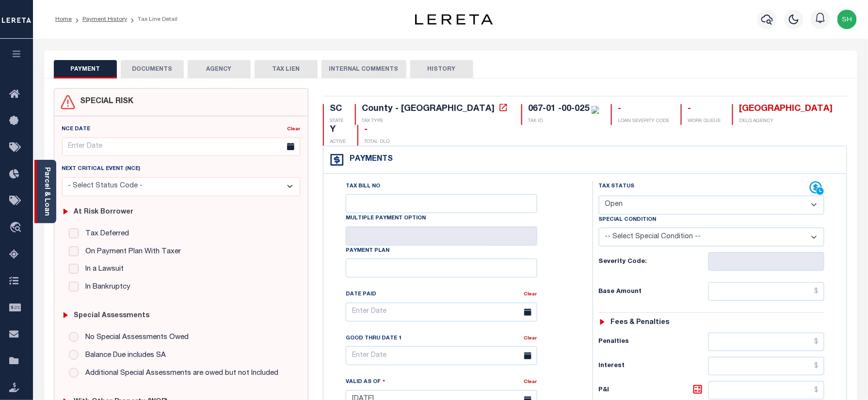
click at [51, 195] on div "Parcel & Loan" at bounding box center [45, 192] width 22 height 64
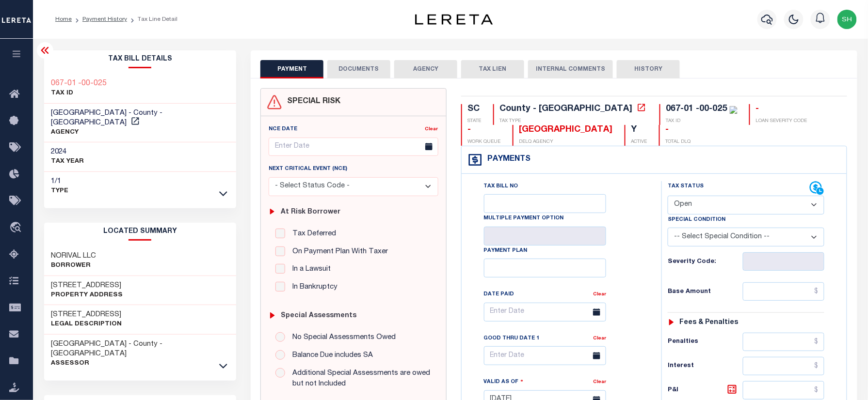
click at [104, 247] on div "NORIVAL LLC Borrower" at bounding box center [140, 262] width 192 height 30
click at [84, 252] on h3 "NORIVAL LLC" at bounding box center [73, 257] width 45 height 10
click at [52, 252] on h3 "NORIVAL LLC" at bounding box center [73, 257] width 45 height 10
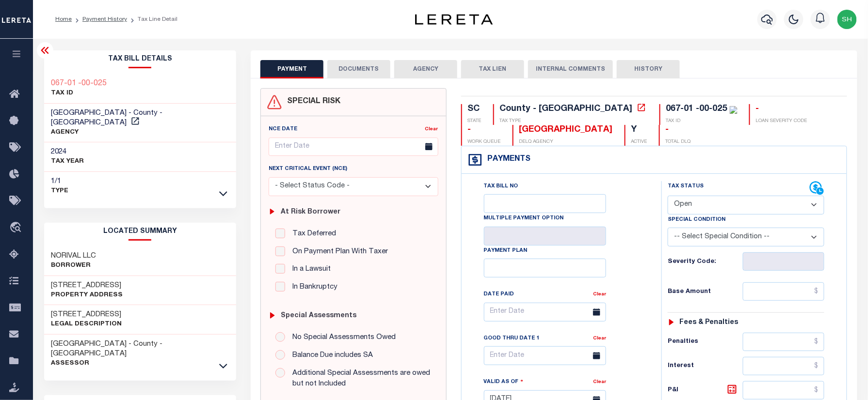
click at [52, 252] on h3 "NORIVAL LLC" at bounding box center [73, 257] width 45 height 10
copy div "NORIVAL LLC"
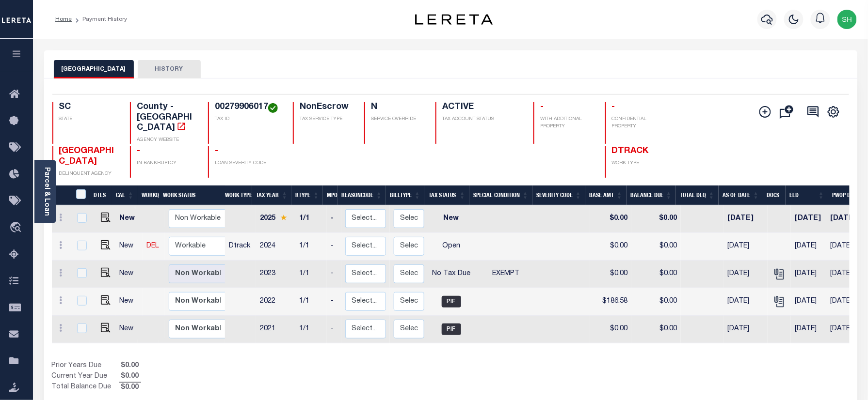
click at [229, 104] on h4 "00279906017" at bounding box center [248, 107] width 66 height 11
copy h4 "00279906017"
click at [51, 198] on div "Parcel & Loan" at bounding box center [45, 192] width 22 height 64
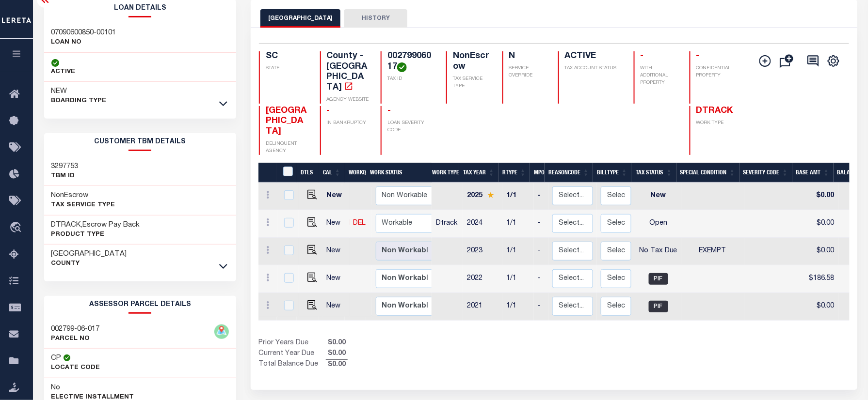
scroll to position [129, 0]
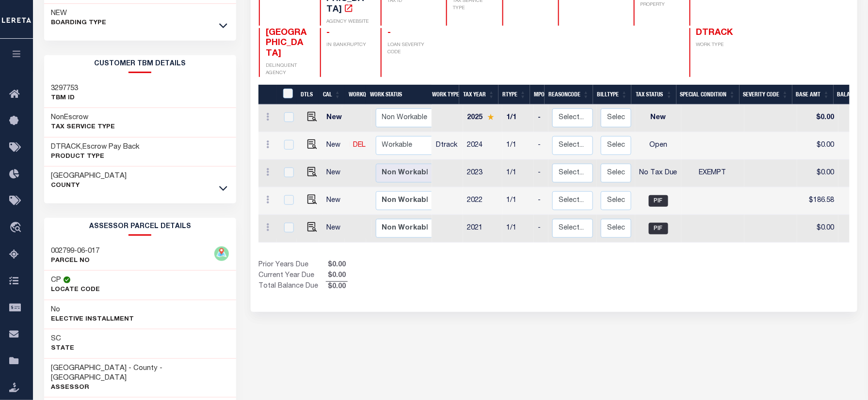
click at [44, 247] on div "002799-06-017 PARCEL NO" at bounding box center [140, 257] width 192 height 30
copy div "002799-06-017"
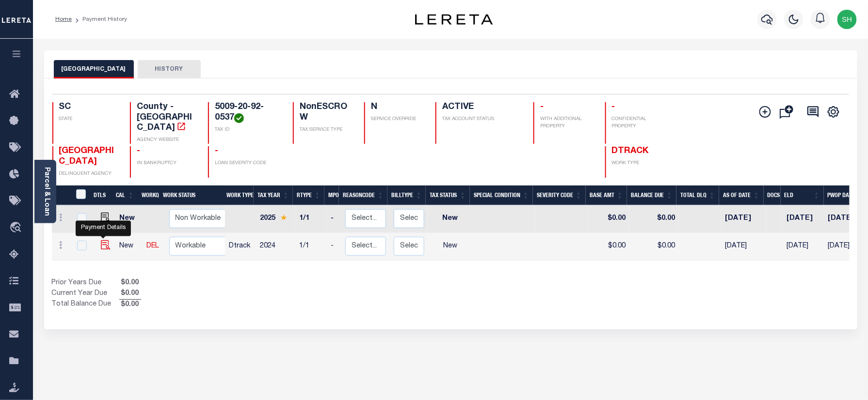
click at [105, 240] on img "" at bounding box center [106, 245] width 10 height 10
checkbox input "true"
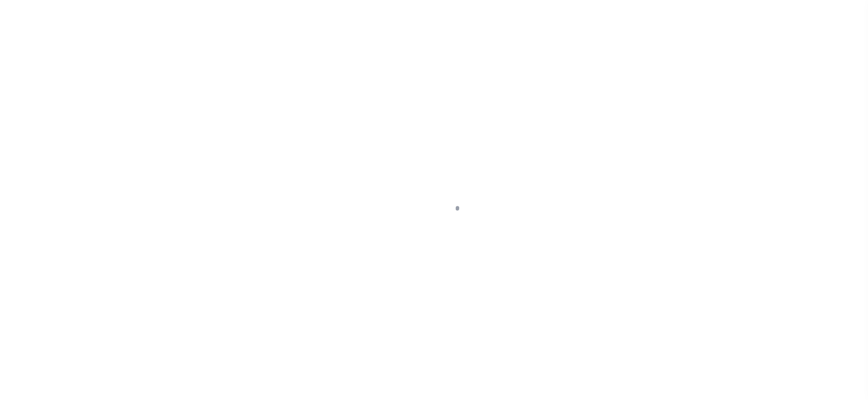
checkbox input "false"
type input "08/01/2025"
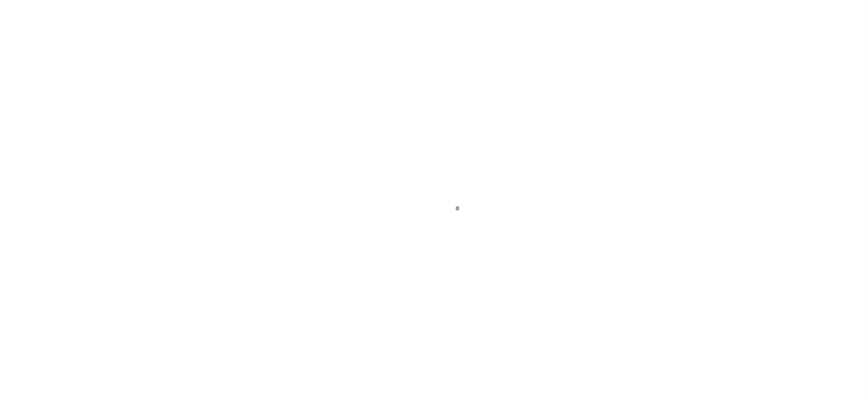
select select "NW2"
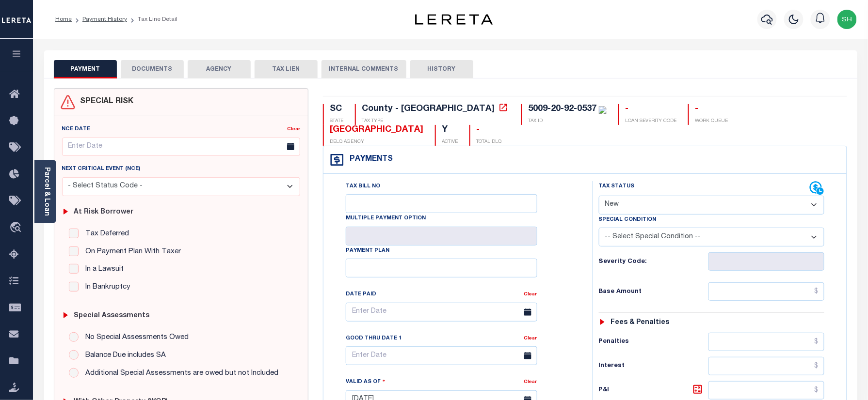
click at [51, 198] on div "Parcel & Loan" at bounding box center [45, 192] width 22 height 64
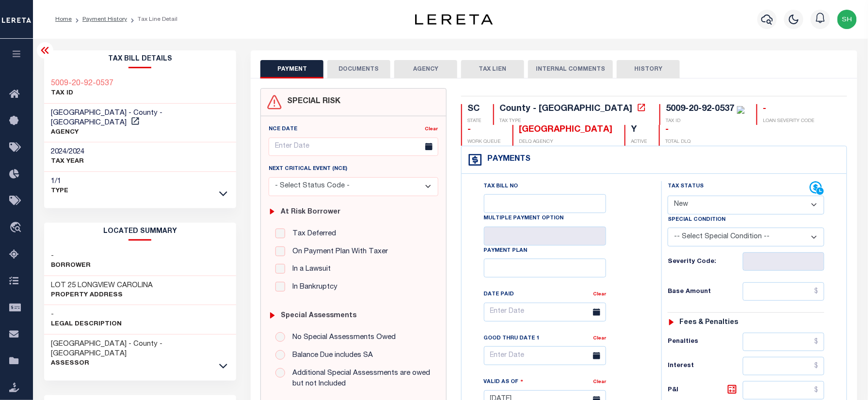
click at [45, 74] on div "5009-20-92-0537 TAX ID" at bounding box center [140, 89] width 192 height 30
copy div "5009-20-92-0537"
drag, startPoint x: 49, startPoint y: 271, endPoint x: 156, endPoint y: 271, distance: 106.2
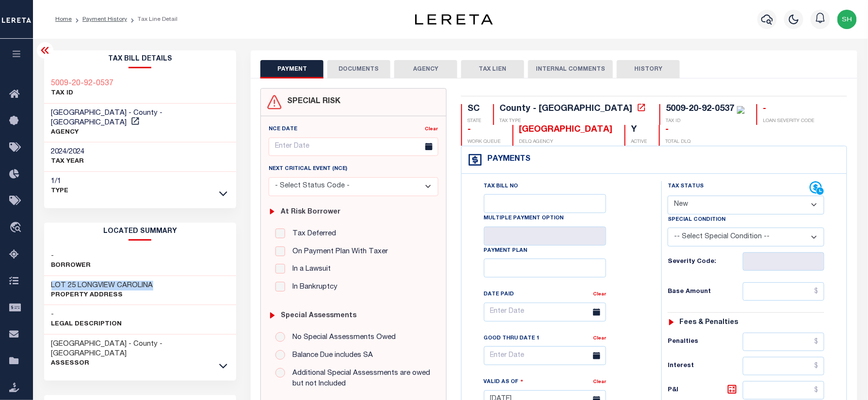
click at [156, 276] on div "LOT 25 LONGVIEW CAROLINA Property Address" at bounding box center [140, 291] width 192 height 30
copy h3 "LOT 25 LONGVIEW CAROLINA"
click at [40, 74] on div "Tax Bill Details 5009-20-92-0537 TAX ID AGENCY 2024/2024 TAX YEAR 2025 1/1" at bounding box center [140, 391] width 207 height 683
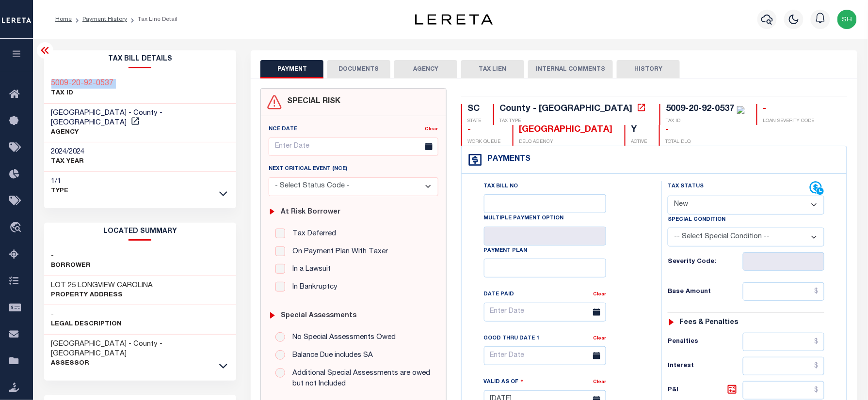
copy div "5009-20-92-0537"
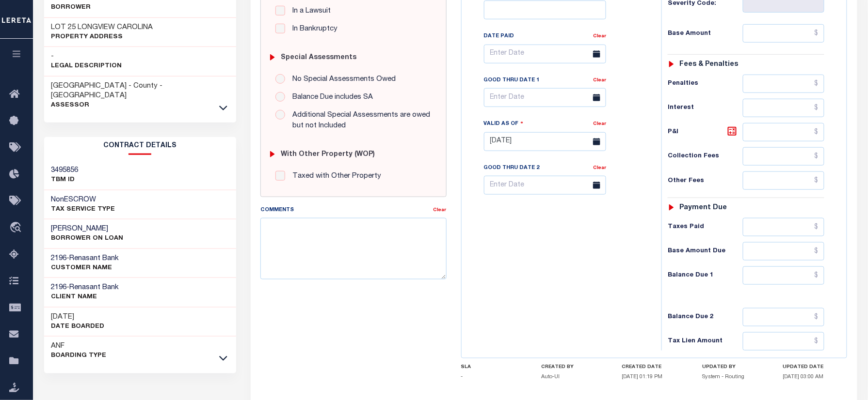
drag, startPoint x: 43, startPoint y: 206, endPoint x: 129, endPoint y: 210, distance: 85.9
click at [129, 220] on div "STEVENC WINTERS BORROWER ON LOAN" at bounding box center [140, 235] width 192 height 30
copy h3 "STEVENC WINTERS"
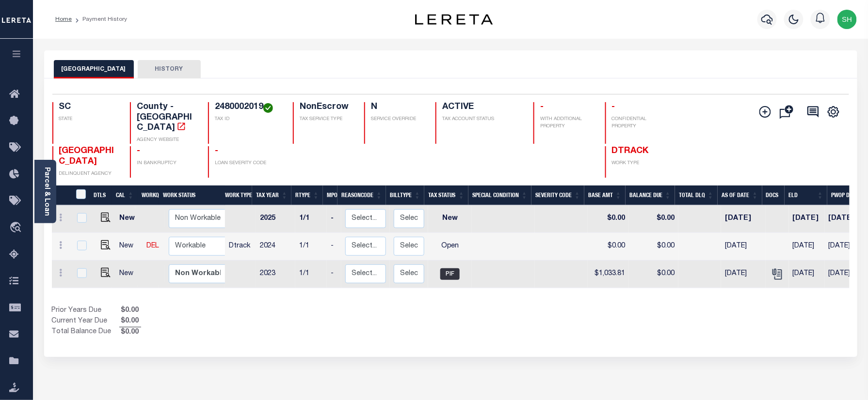
click at [239, 101] on div "Selected 3 Results 1 Items per page 25 50 100 SC STATE County - SC AGENCY WEBSI…" at bounding box center [451, 136] width 812 height 84
copy h4 "2480002019"
click at [97, 243] on link at bounding box center [103, 246] width 15 height 7
checkbox input "true"
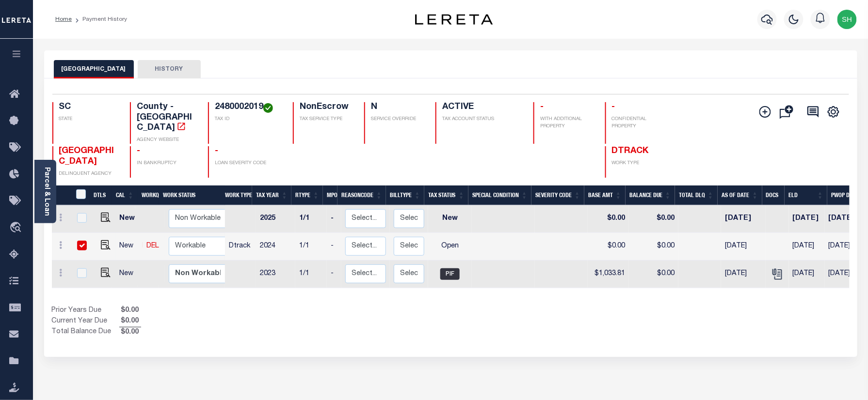
checkbox input "true"
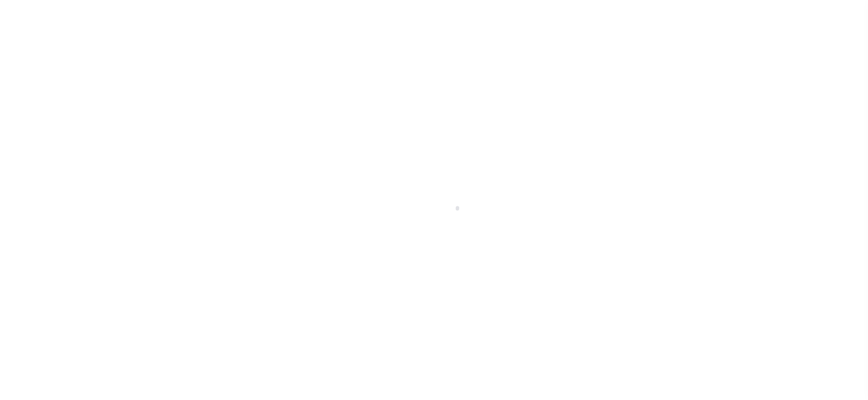
checkbox input "false"
type input "[DATE]"
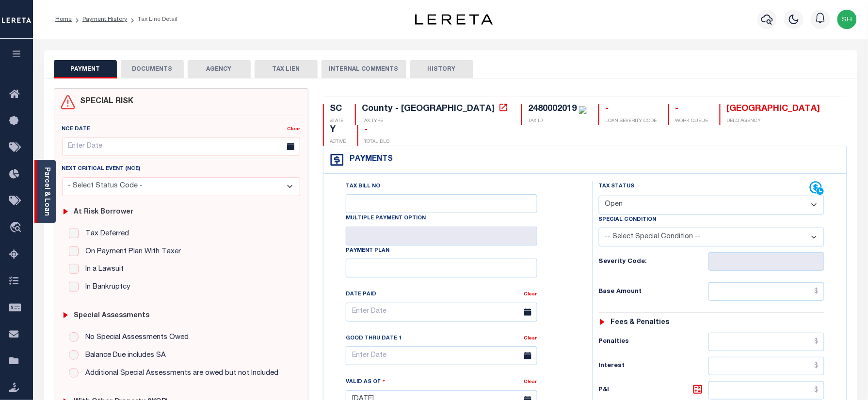
click at [48, 180] on link "Parcel & Loan" at bounding box center [46, 191] width 7 height 49
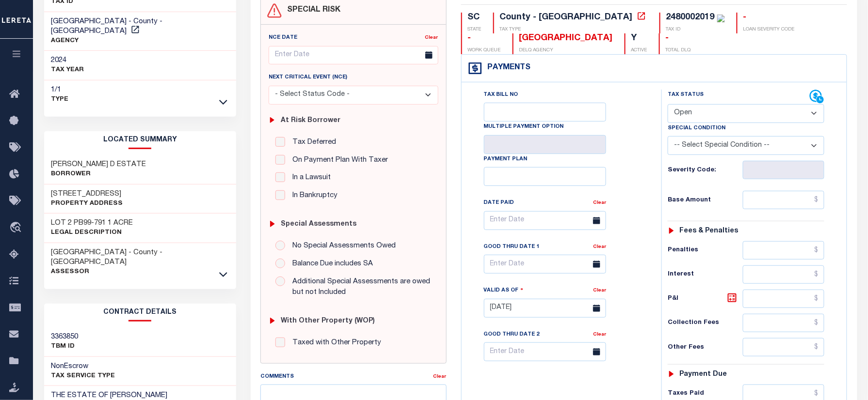
scroll to position [129, 0]
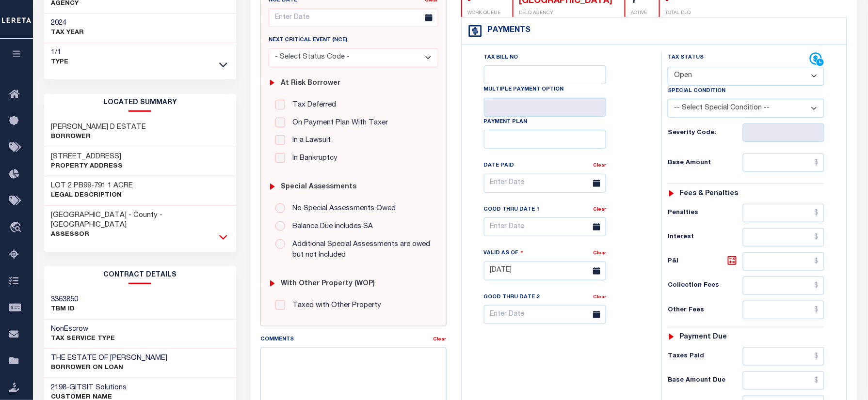
click at [222, 235] on icon at bounding box center [223, 237] width 8 height 5
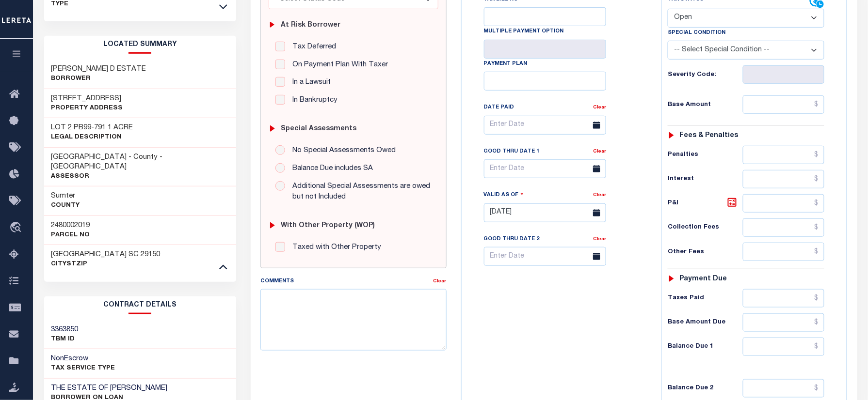
scroll to position [0, 0]
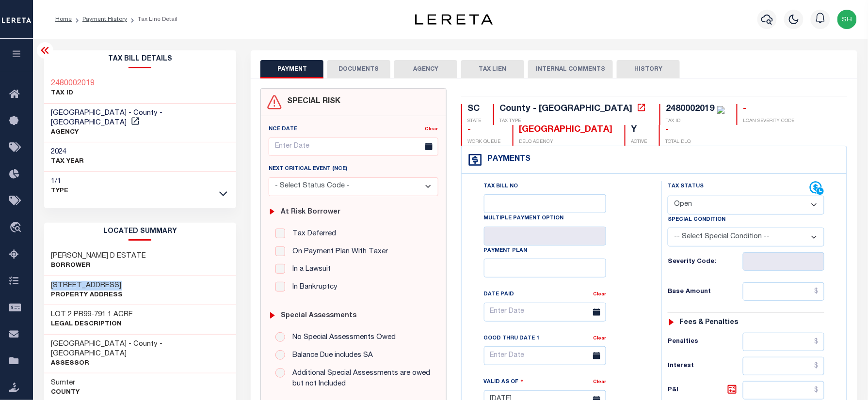
drag, startPoint x: 50, startPoint y: 276, endPoint x: 120, endPoint y: 276, distance: 69.8
click at [120, 276] on div "1090 SALTERSTOWN RD Property Address" at bounding box center [140, 291] width 192 height 30
copy h3 "1090 SALTERSTOWN"
click at [740, 204] on select "- Select Status Code - Open Due/Unpaid Paid Incomplete No Tax Due Internal Refu…" at bounding box center [746, 205] width 157 height 19
select select "DUE"
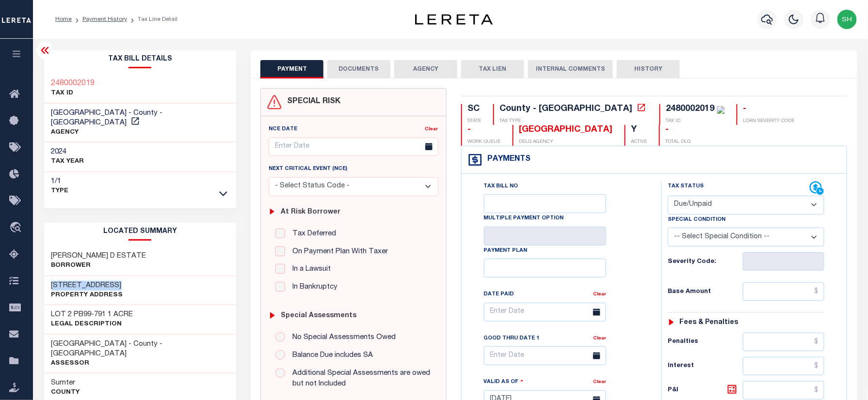
click at [668, 197] on select "- Select Status Code - Open Due/Unpaid Paid Incomplete No Tax Due Internal Refu…" at bounding box center [746, 205] width 157 height 19
type input "09/11/2025"
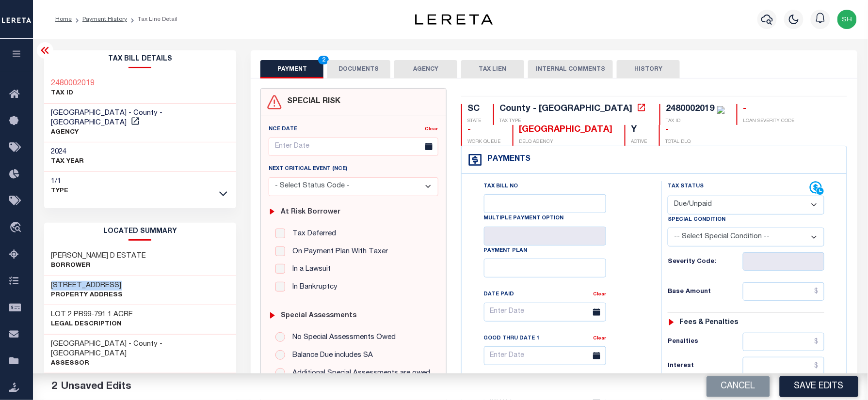
click at [540, 15] on div "Profile Sign out" at bounding box center [691, 19] width 339 height 34
click at [770, 301] on input "text" at bounding box center [783, 292] width 81 height 18
paste input "1,039.25"
type input "$1,039.25"
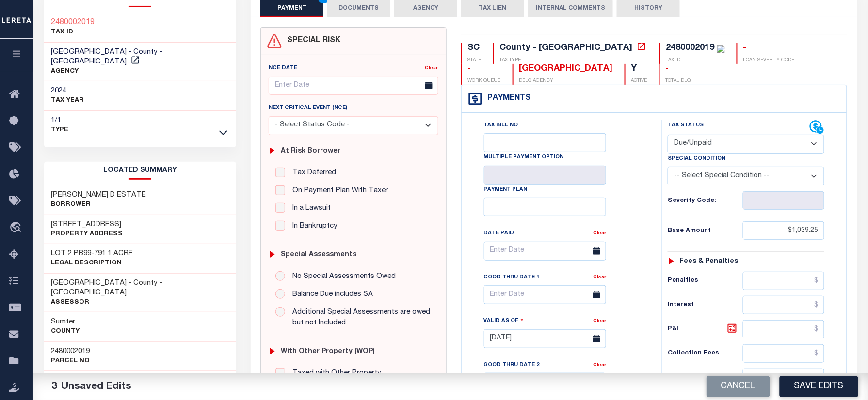
scroll to position [258, 0]
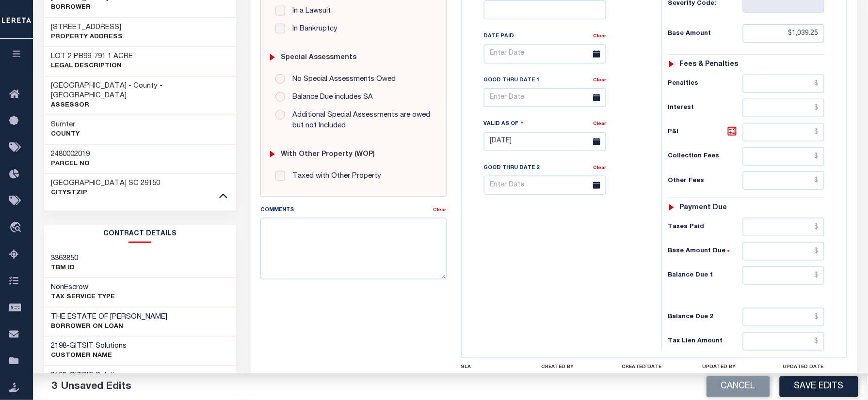
click at [778, 291] on div "Tax Status Status - Select Status Code -" at bounding box center [748, 137] width 175 height 428
click at [776, 284] on input "text" at bounding box center [783, 276] width 81 height 18
paste input "1,283.85"
type input "$1,283.85"
click at [730, 133] on icon at bounding box center [732, 132] width 12 height 12
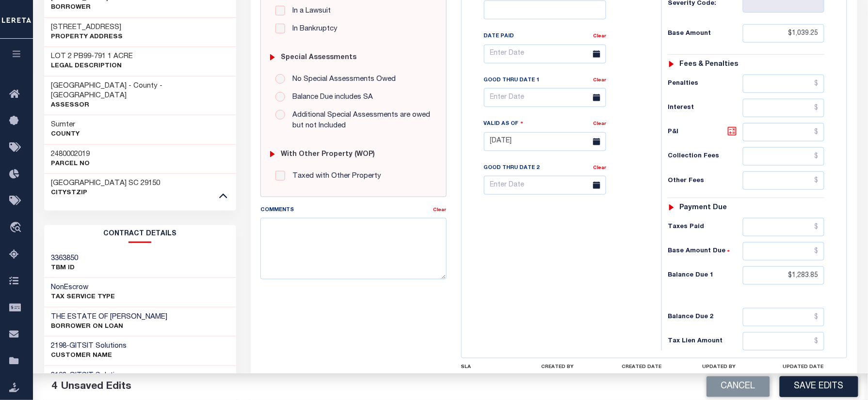
type input "$244.60"
click at [520, 94] on input "text" at bounding box center [545, 97] width 122 height 19
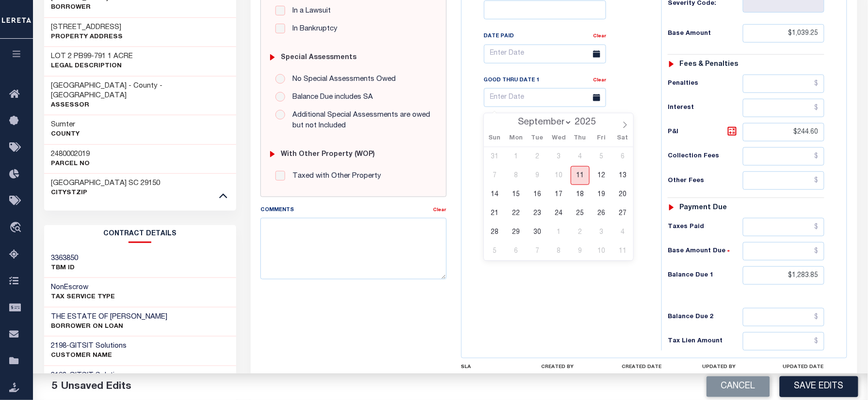
click at [578, 173] on span "11" at bounding box center [580, 175] width 19 height 19
type input "[DATE]"
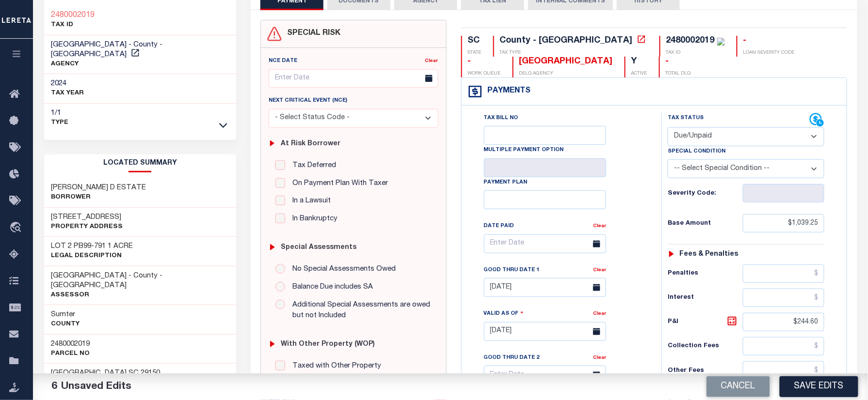
scroll to position [0, 0]
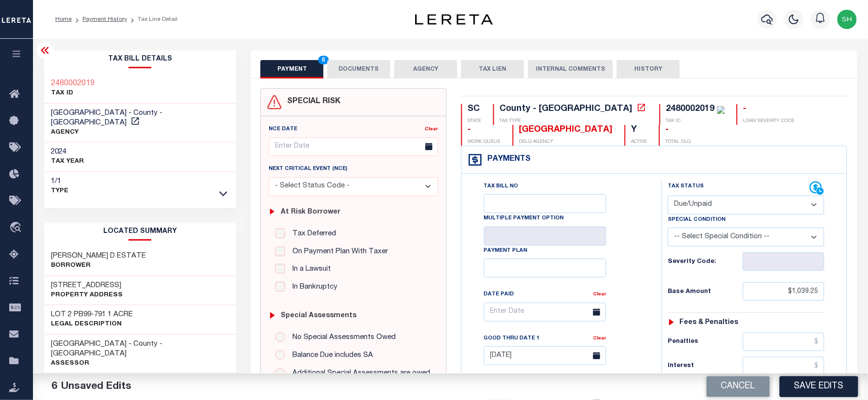
click at [45, 77] on div "2480002019 TAX ID" at bounding box center [140, 89] width 192 height 30
copy h3 "2480002019"
drag, startPoint x: 344, startPoint y: 62, endPoint x: 342, endPoint y: 101, distance: 39.3
click at [344, 62] on button "DOCUMENTS" at bounding box center [358, 69] width 63 height 18
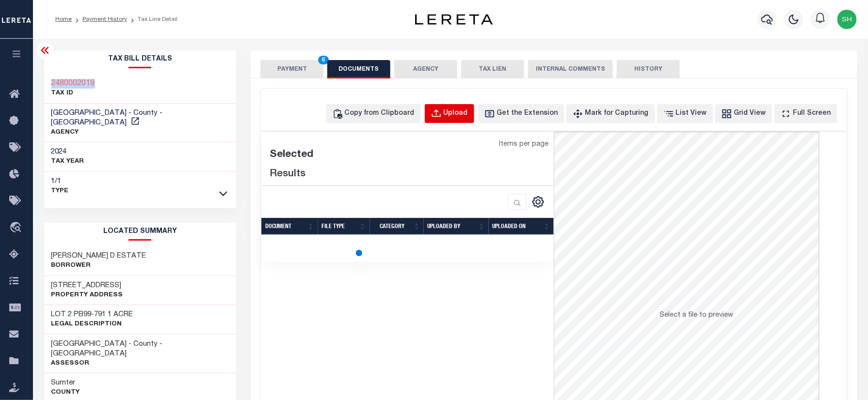
click at [464, 106] on button "Upload" at bounding box center [449, 113] width 49 height 19
select select "POP"
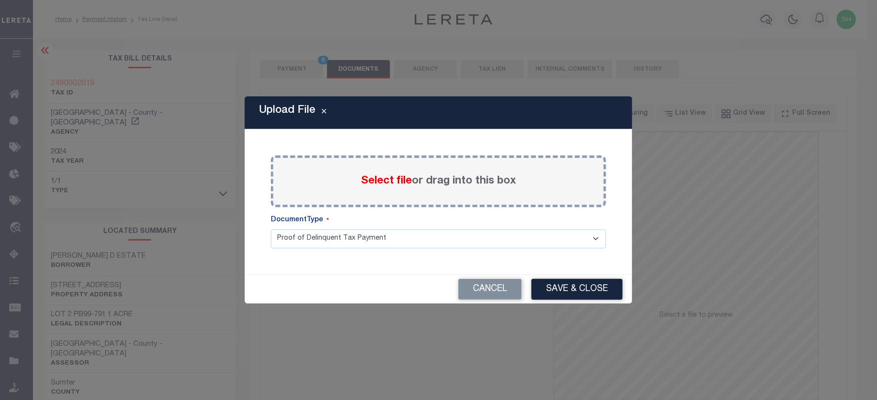
click at [412, 188] on label "Select file or drag into this box" at bounding box center [438, 182] width 155 height 16
click at [0, 0] on input "Select file or drag into this box" at bounding box center [0, 0] width 0 height 0
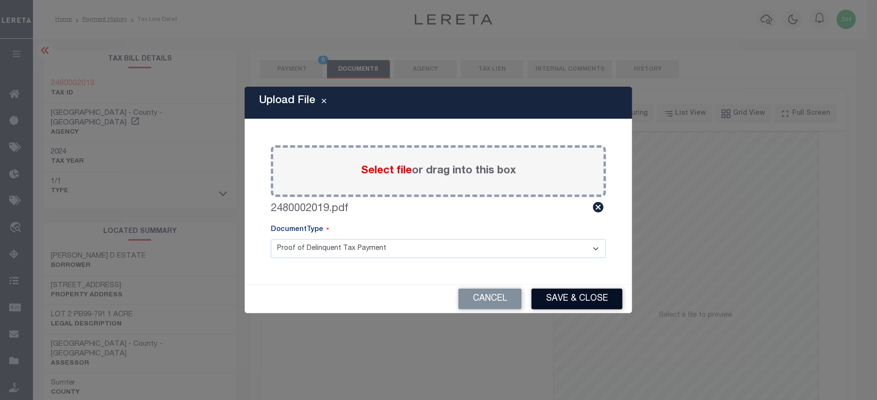
click at [587, 297] on button "Save & Close" at bounding box center [577, 299] width 91 height 21
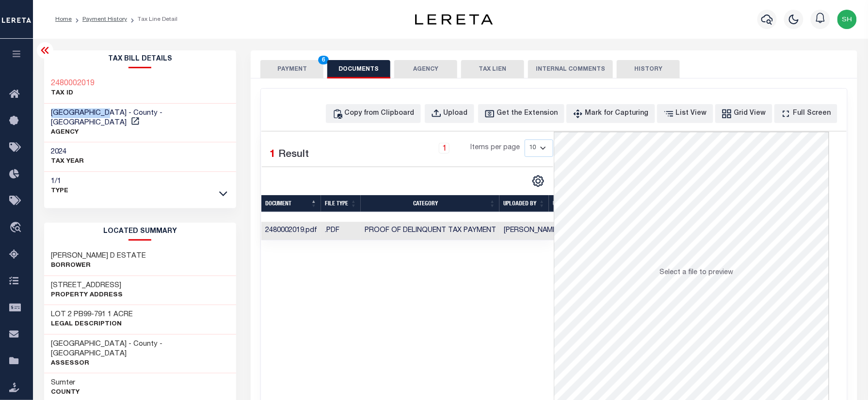
drag, startPoint x: 48, startPoint y: 112, endPoint x: 112, endPoint y: 111, distance: 64.0
click at [112, 111] on div "SUMTER COUNTY - County - SC AGENCY" at bounding box center [140, 123] width 192 height 39
copy span "[GEOGRAPHIC_DATA]"
click at [297, 63] on button "PAYMENT 6" at bounding box center [291, 69] width 63 height 18
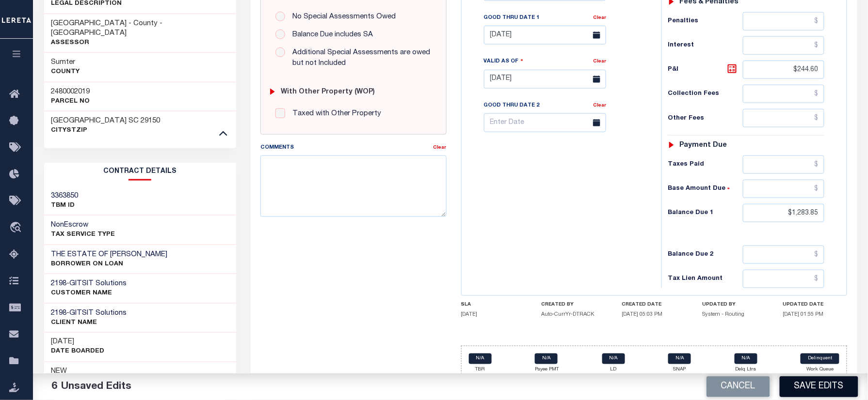
scroll to position [323, 0]
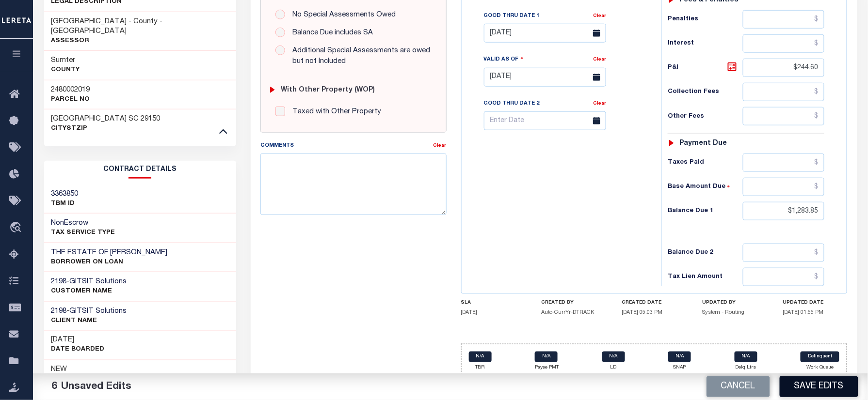
click at [809, 382] on button "Save Edits" at bounding box center [819, 387] width 79 height 21
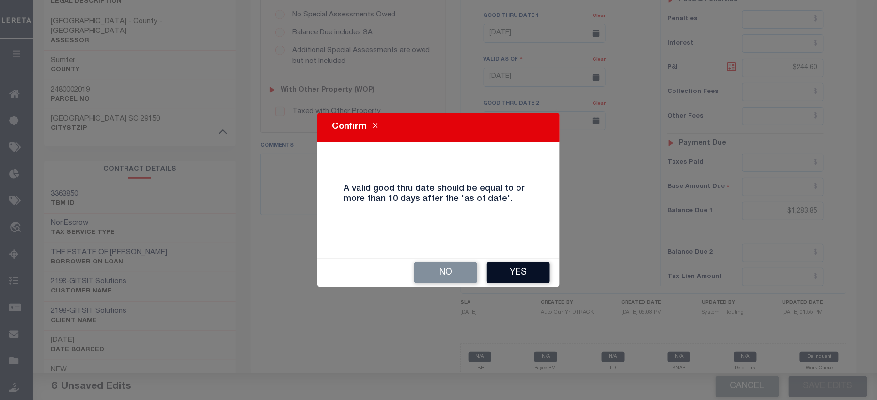
click at [526, 276] on button "Yes" at bounding box center [518, 273] width 63 height 21
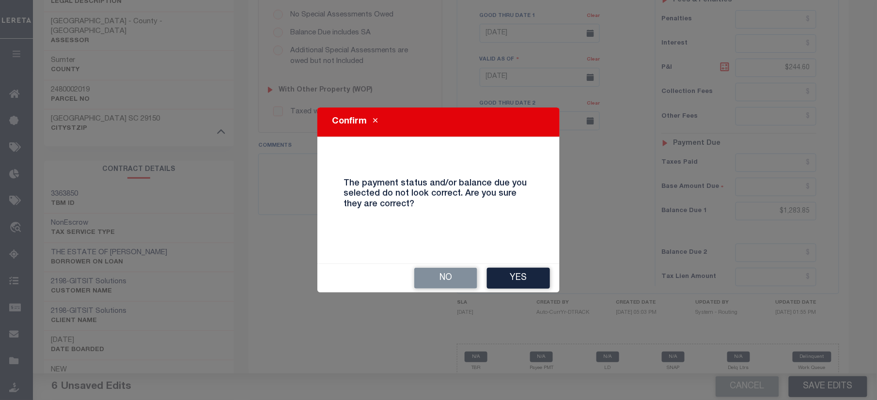
click at [526, 276] on button "Yes" at bounding box center [518, 278] width 63 height 21
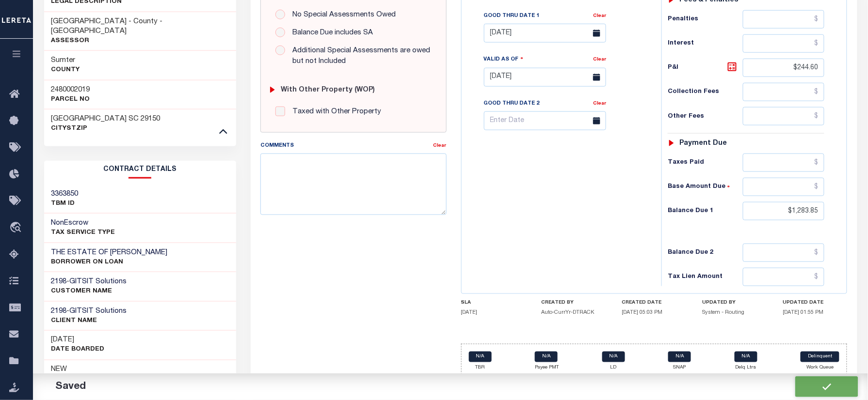
checkbox input "false"
type input "$1,039.25"
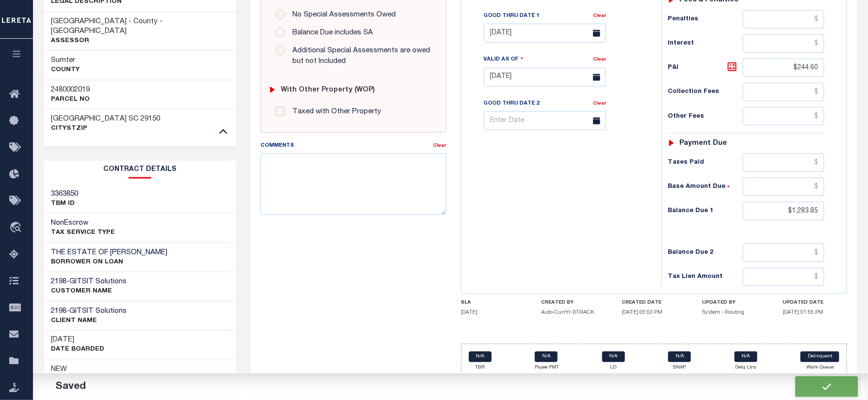
type input "$244.6"
type input "$1,283.85"
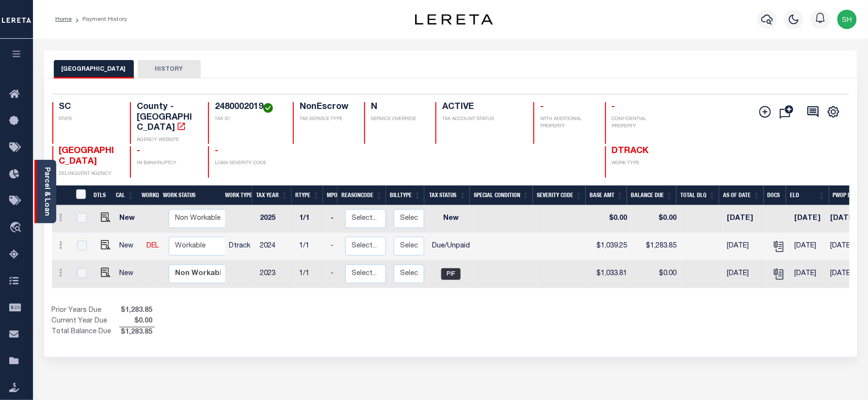
click at [46, 196] on link "Parcel & Loan" at bounding box center [46, 191] width 7 height 49
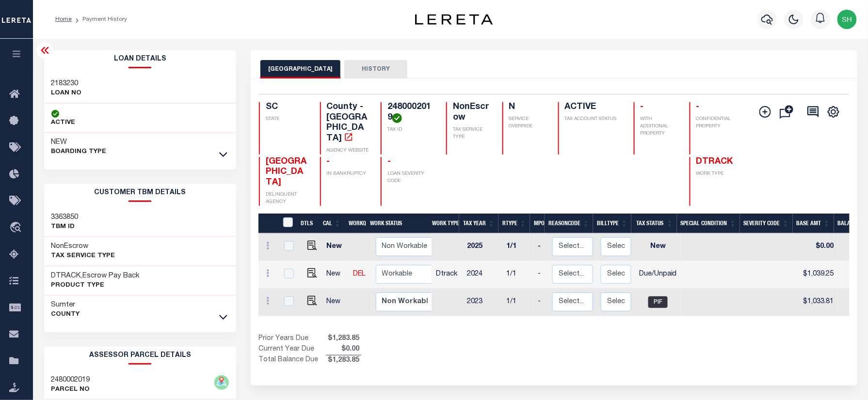
click at [47, 79] on div "2183230 LOAN NO" at bounding box center [140, 89] width 192 height 30
copy h3 "2183230"
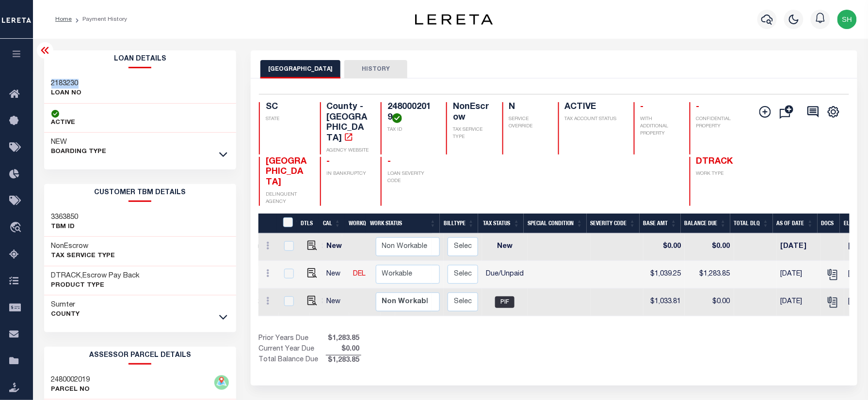
scroll to position [0, 155]
